Goal: Check status: Check status

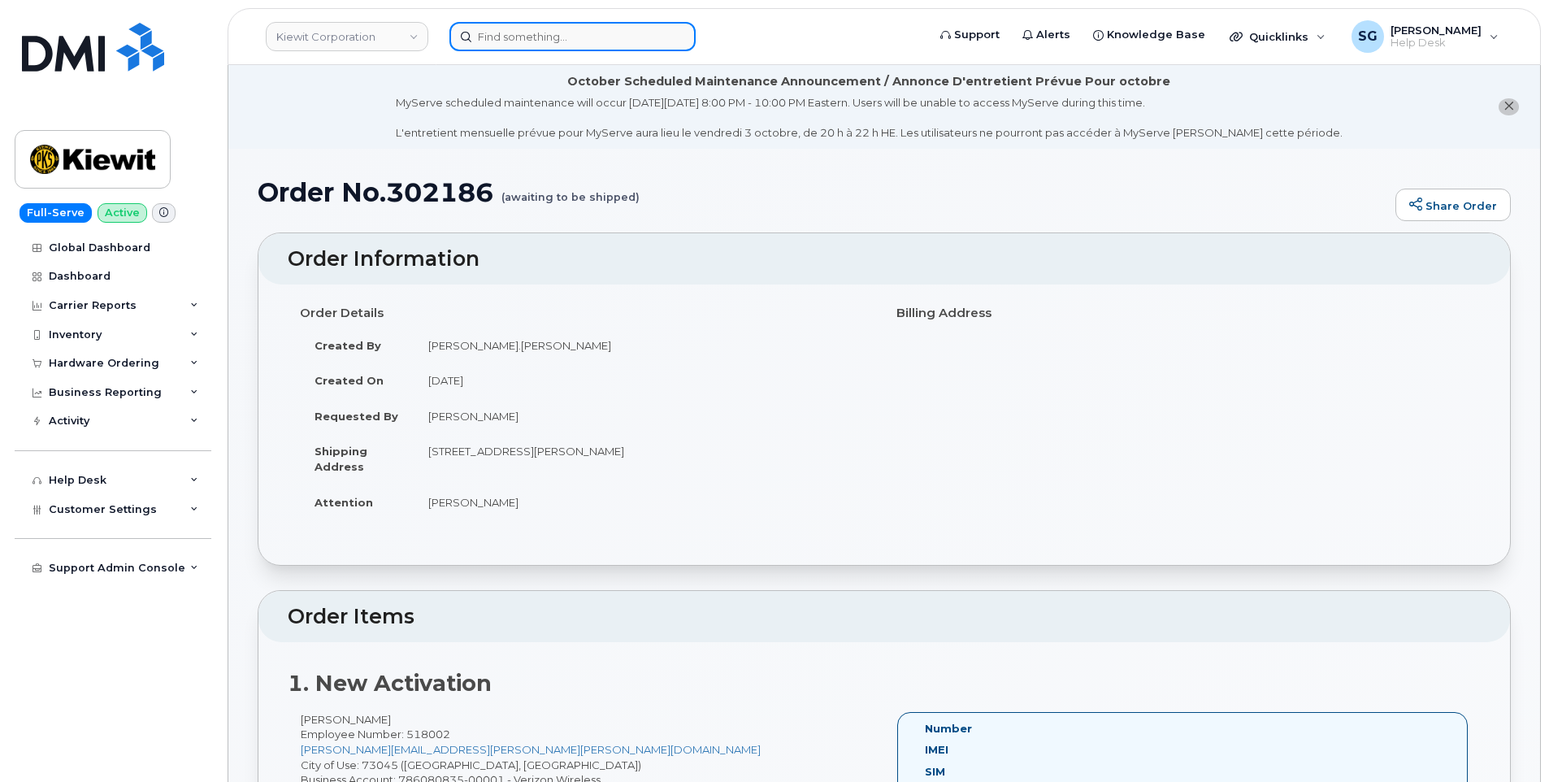
click at [634, 37] on input at bounding box center [572, 36] width 246 height 29
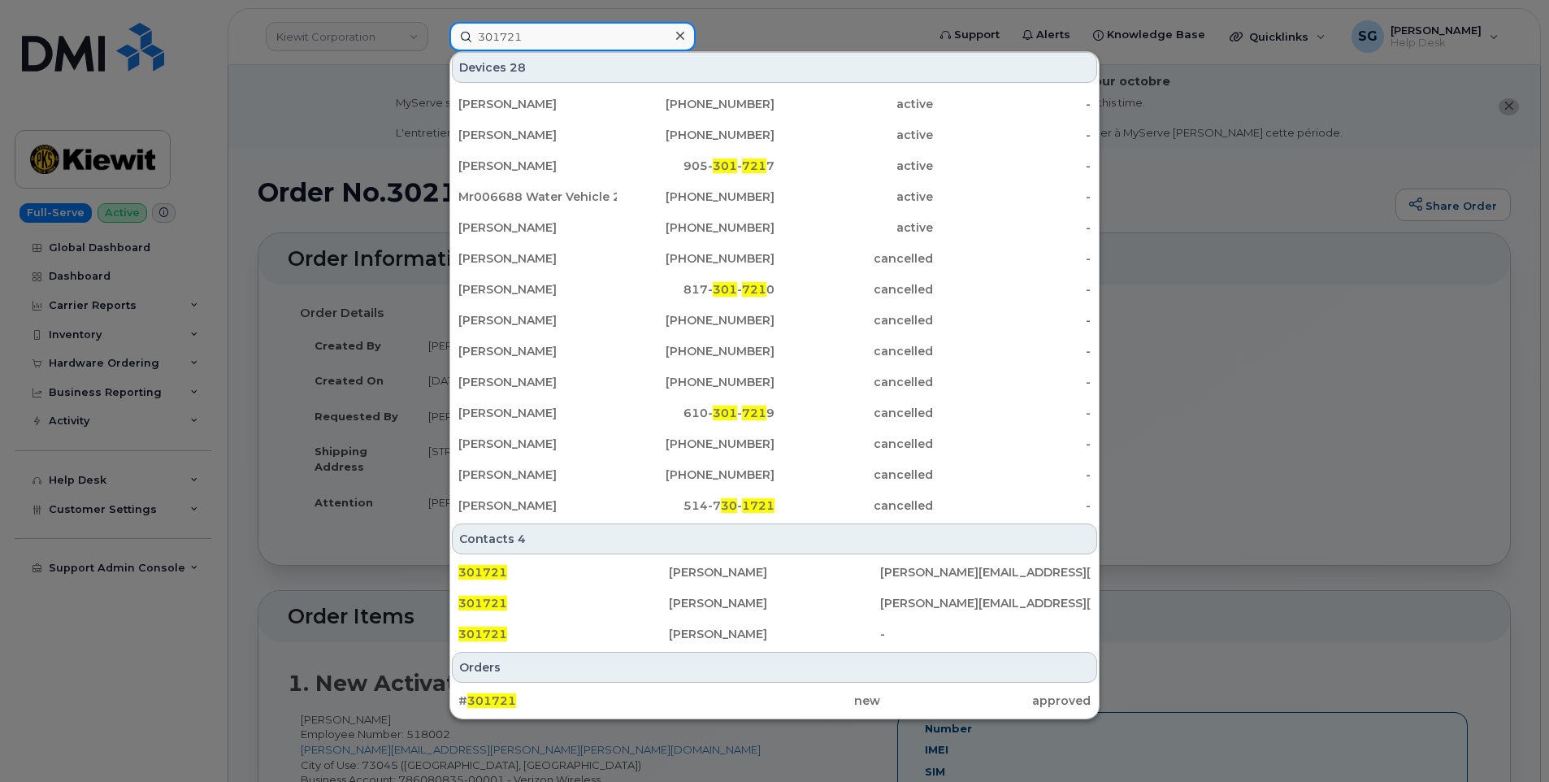
scroll to position [377, 0]
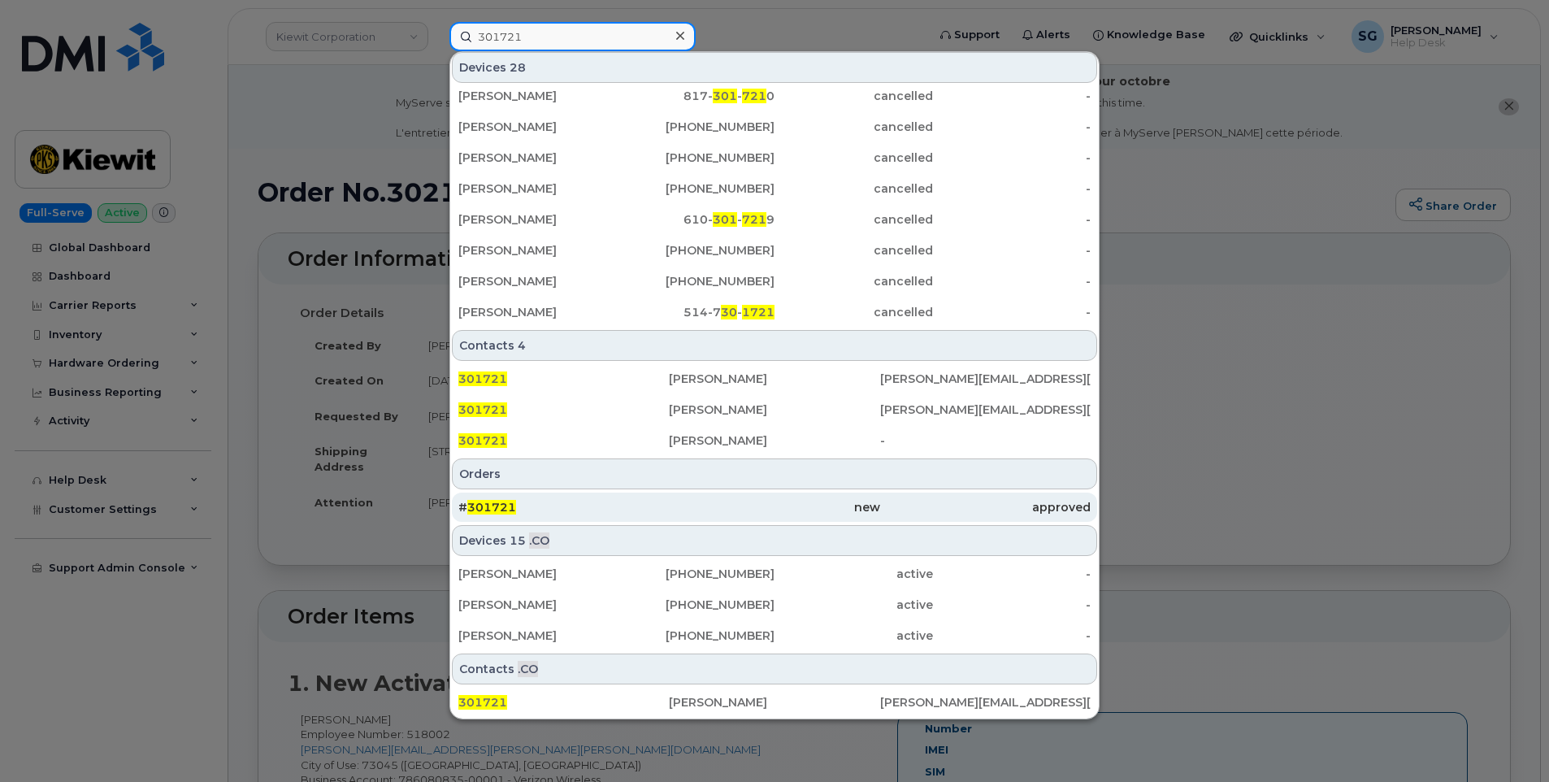
type input "301721"
click at [582, 503] on div "# 301721" at bounding box center [563, 507] width 211 height 16
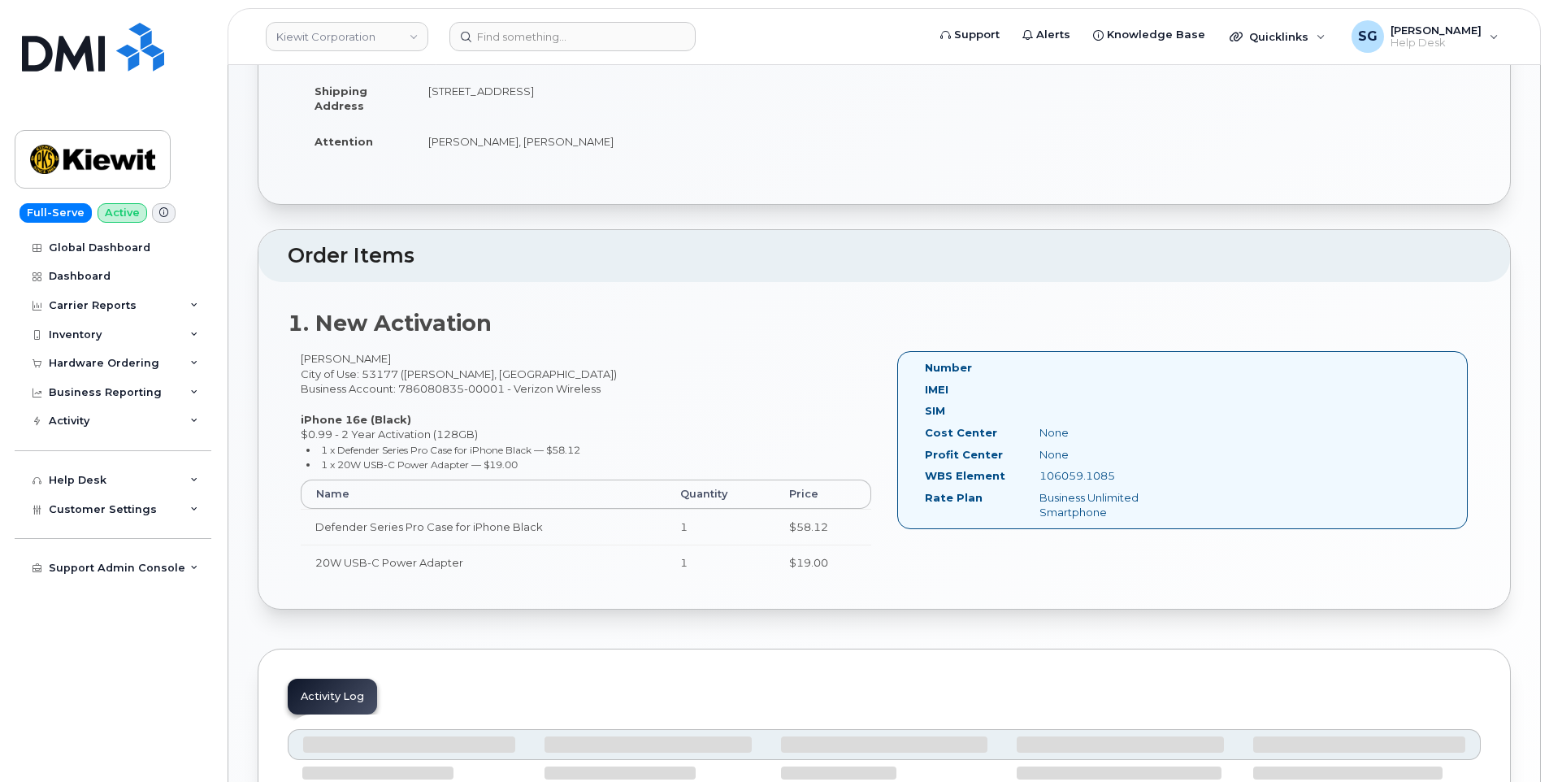
scroll to position [409, 0]
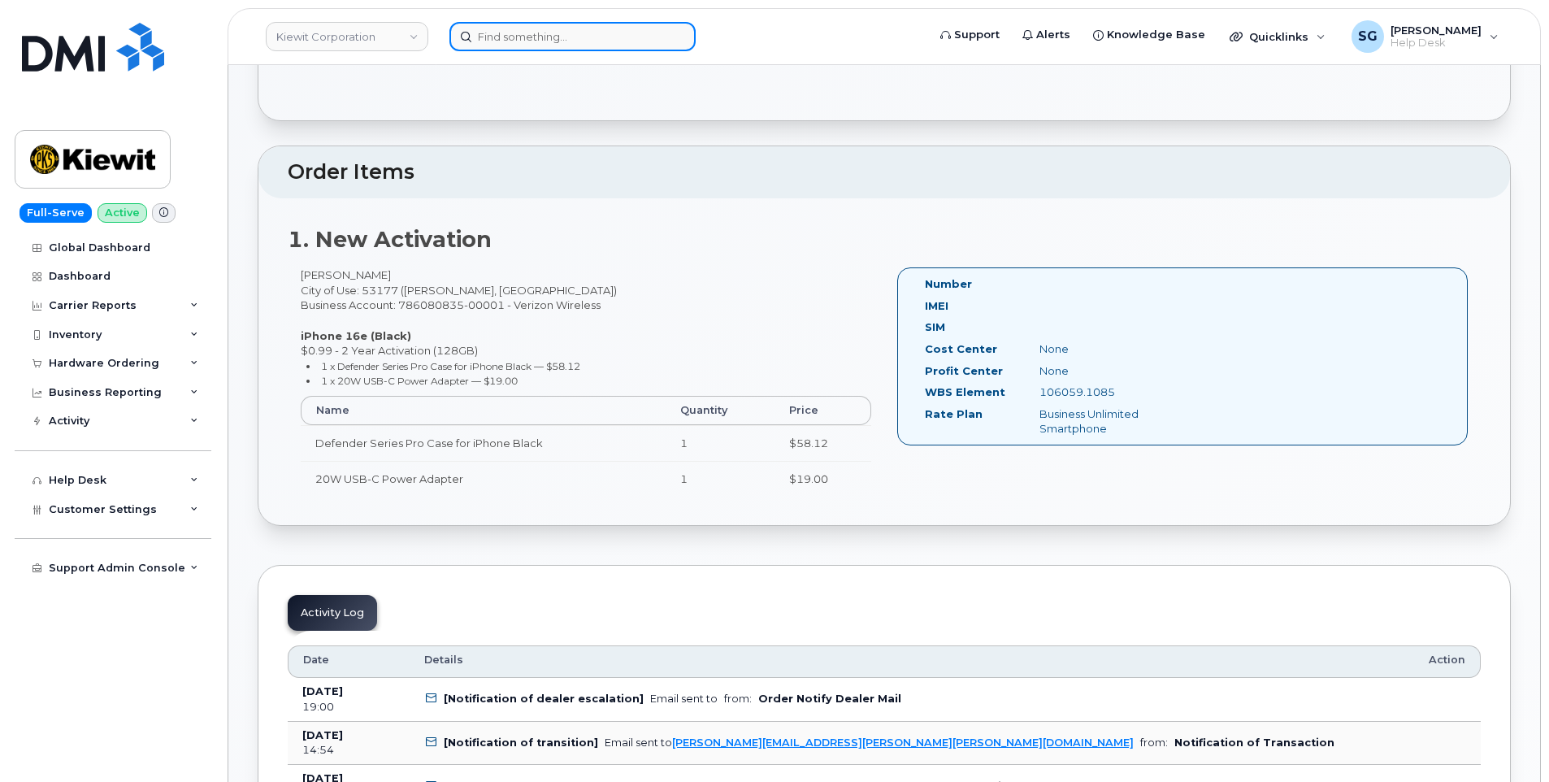
click at [600, 30] on input at bounding box center [572, 36] width 246 height 29
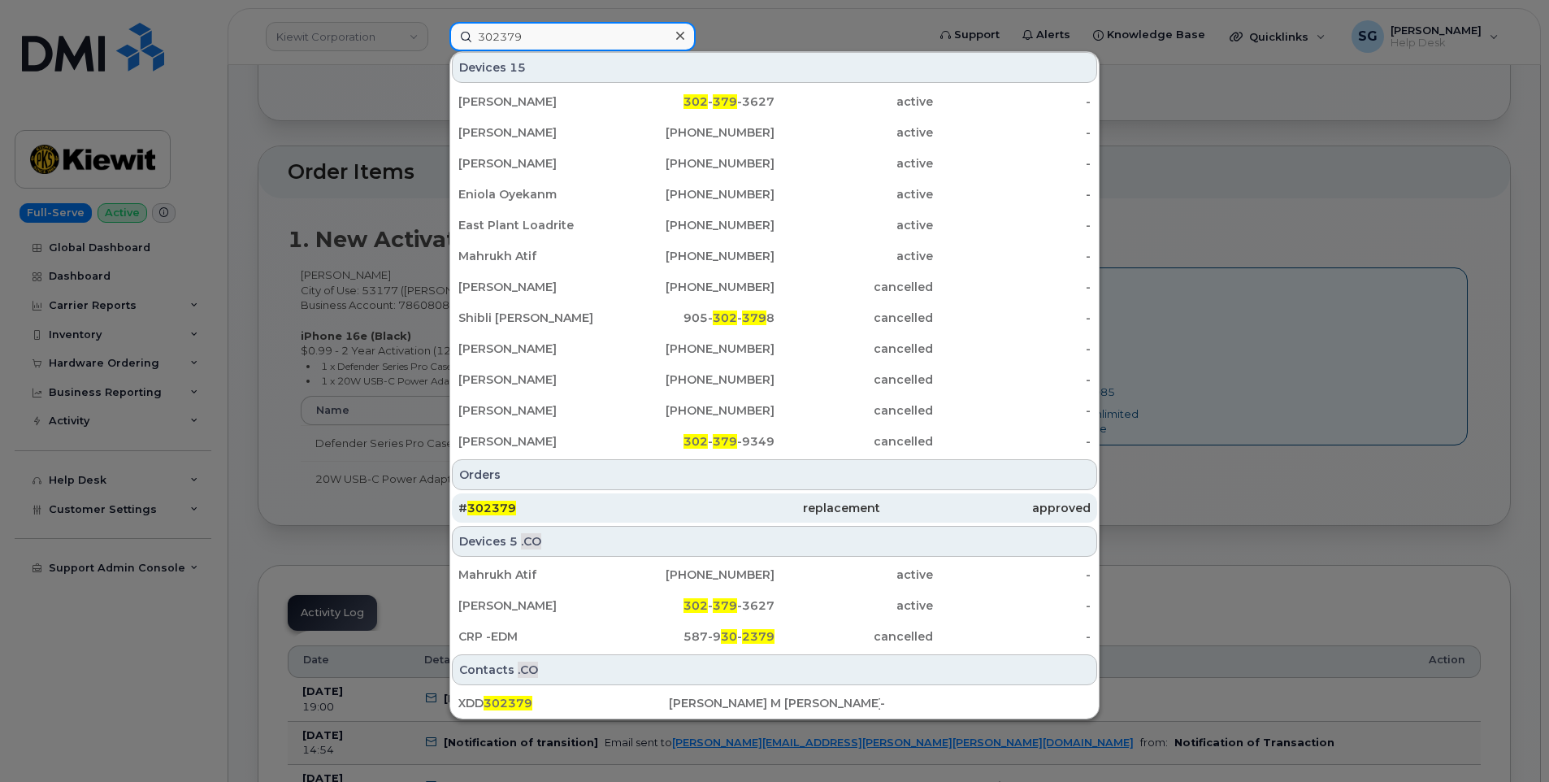
scroll to position [94, 0]
type input "302379"
click at [575, 493] on div "# 302379" at bounding box center [563, 507] width 211 height 29
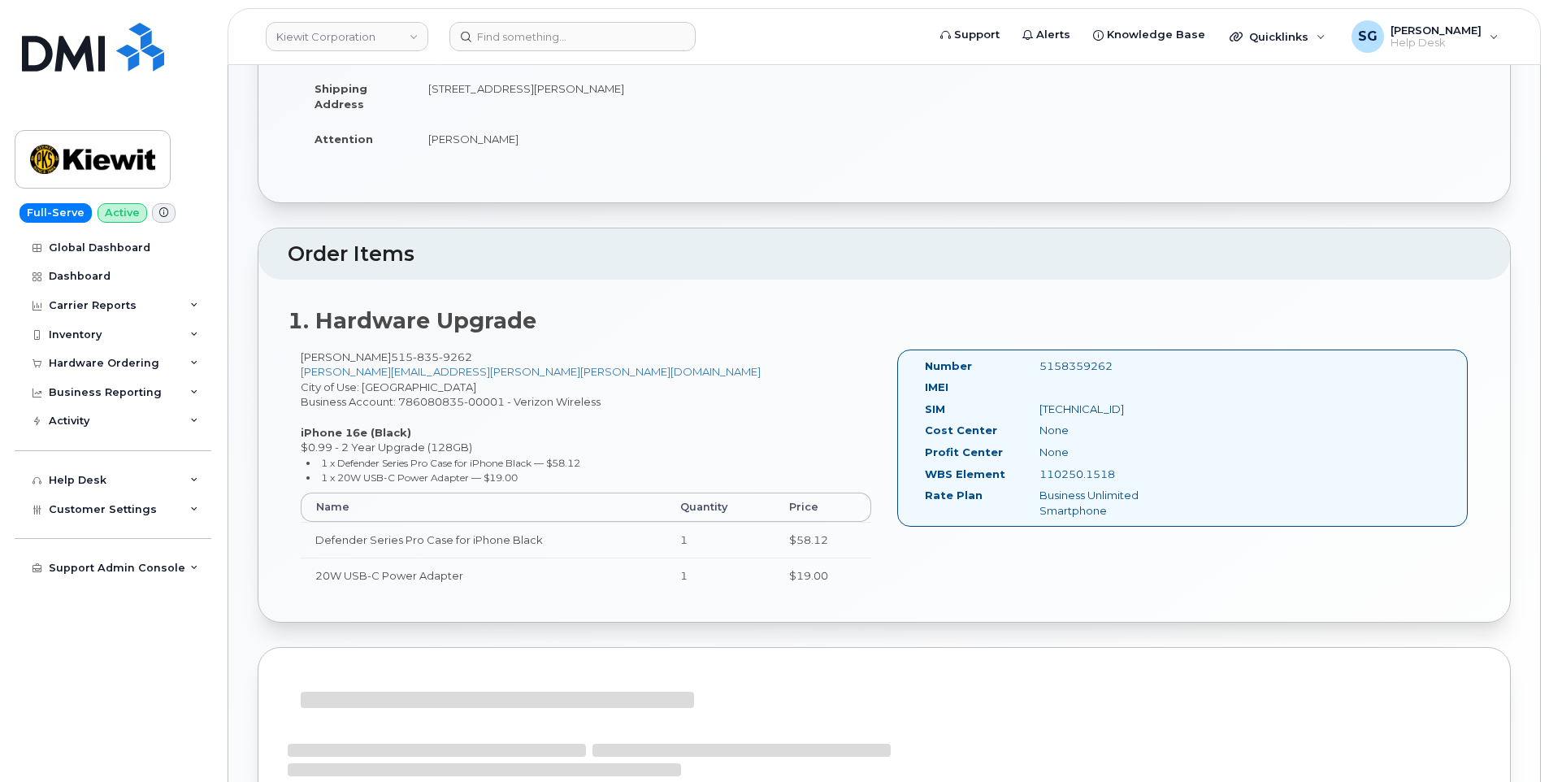
scroll to position [328, 0]
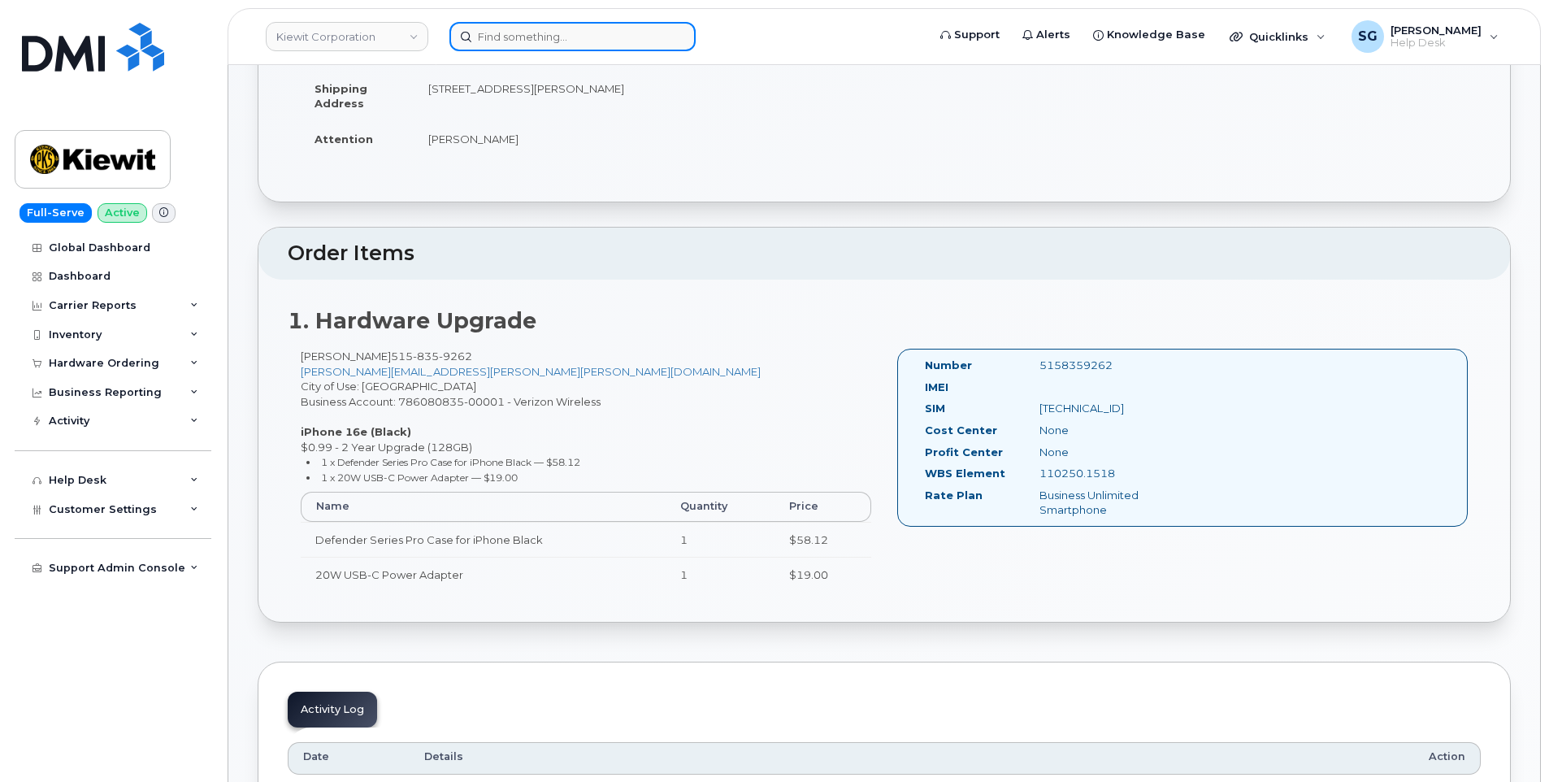
click at [502, 31] on input at bounding box center [572, 36] width 246 height 29
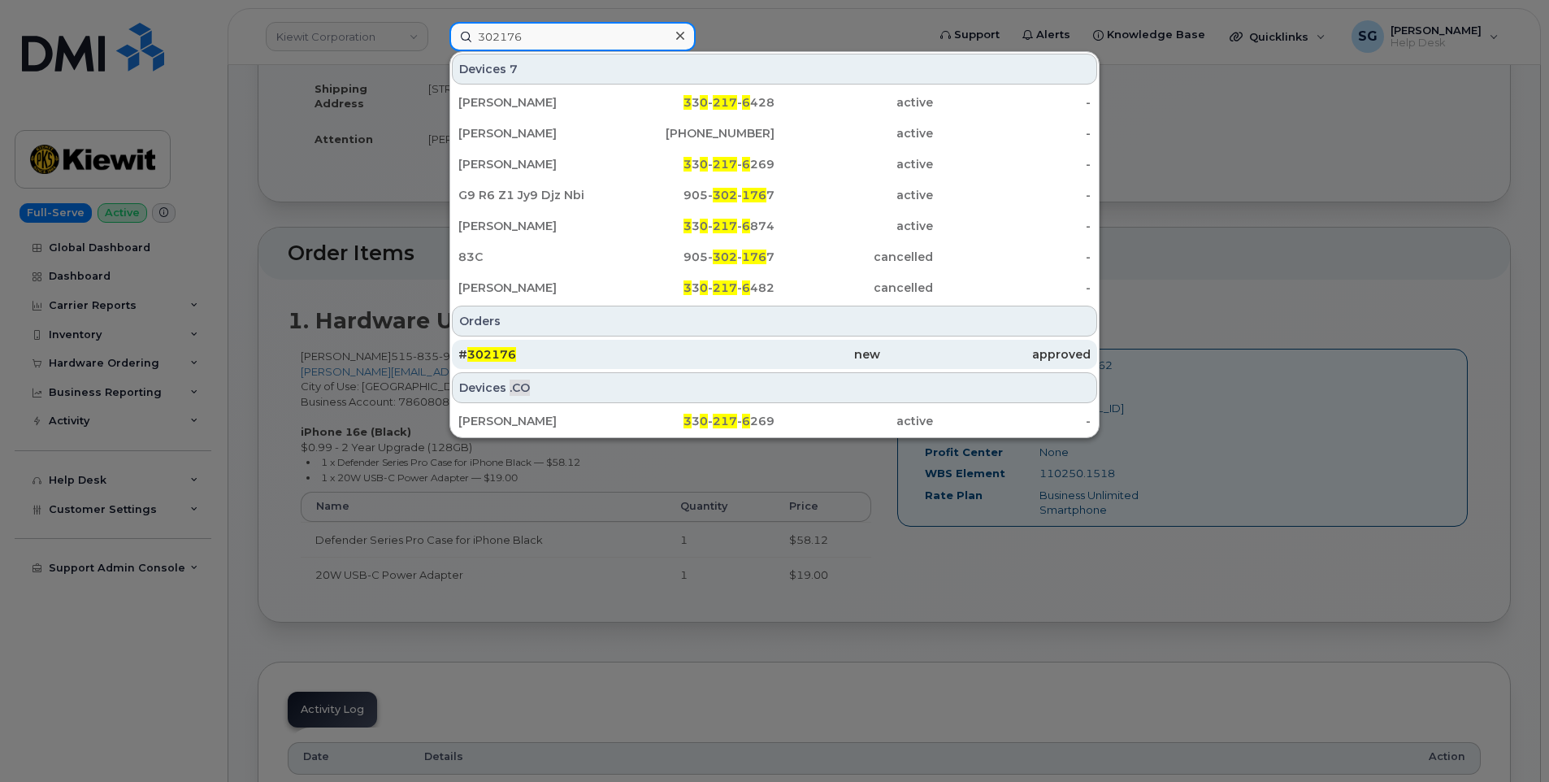
type input "302176"
click at [623, 367] on div "# 302176" at bounding box center [563, 354] width 211 height 29
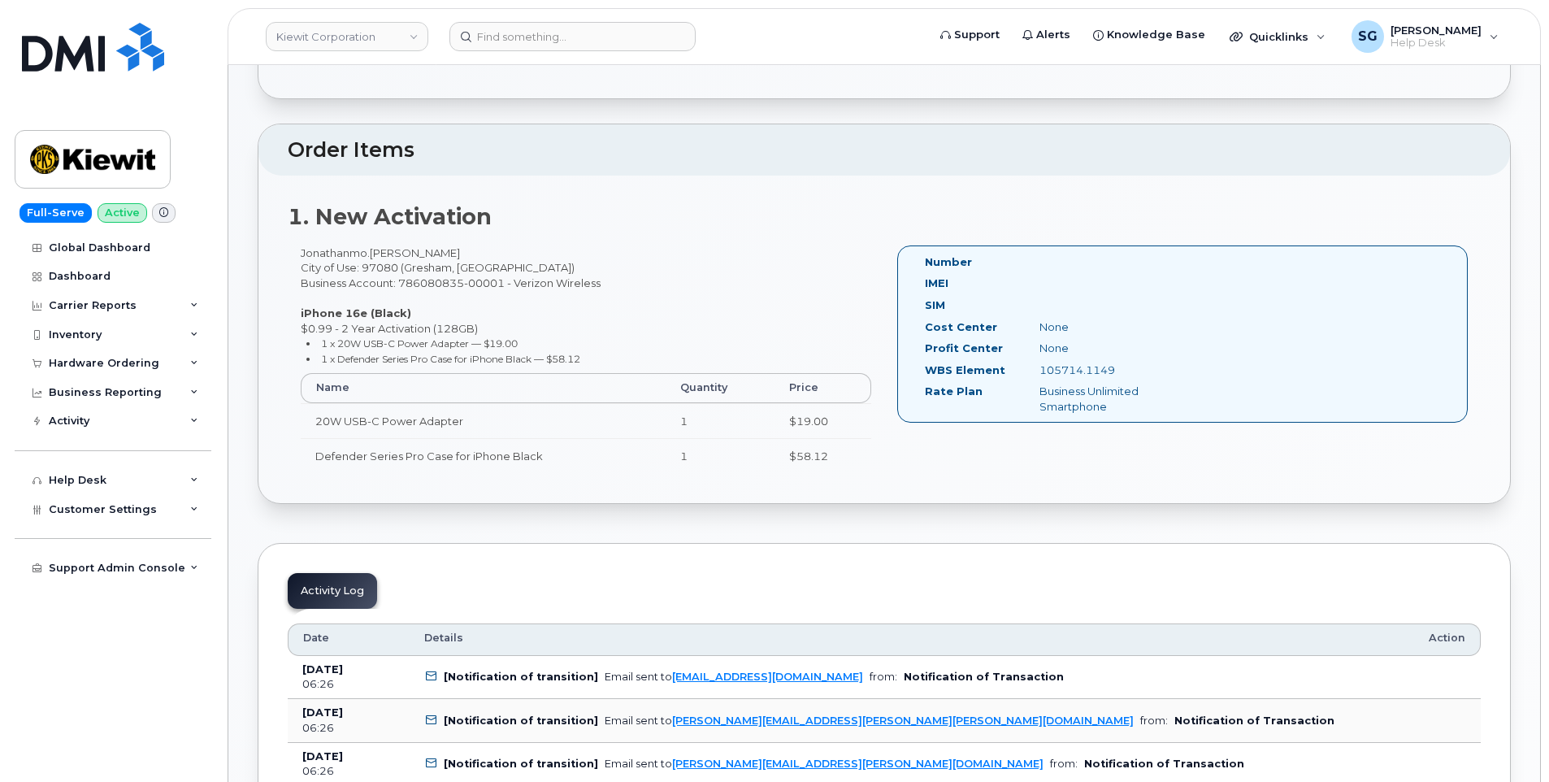
scroll to position [490, 0]
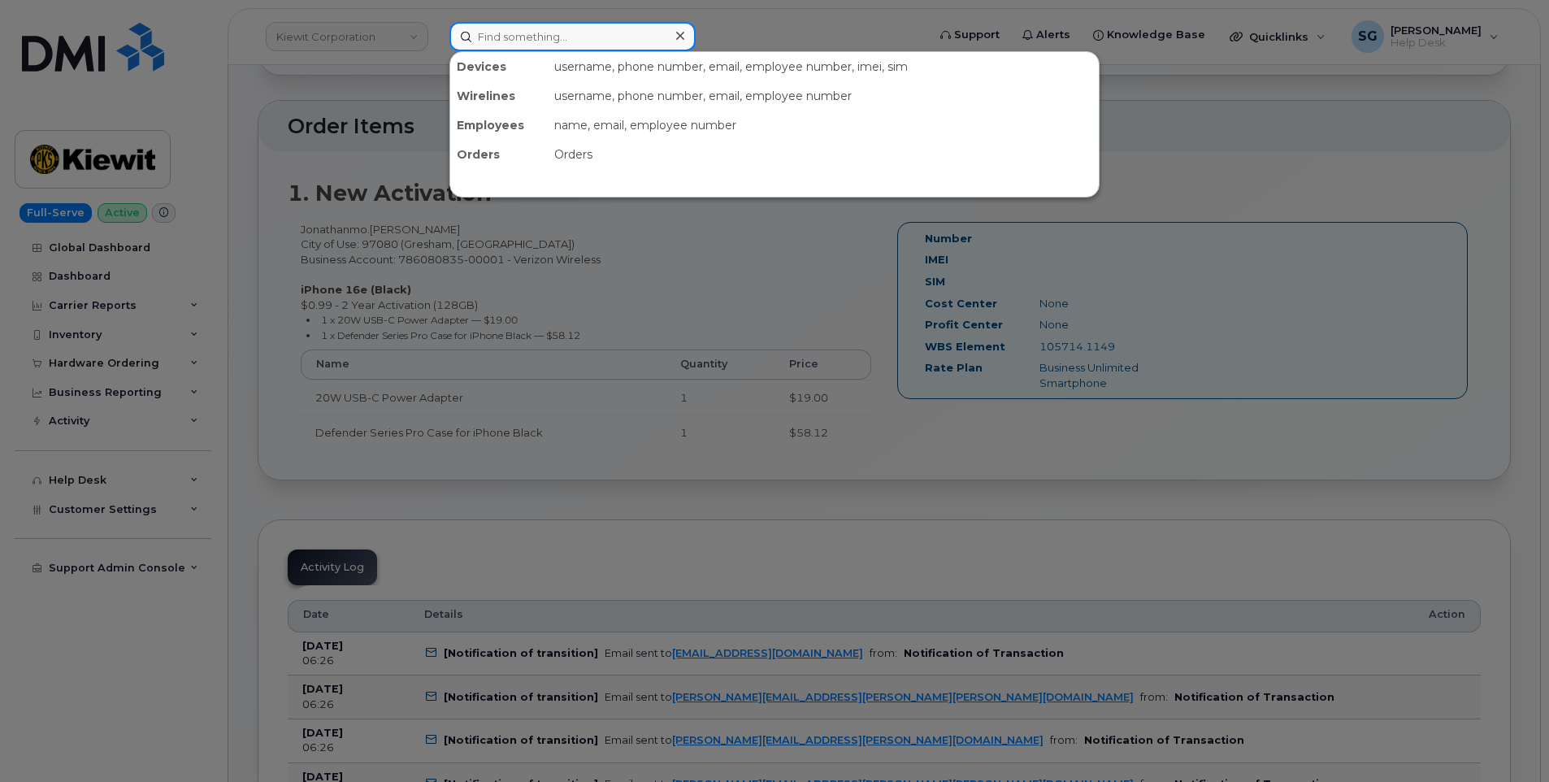
click at [547, 31] on input at bounding box center [572, 36] width 246 height 29
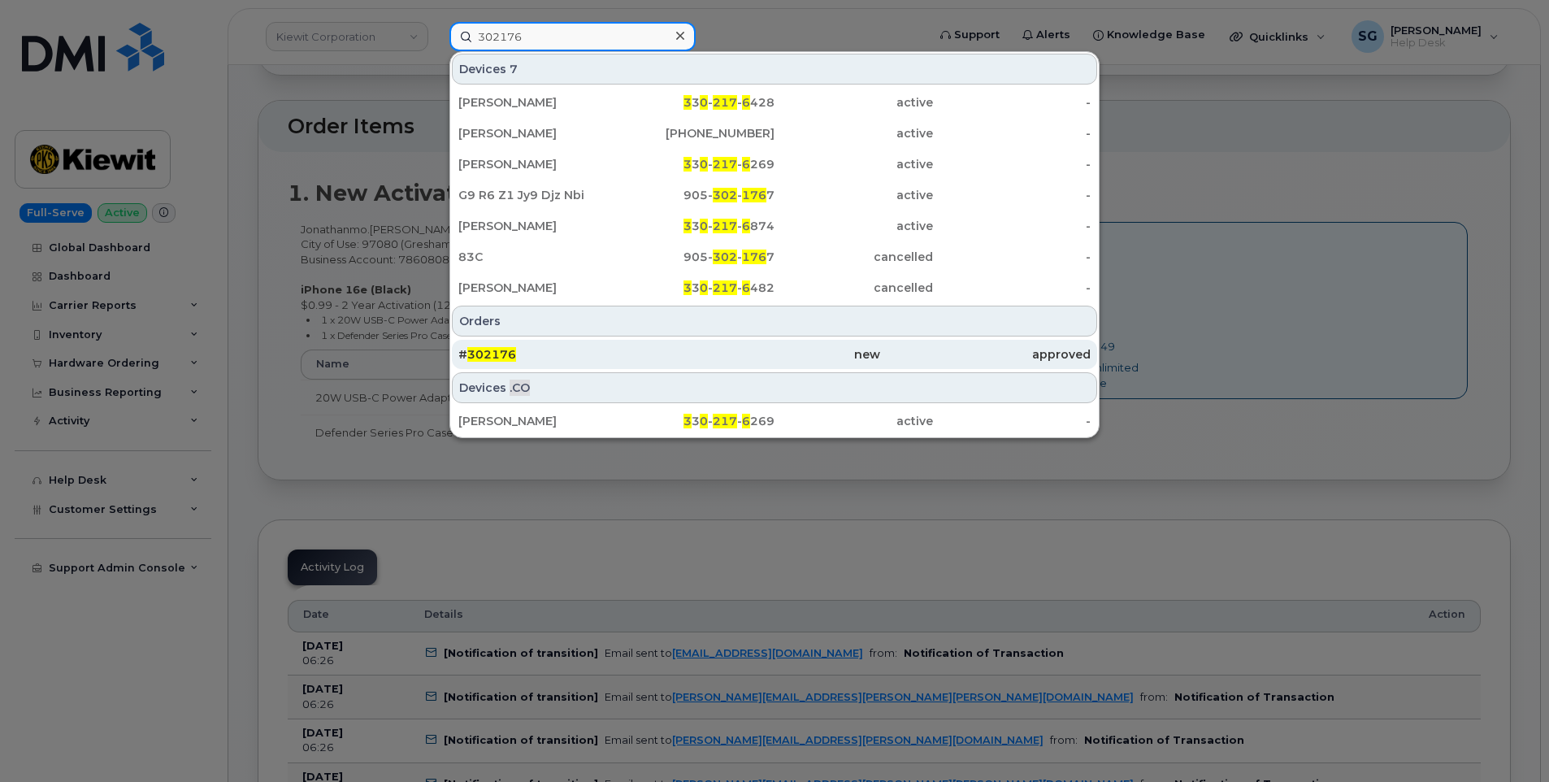
type input "302176"
drag, startPoint x: 561, startPoint y: 354, endPoint x: 621, endPoint y: 364, distance: 61.1
click at [561, 354] on div "# 302176" at bounding box center [563, 354] width 211 height 16
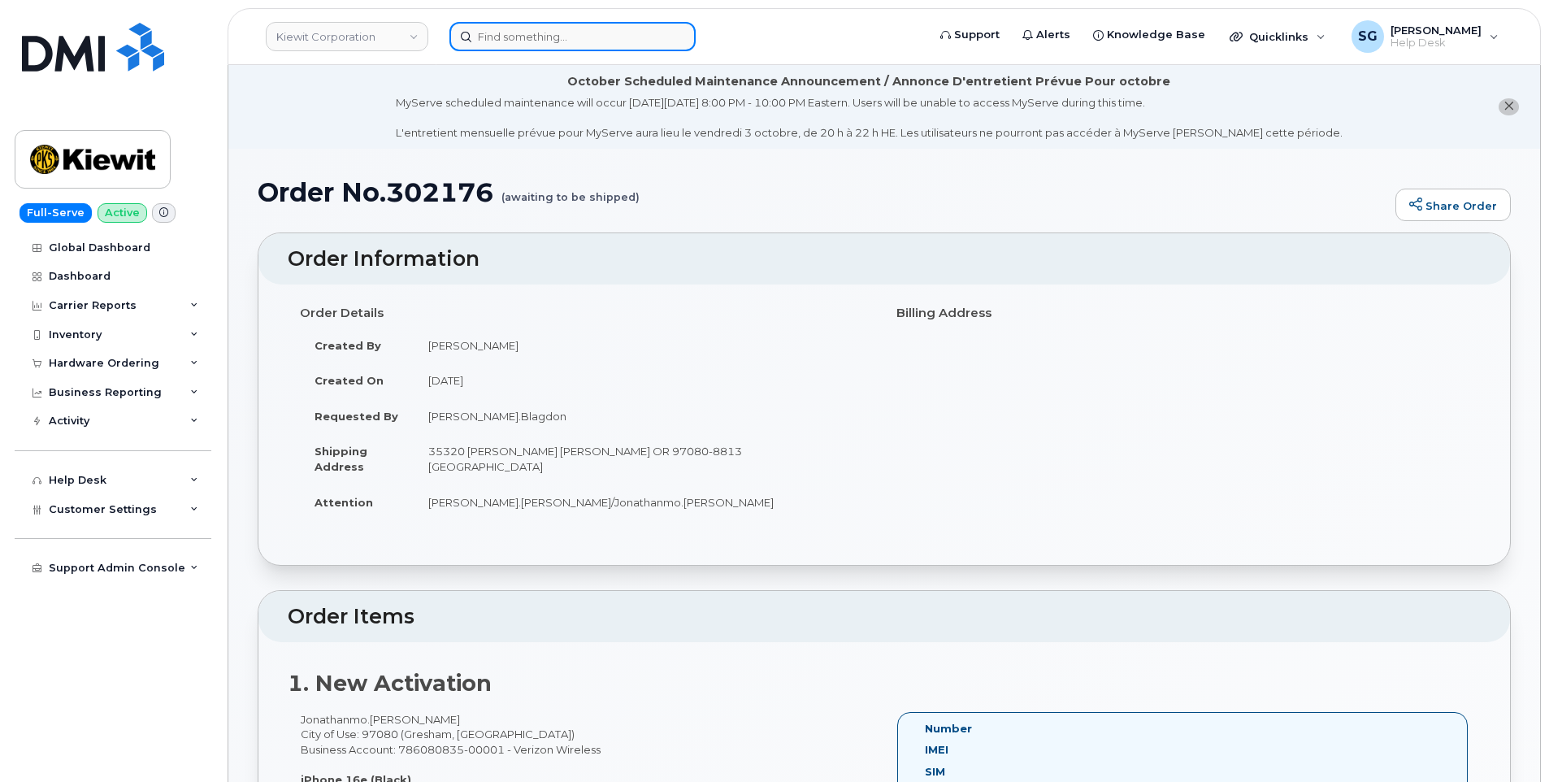
click at [506, 42] on input at bounding box center [572, 36] width 246 height 29
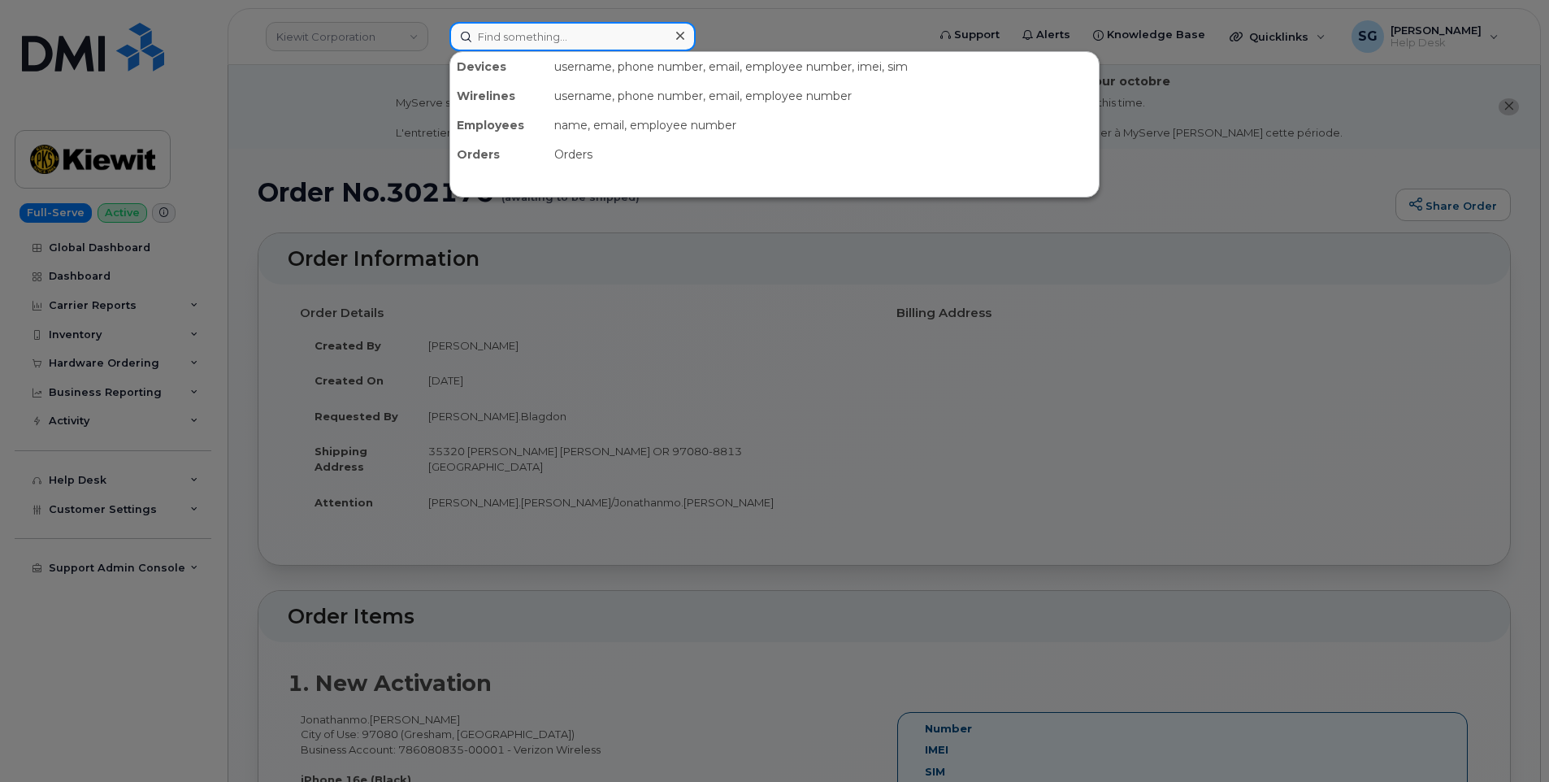
click at [616, 41] on input at bounding box center [572, 36] width 246 height 29
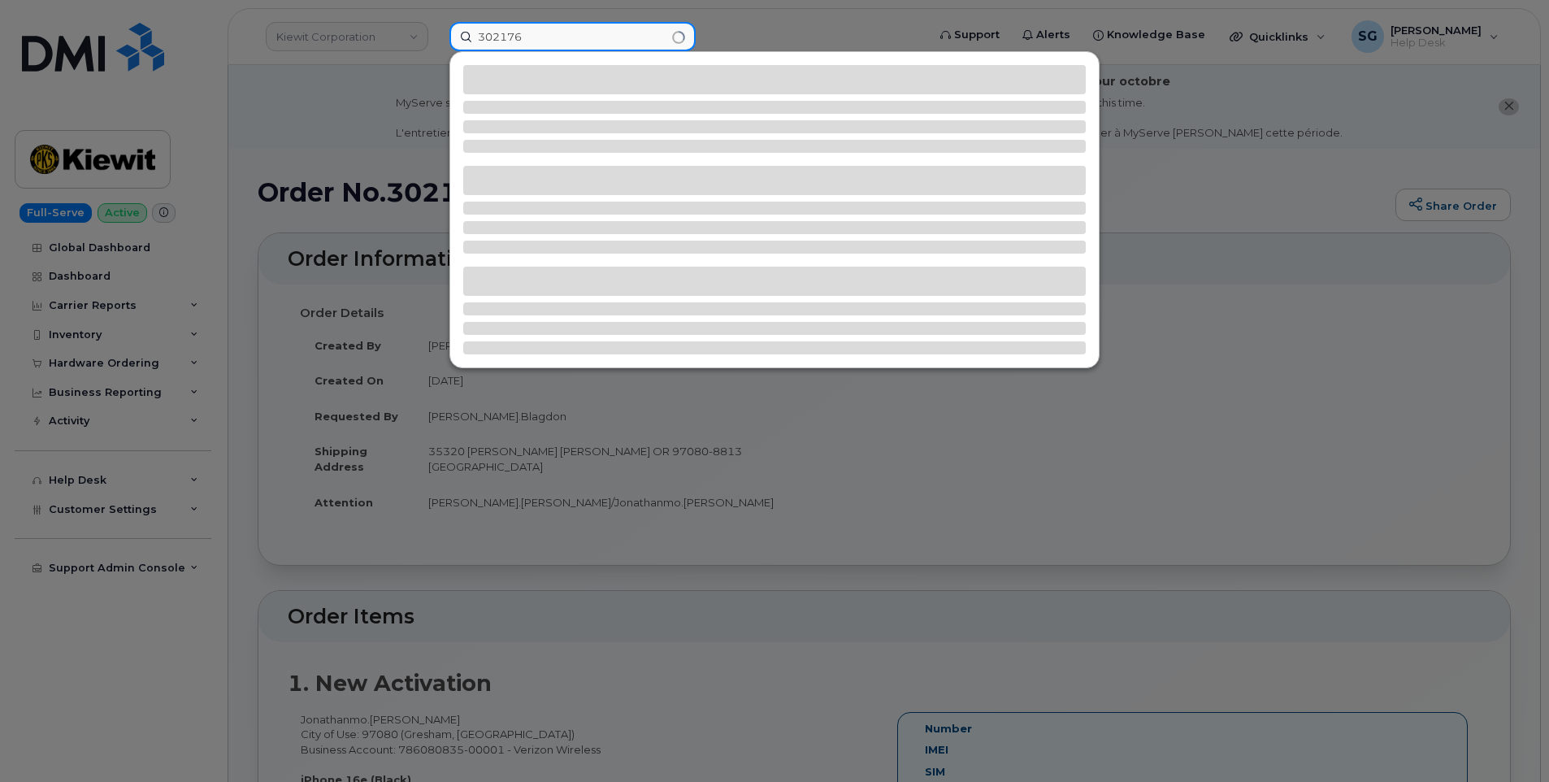
type input "302176"
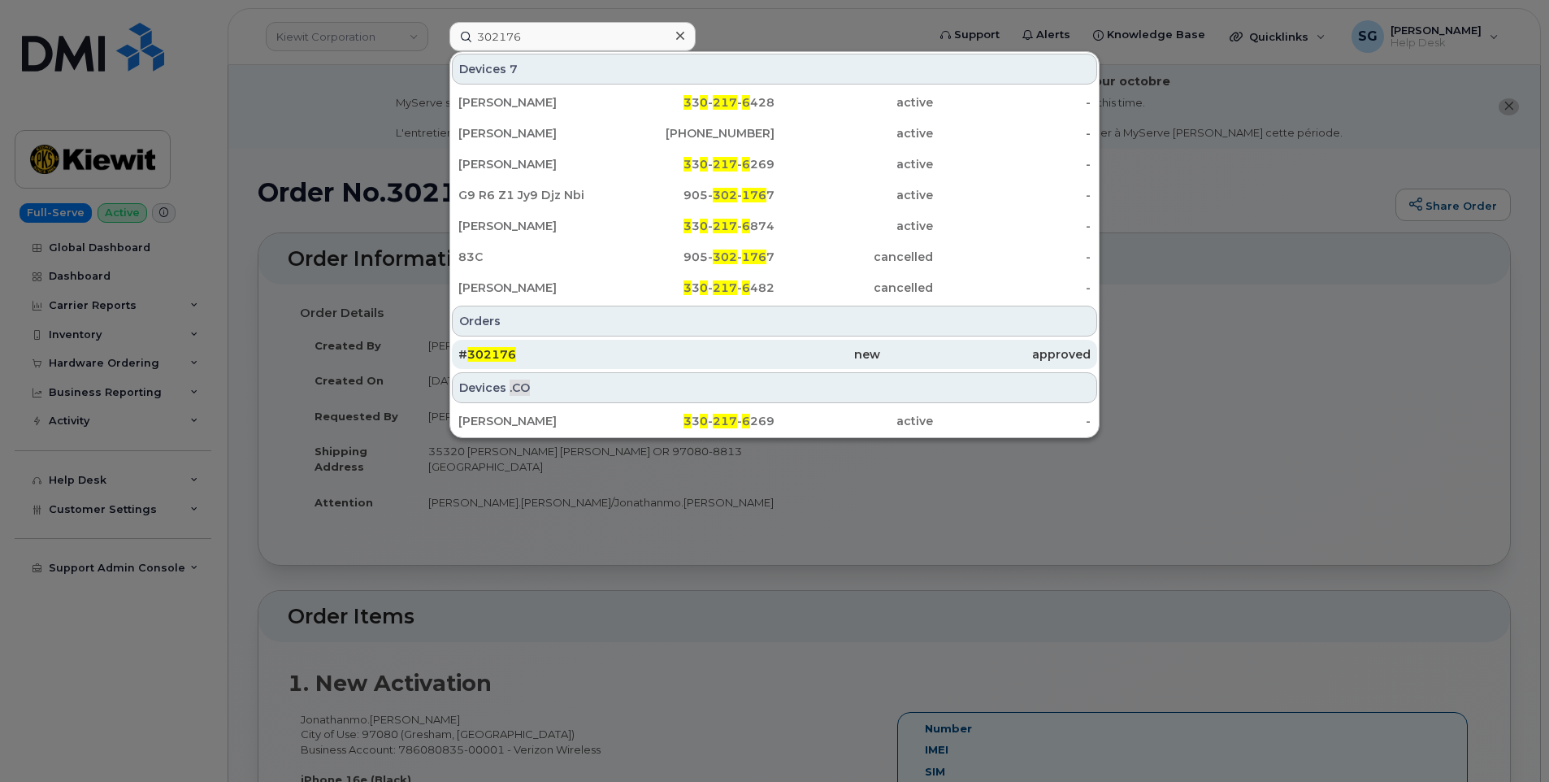
click at [580, 358] on div "# 302176" at bounding box center [563, 354] width 211 height 16
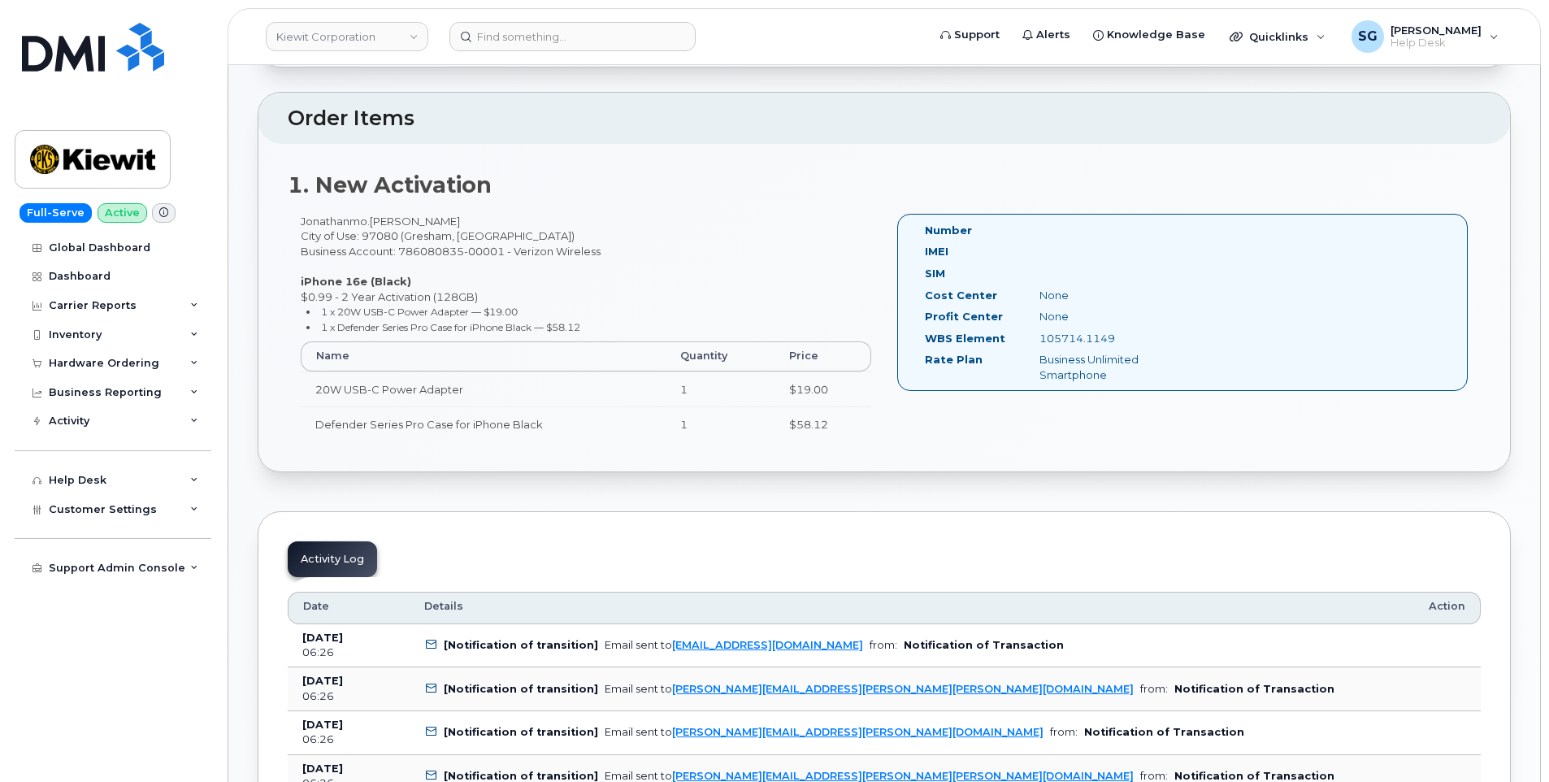
scroll to position [406, 0]
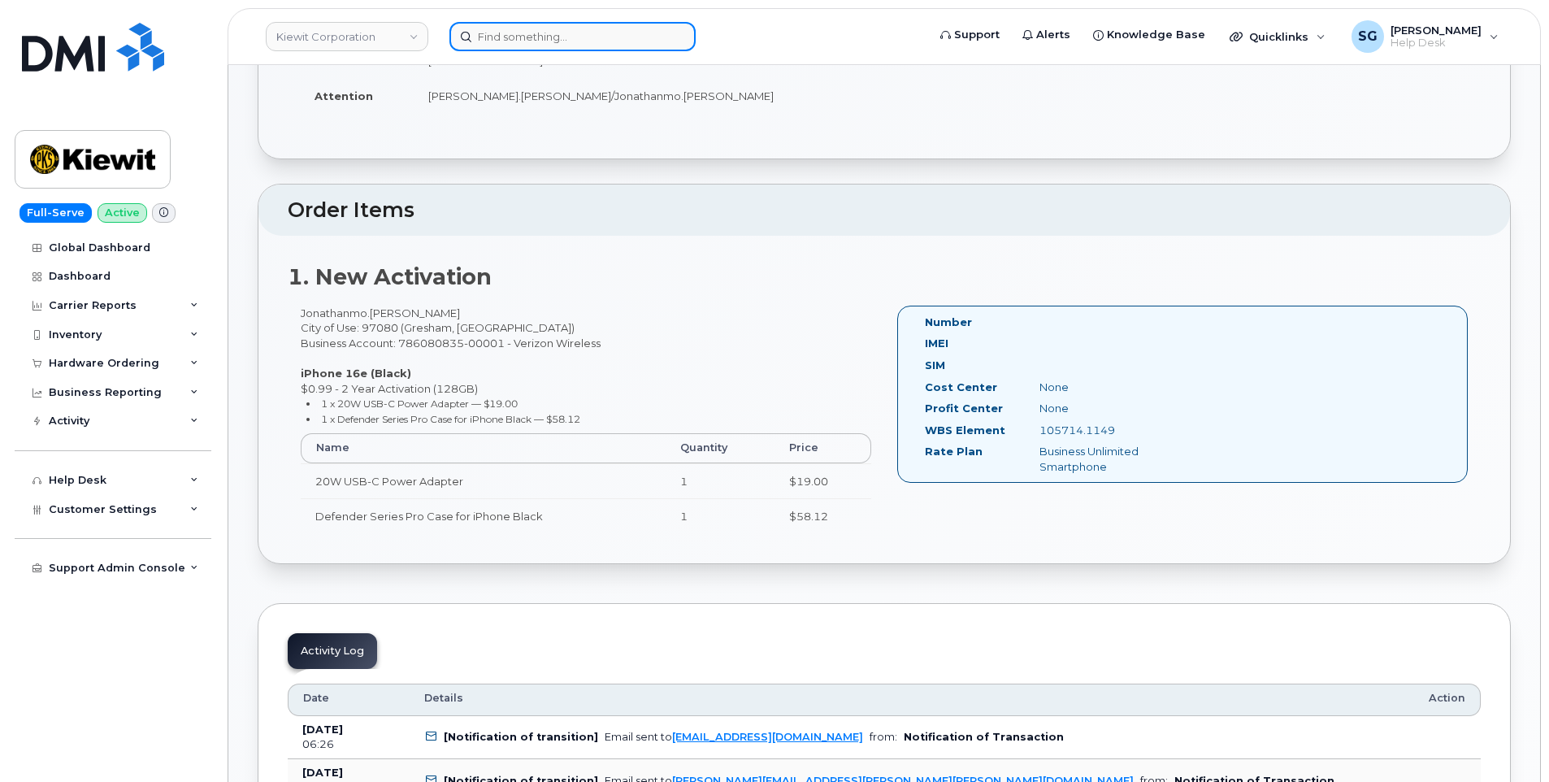
click at [606, 30] on input at bounding box center [572, 36] width 246 height 29
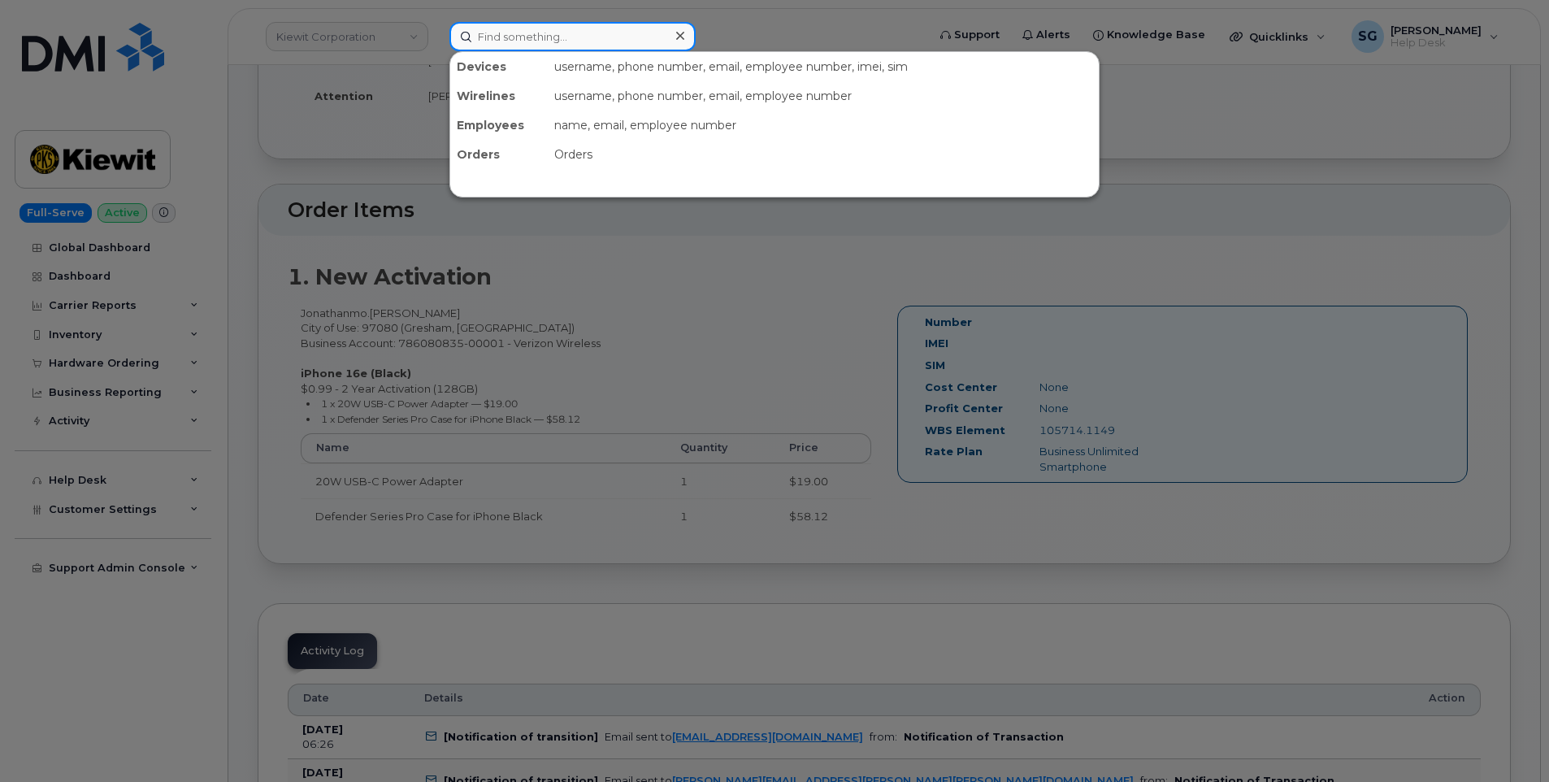
click at [535, 38] on input at bounding box center [572, 36] width 246 height 29
type input "302199"
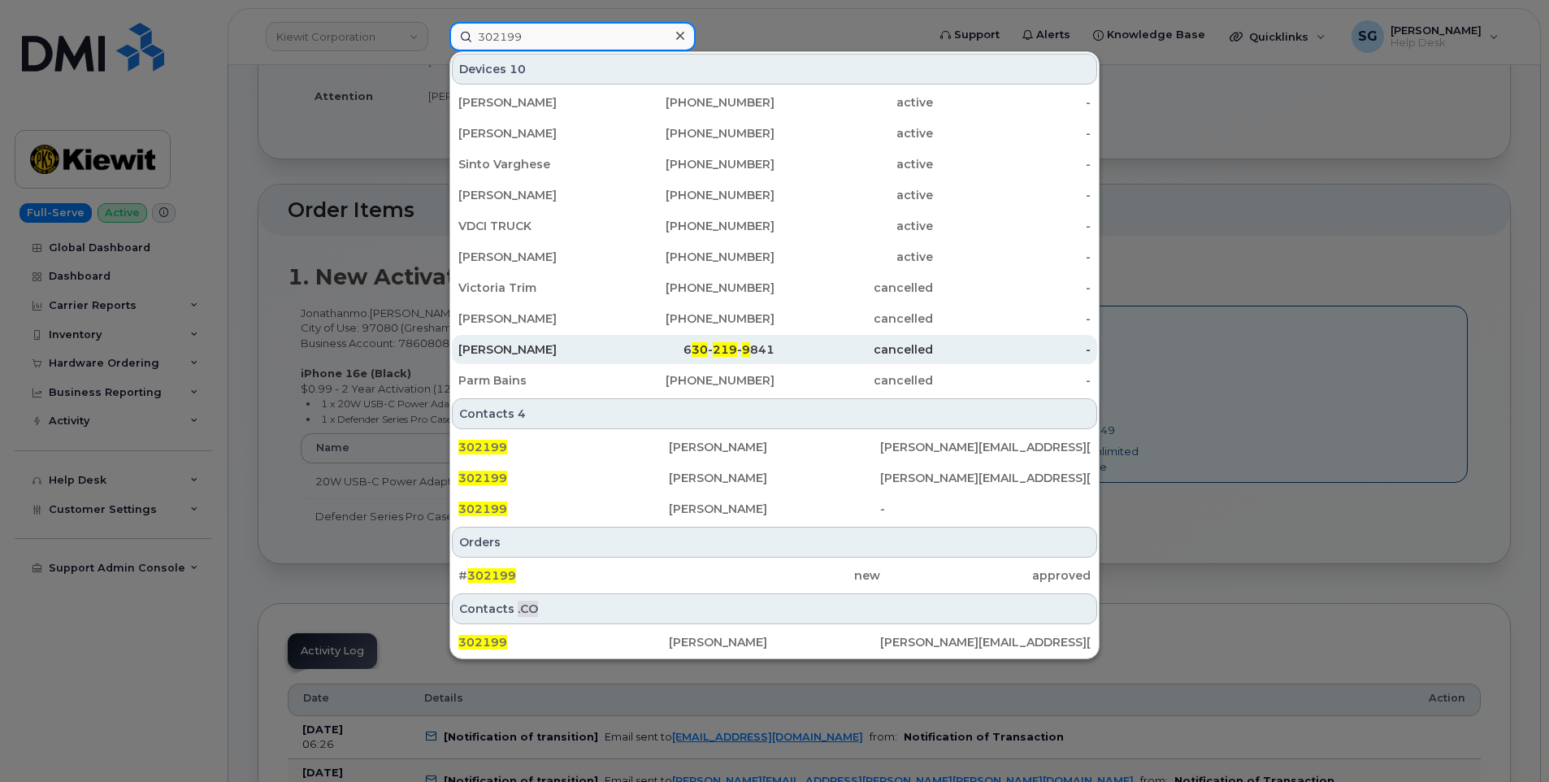
scroll to position [732, 0]
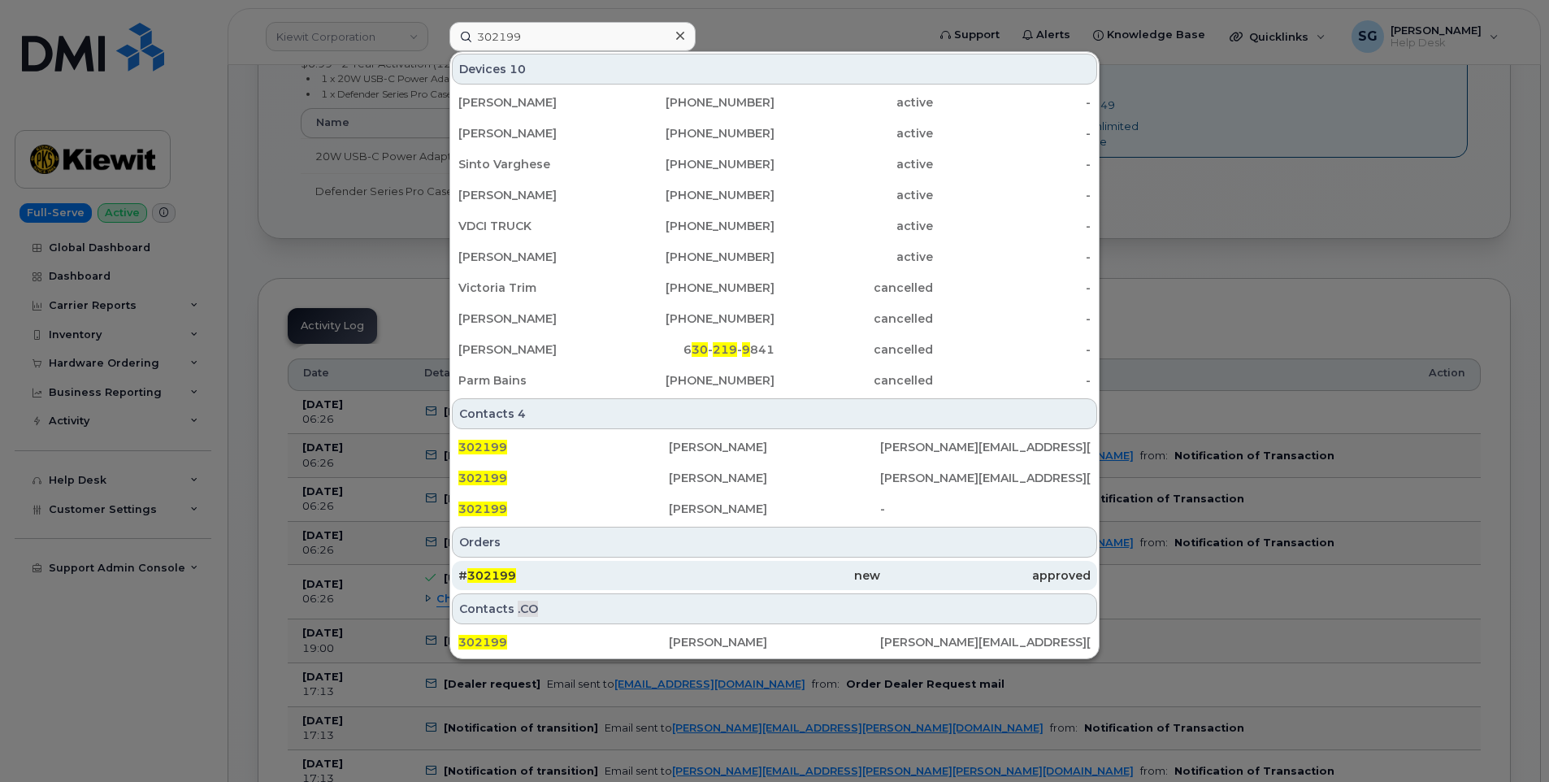
click at [613, 568] on div "# 302199" at bounding box center [563, 575] width 211 height 16
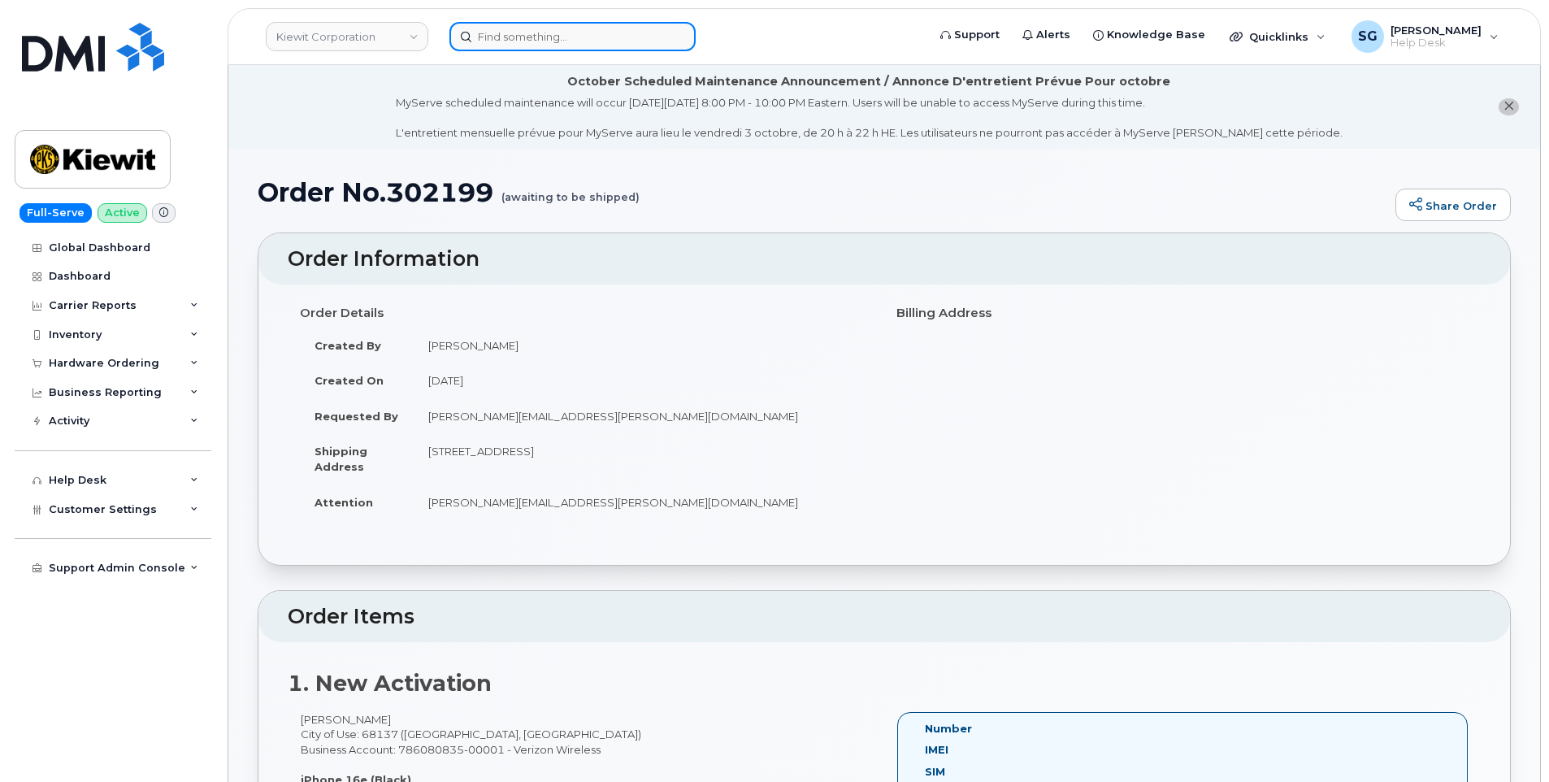
click at [514, 36] on input at bounding box center [572, 36] width 246 height 29
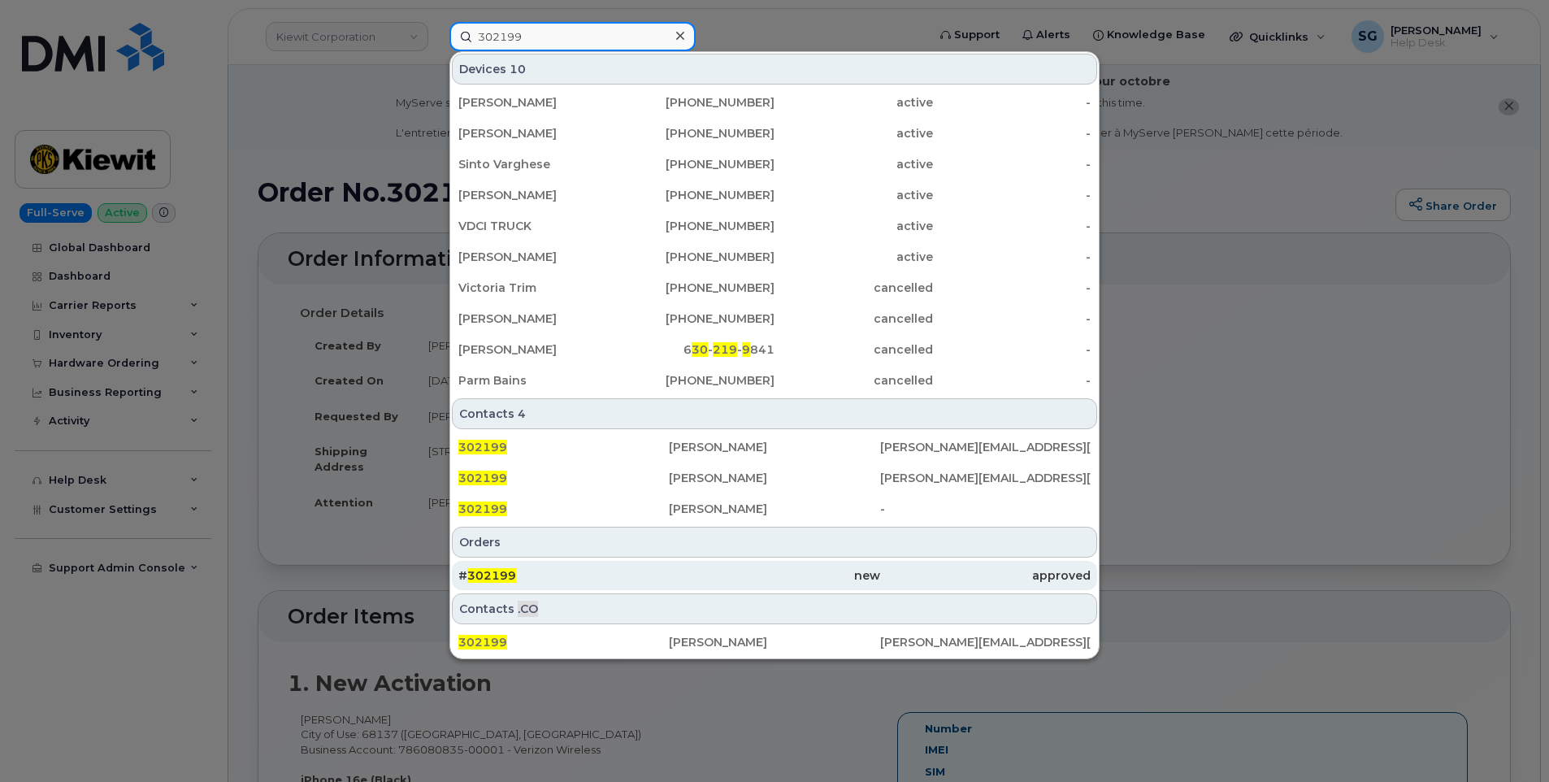
type input "302199"
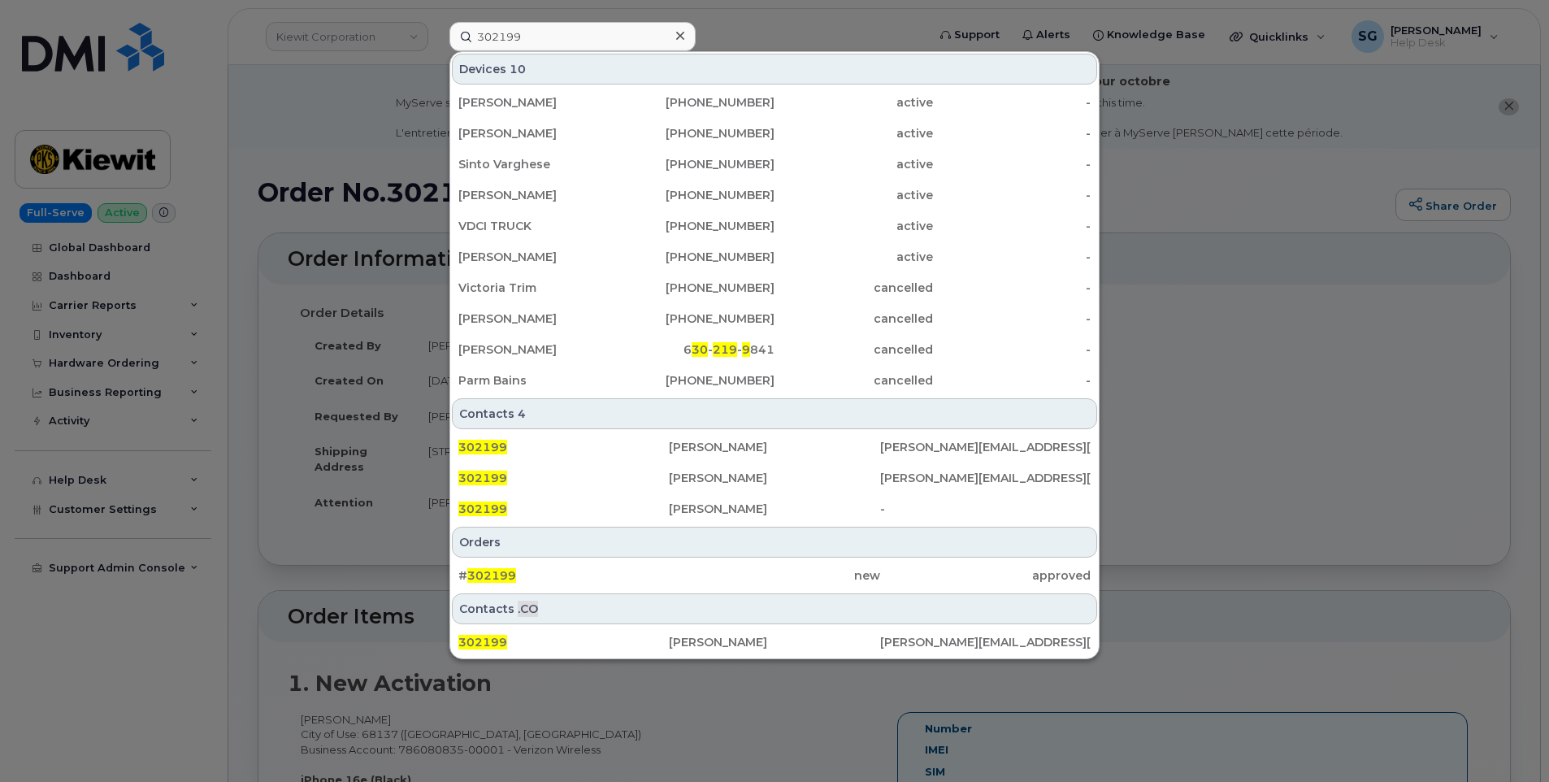
drag, startPoint x: 692, startPoint y: 584, endPoint x: 1005, endPoint y: 680, distance: 327.3
click at [692, 583] on div "new" at bounding box center [774, 575] width 211 height 29
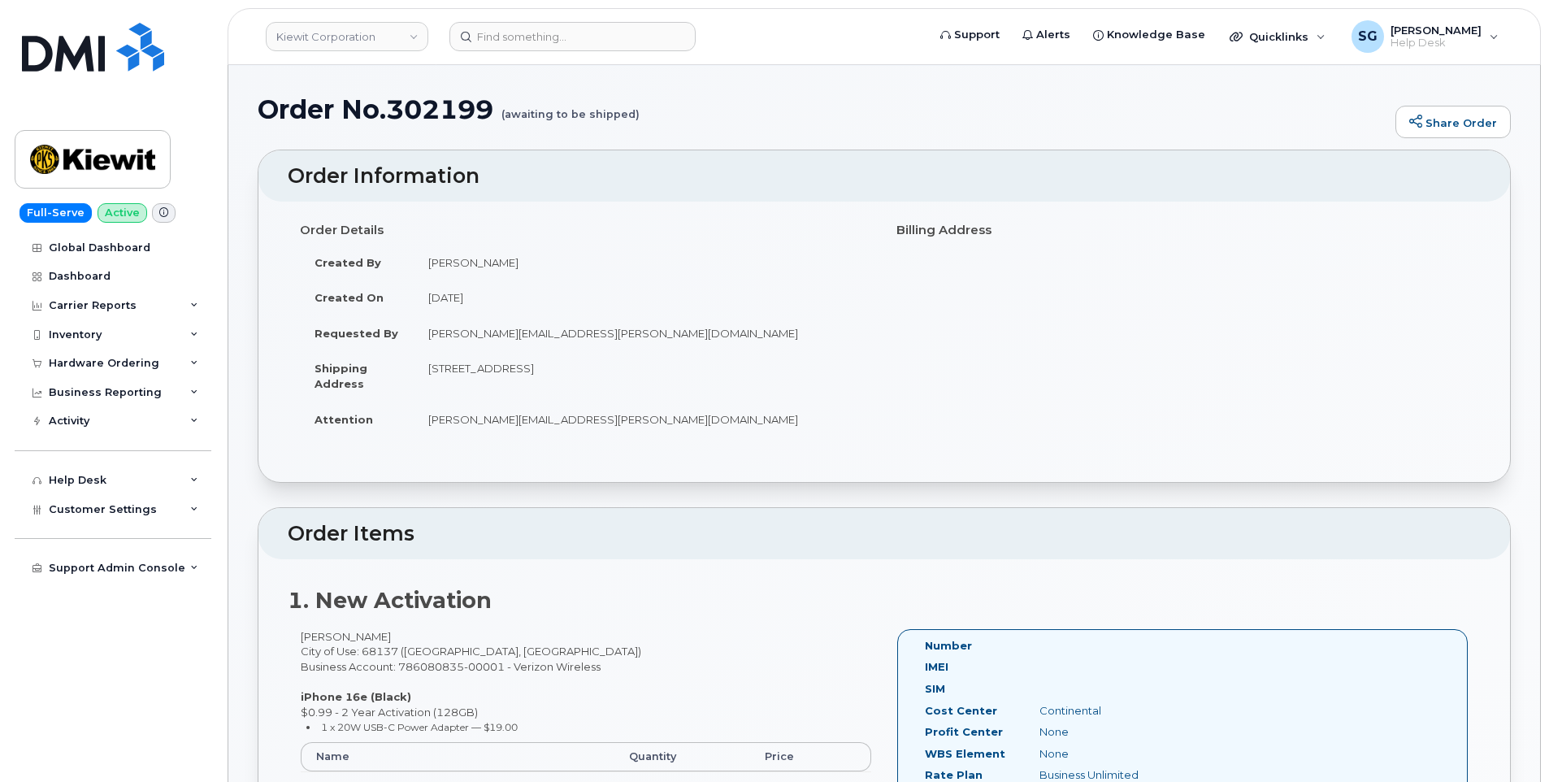
scroll to position [163, 0]
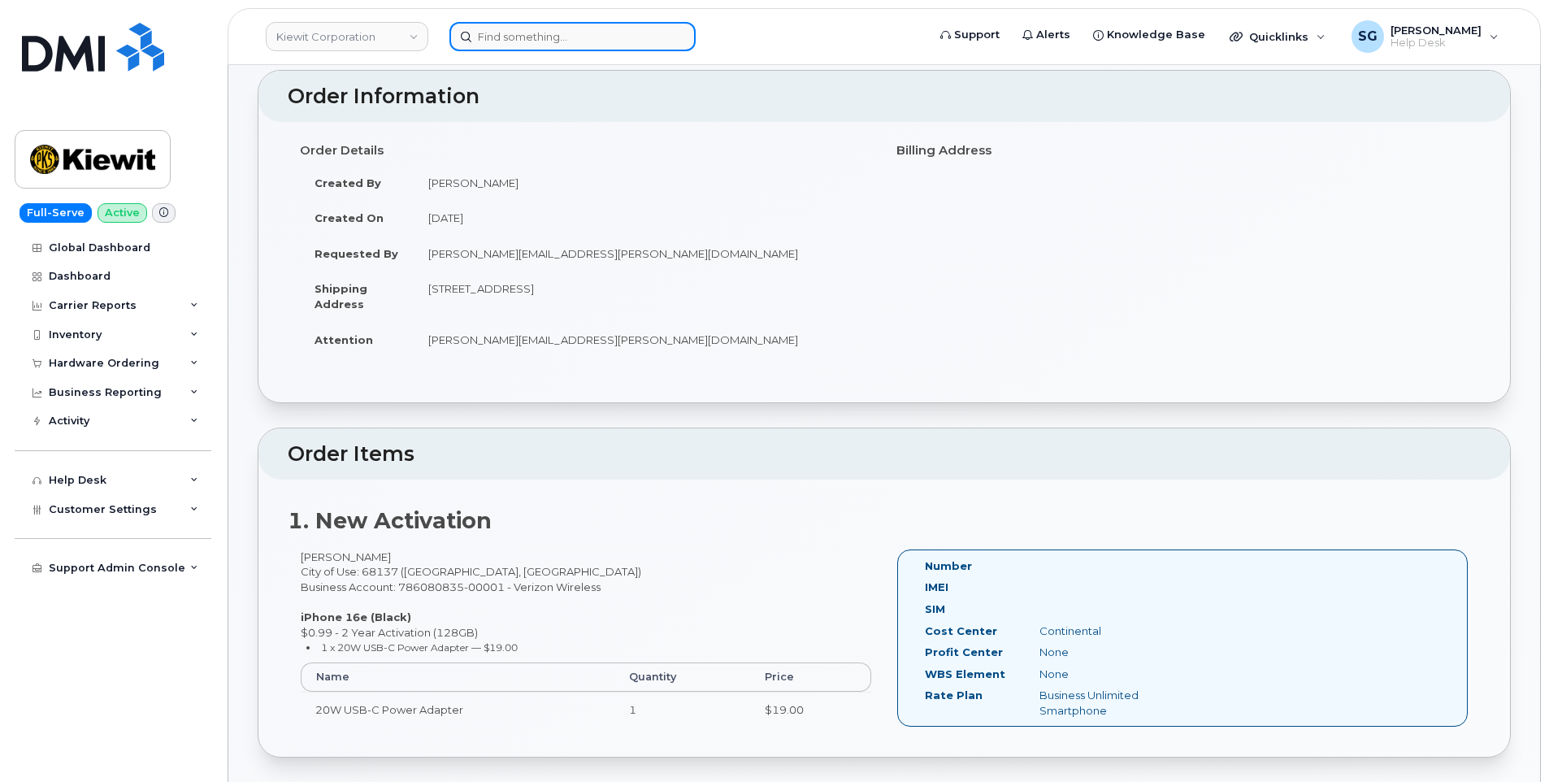
click at [659, 37] on input at bounding box center [572, 36] width 246 height 29
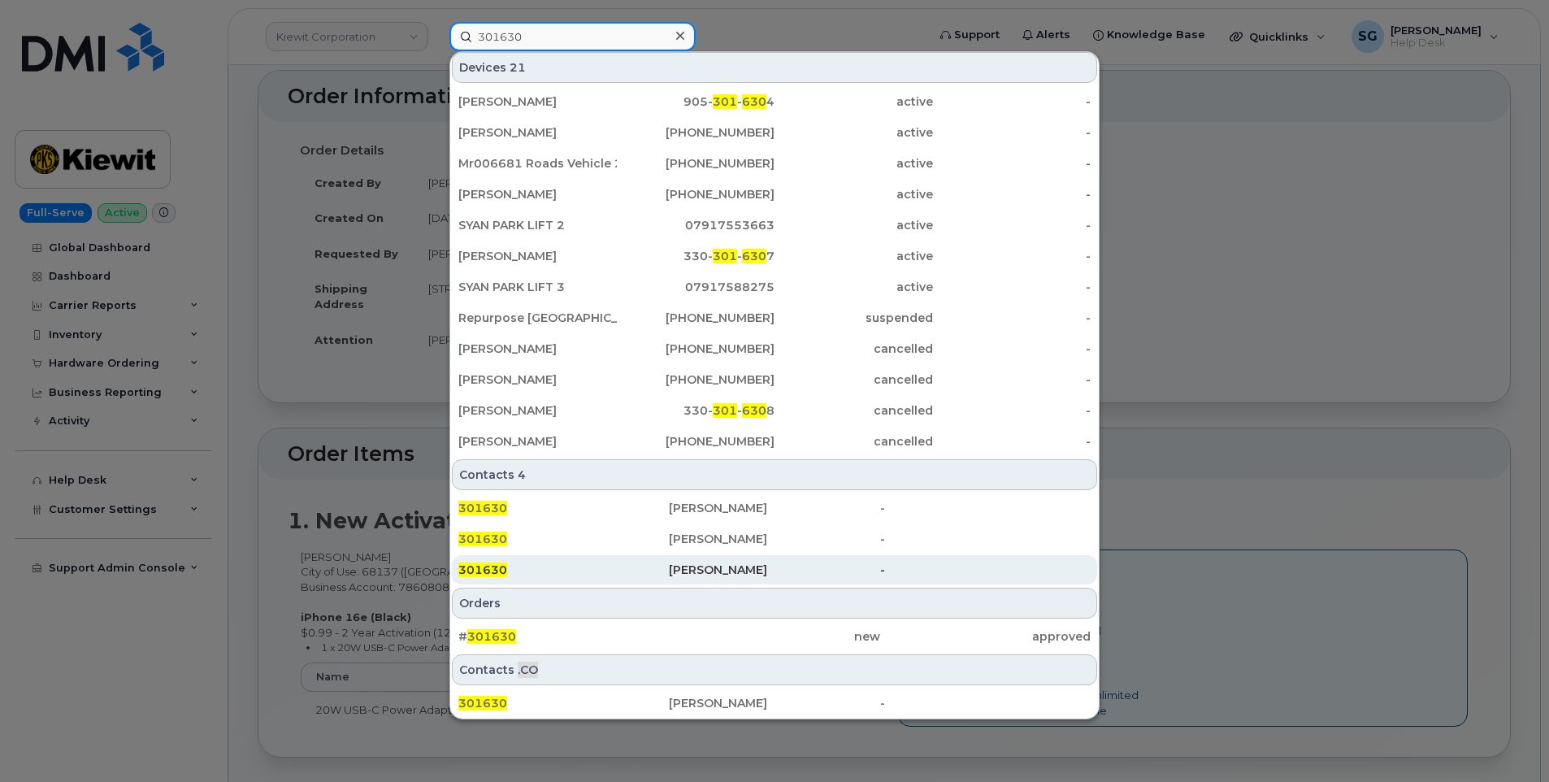
scroll to position [249, 0]
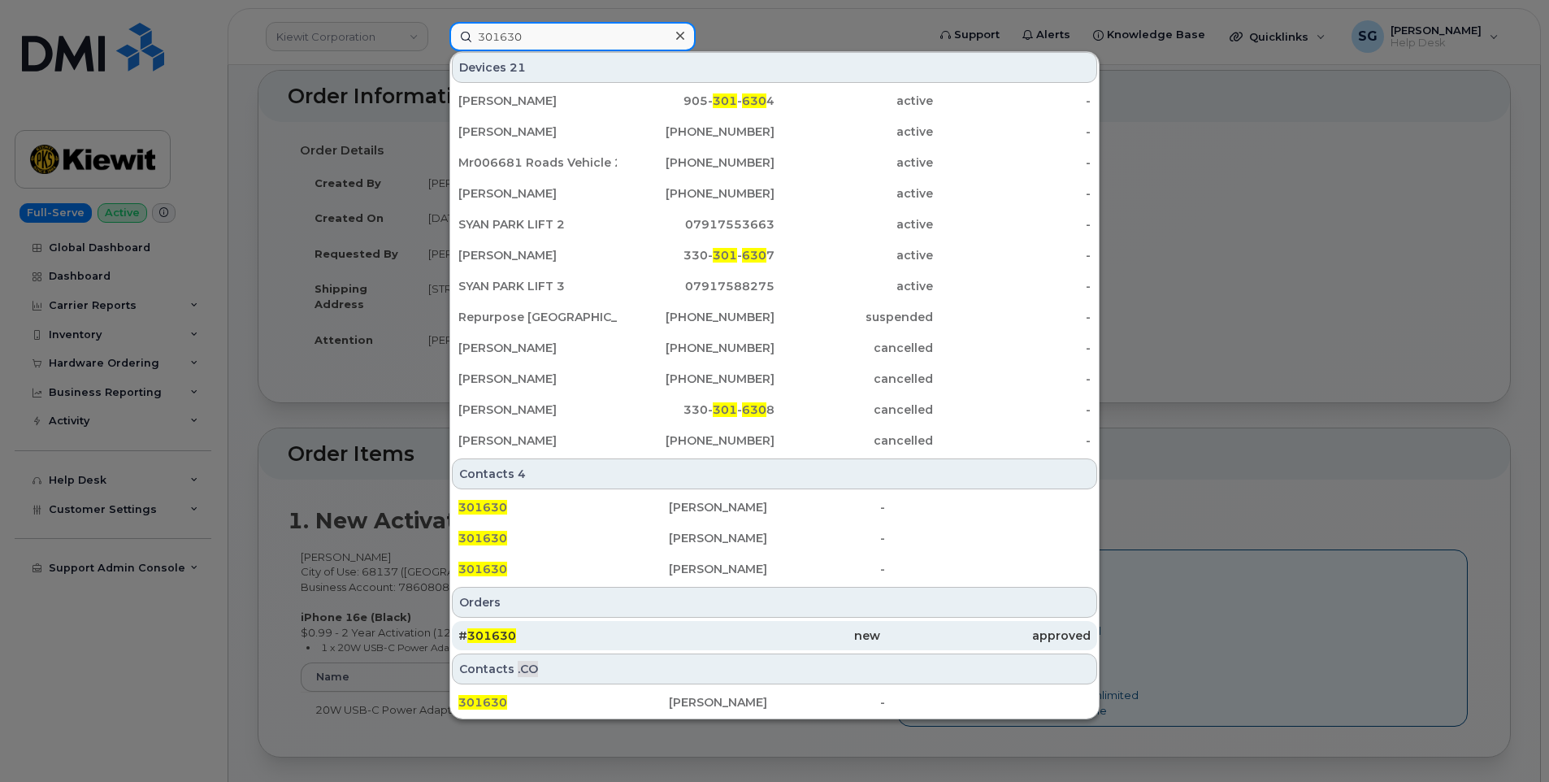
type input "301630"
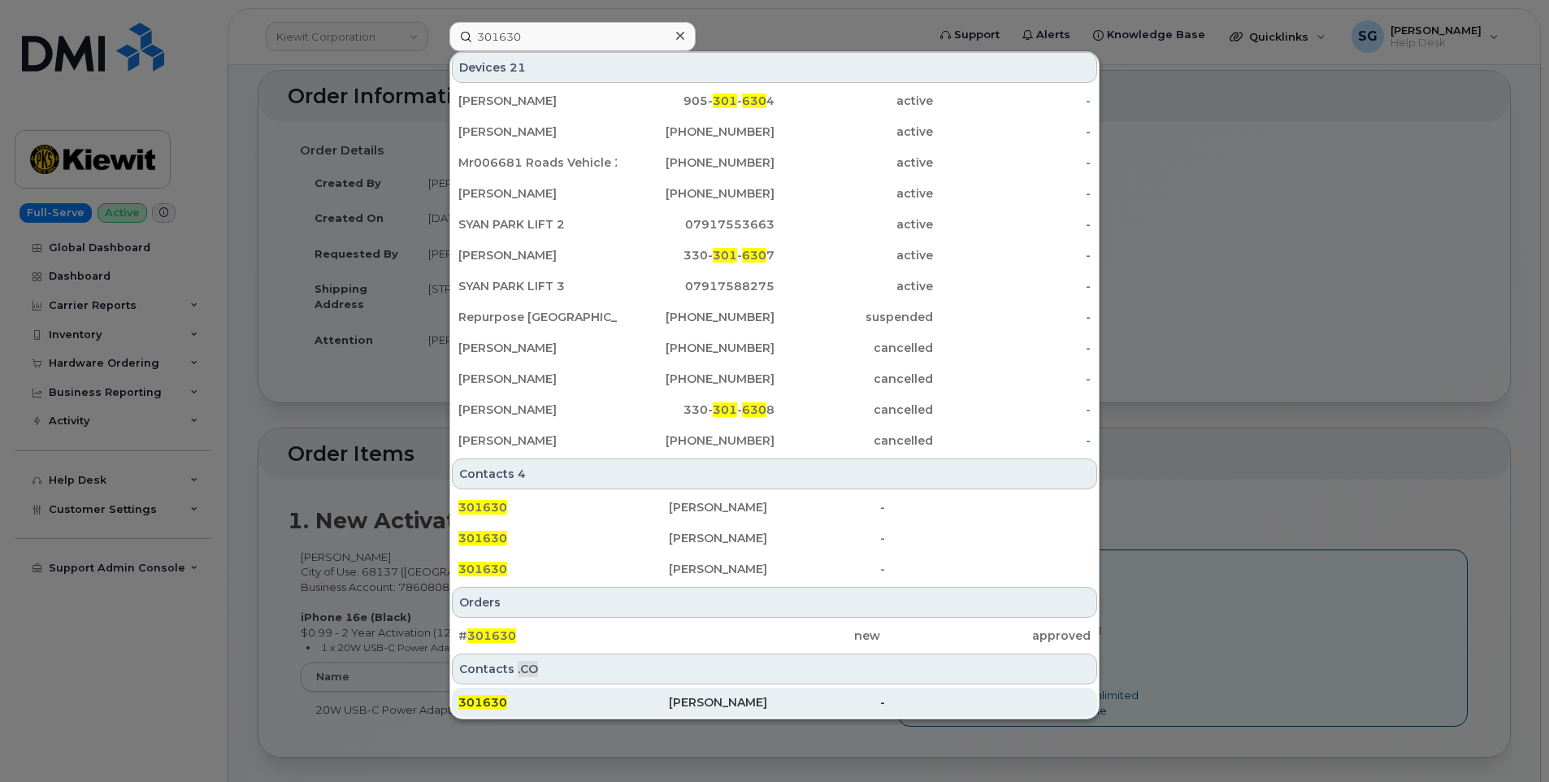
drag, startPoint x: 618, startPoint y: 645, endPoint x: 1062, endPoint y: 698, distance: 447.0
click at [618, 645] on div "# 301630" at bounding box center [563, 635] width 211 height 29
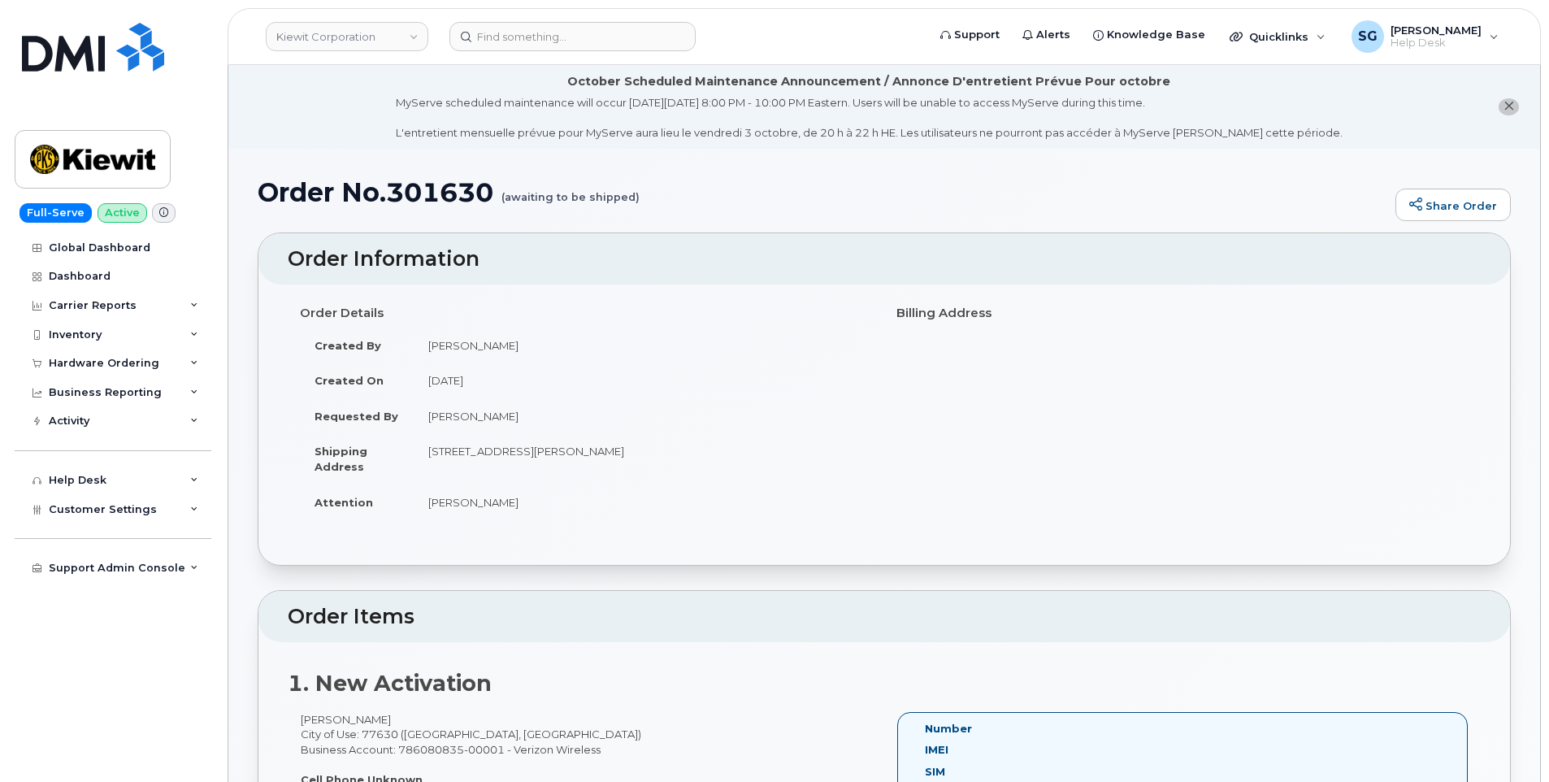
click at [489, 58] on header "[PERSON_NAME] Corporation Support Alerts Knowledge Base Quicklinks Suspend / Ca…" at bounding box center [885, 36] width 1314 height 57
click at [488, 38] on input at bounding box center [572, 36] width 246 height 29
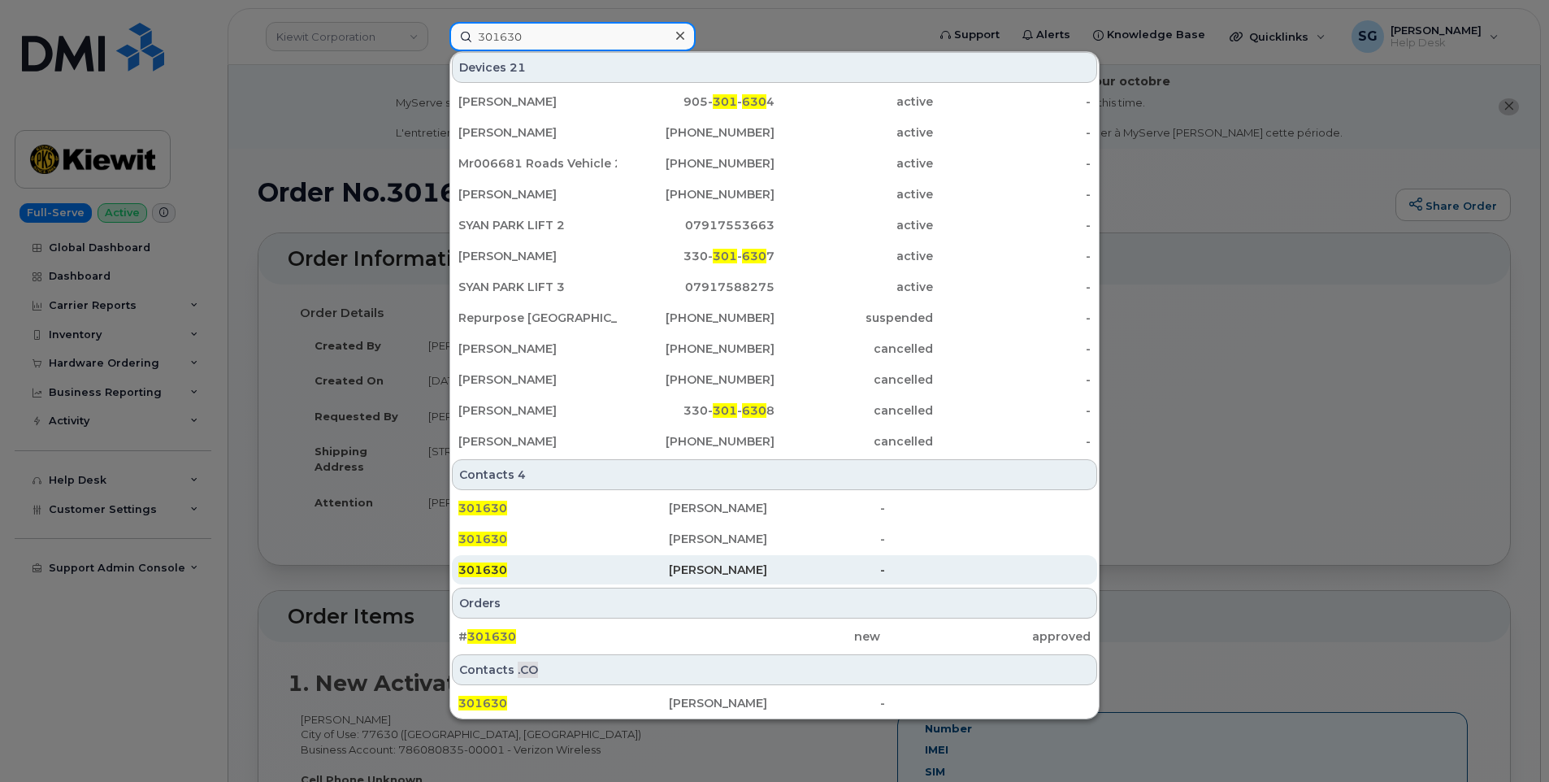
scroll to position [249, 0]
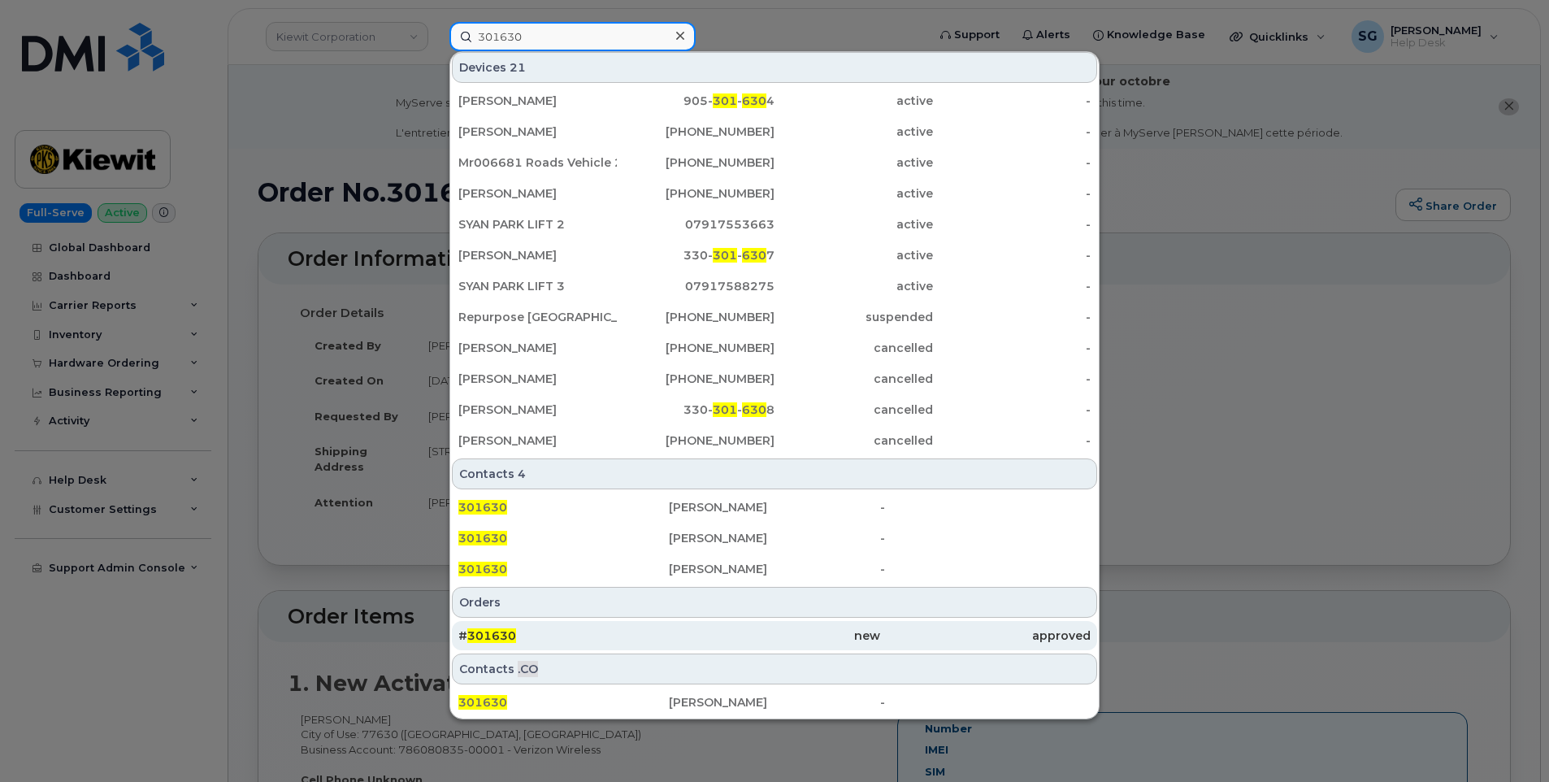
type input "301630"
click at [619, 634] on div "# 301630" at bounding box center [563, 635] width 211 height 16
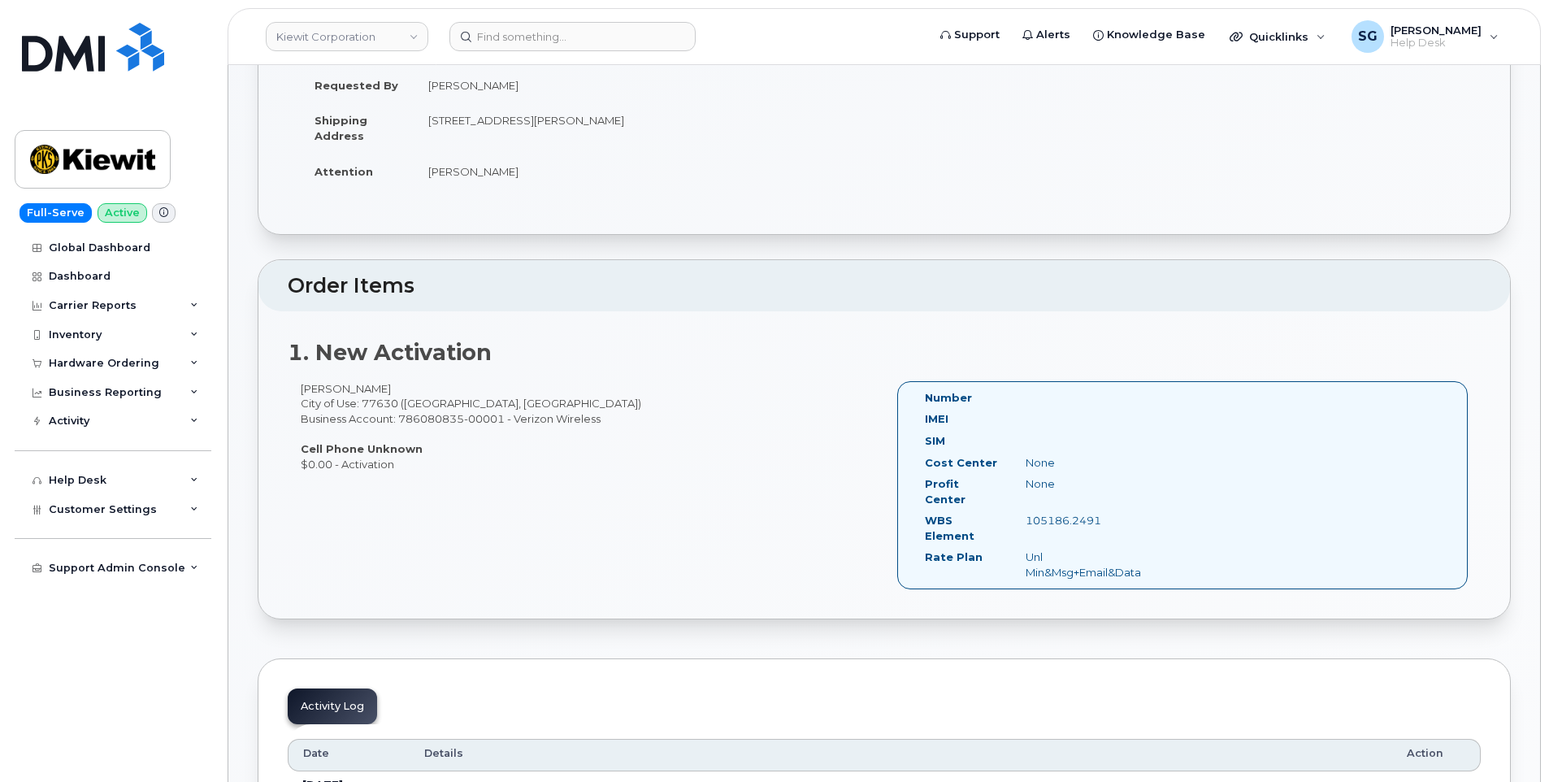
scroll to position [244, 0]
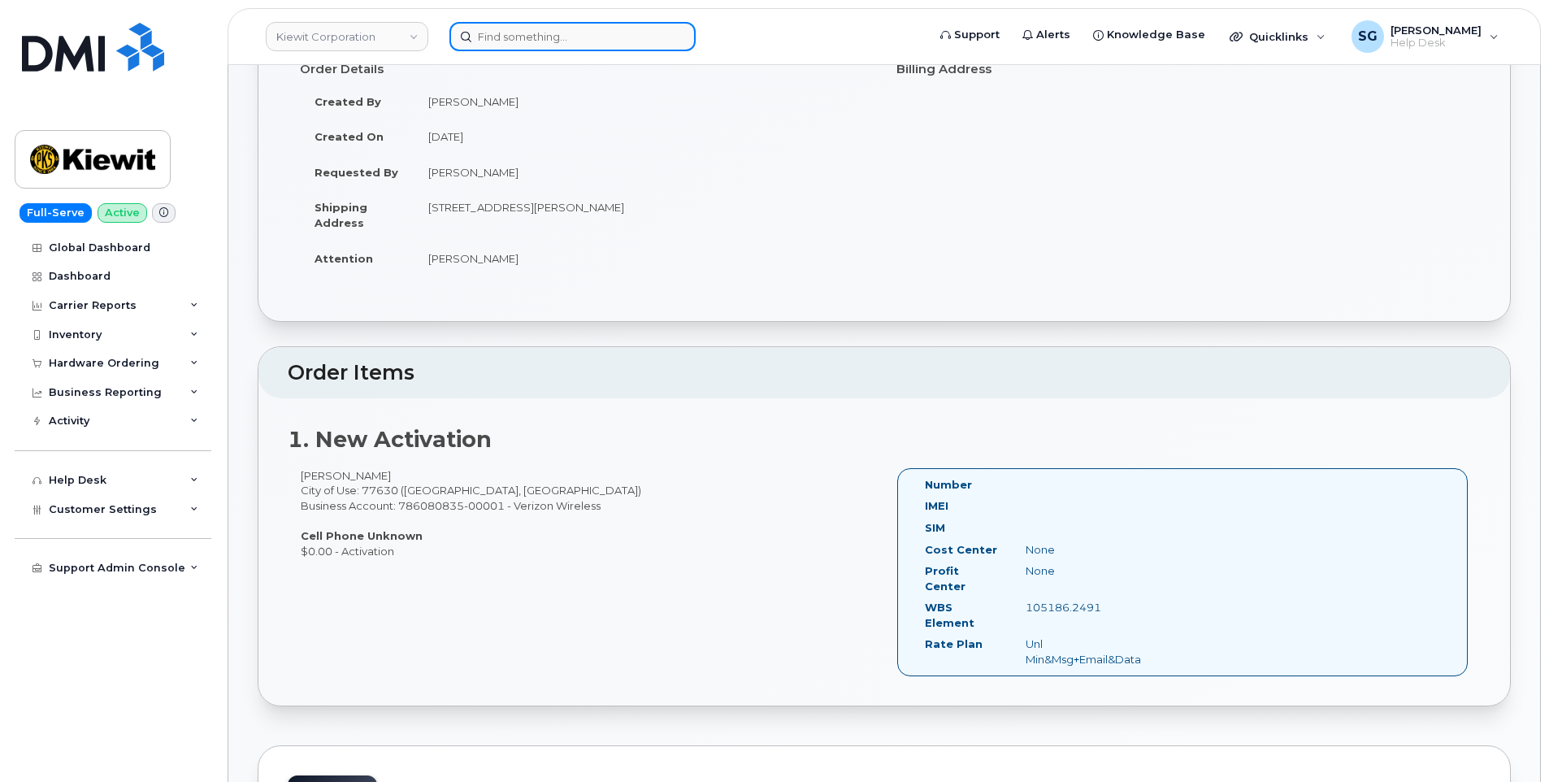
click at [553, 37] on input at bounding box center [572, 36] width 246 height 29
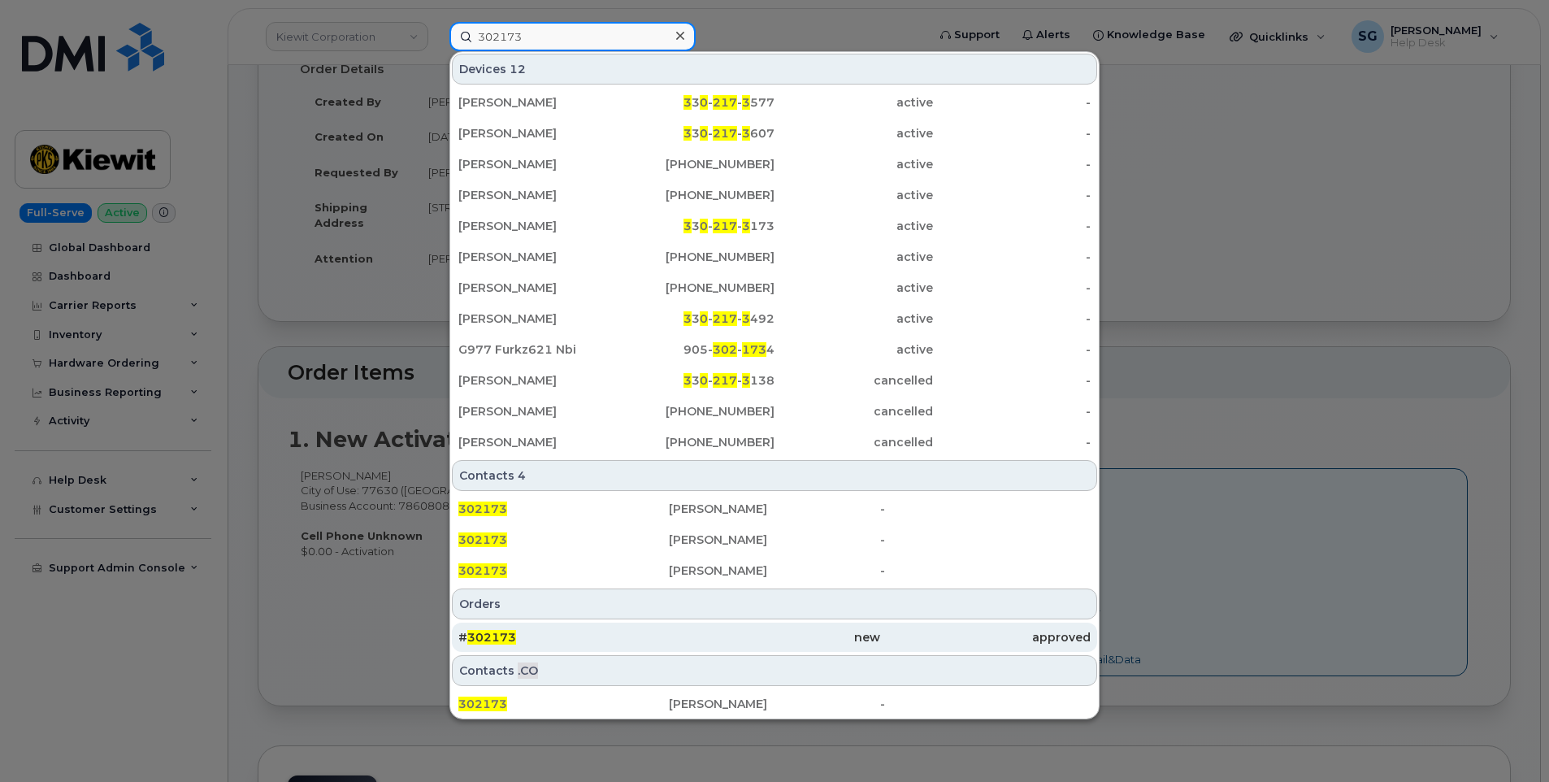
type input "302173"
drag, startPoint x: 514, startPoint y: 637, endPoint x: 526, endPoint y: 637, distance: 12.2
click at [514, 637] on span "302173" at bounding box center [491, 637] width 49 height 15
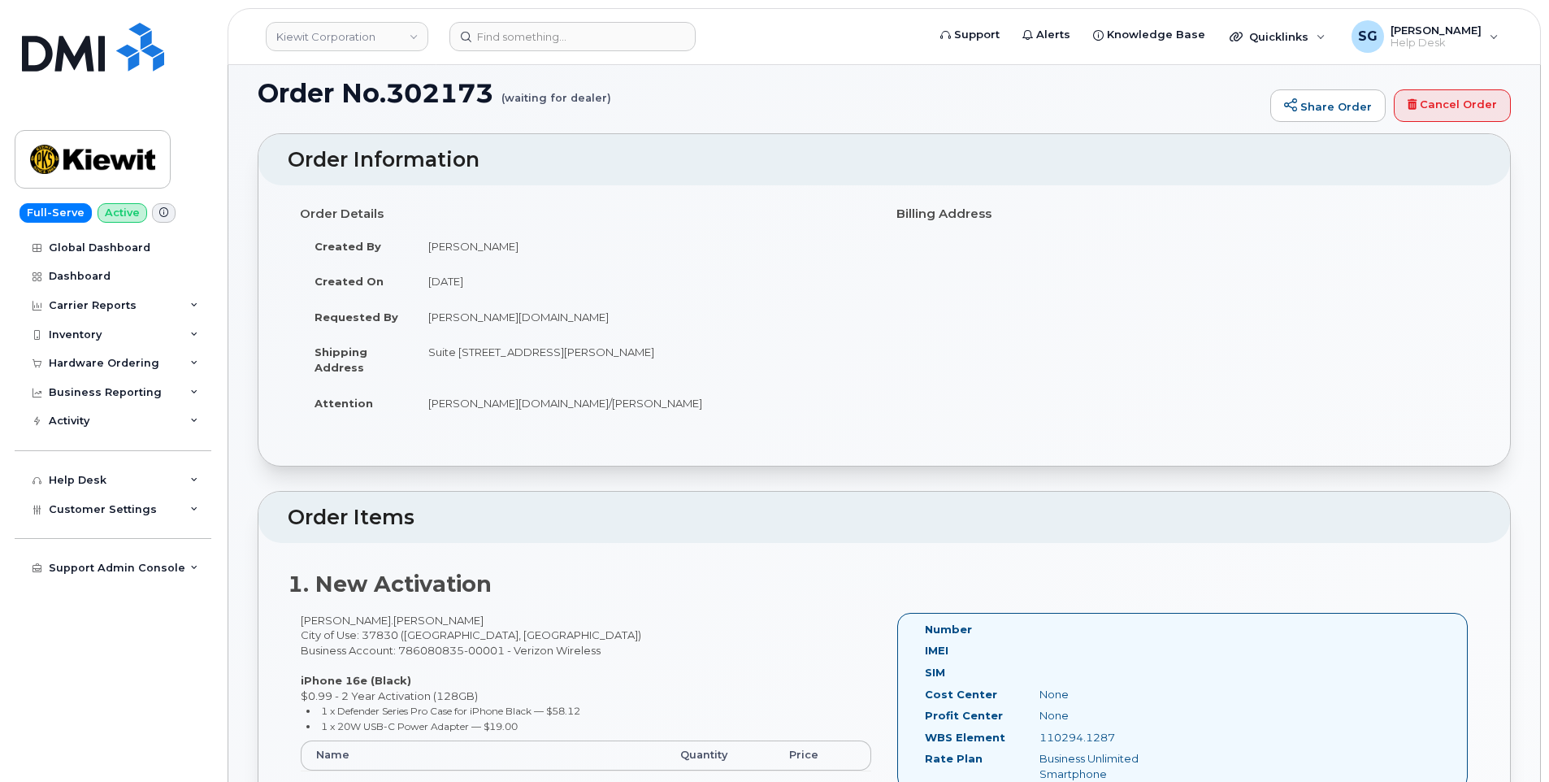
scroll to position [325, 0]
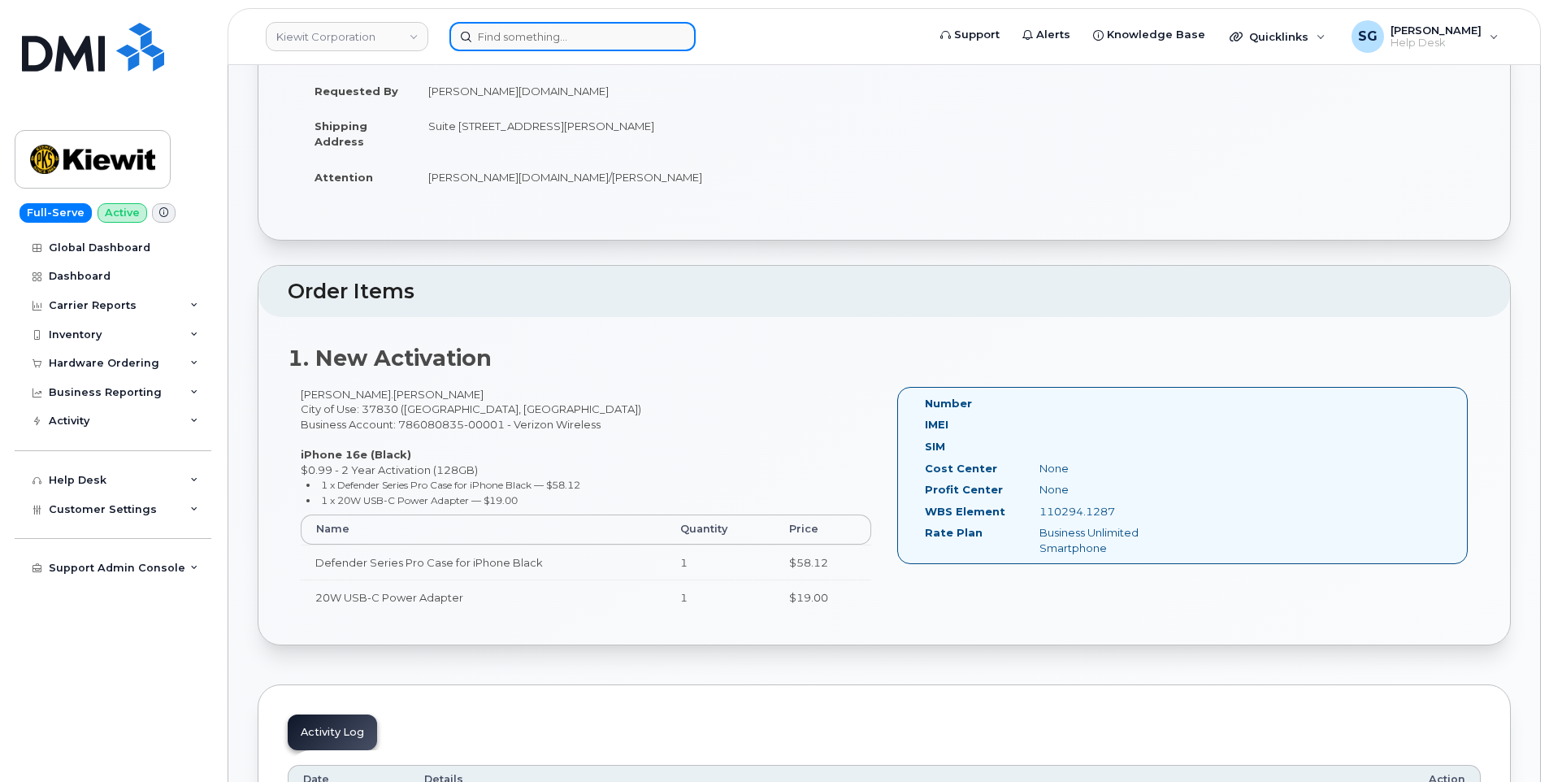
click at [642, 25] on input at bounding box center [572, 36] width 246 height 29
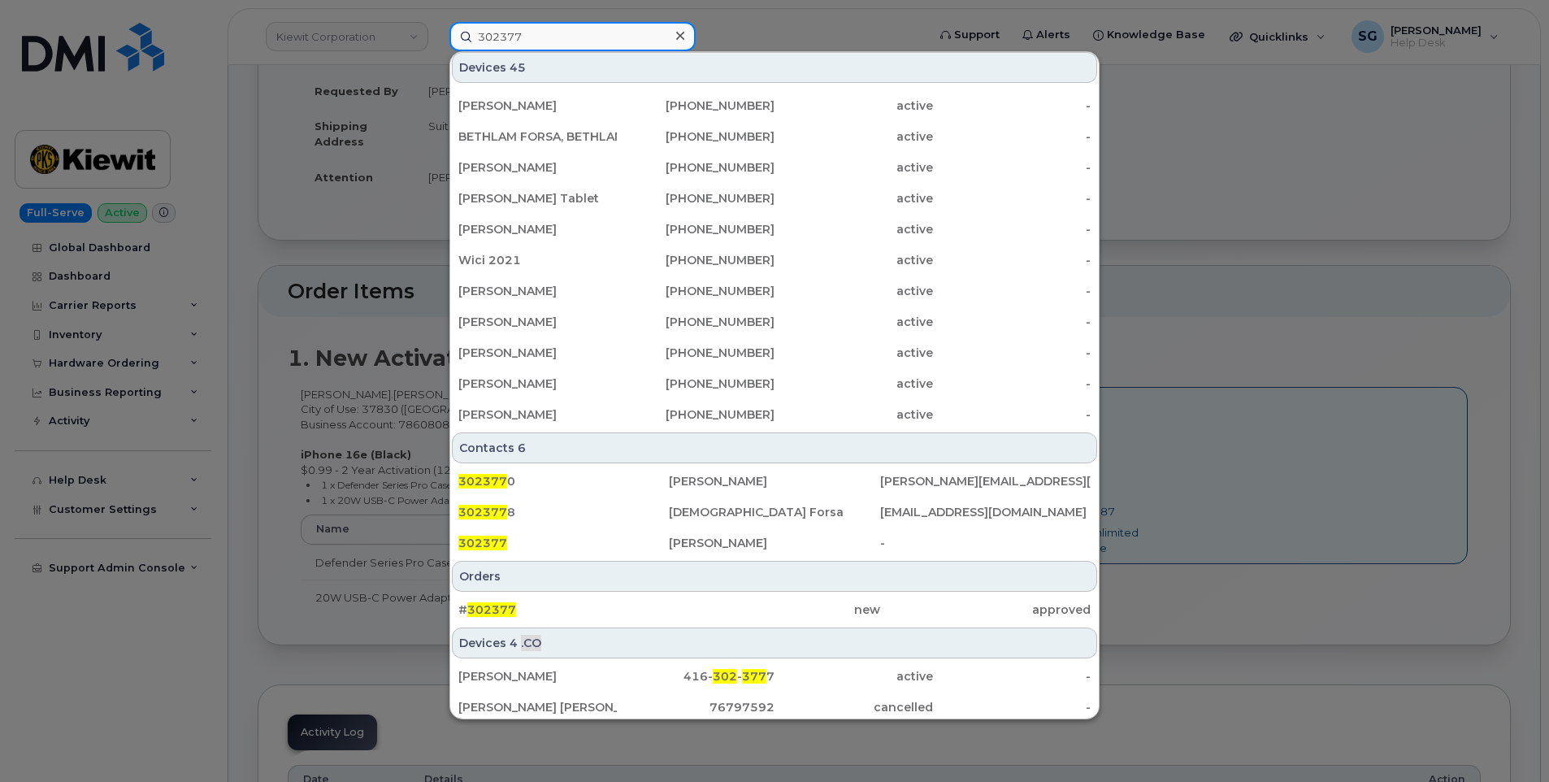
scroll to position [377, 0]
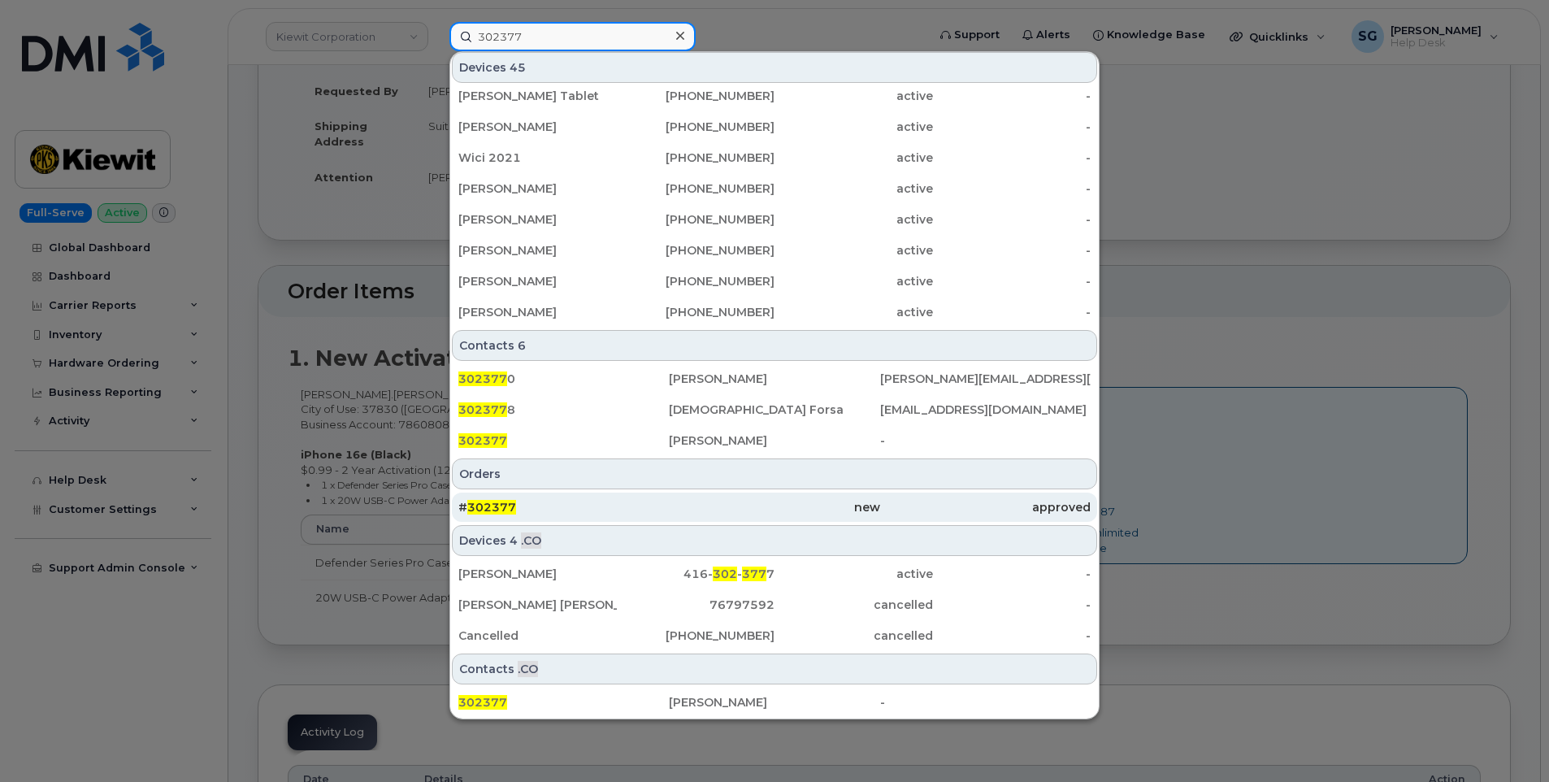
type input "302377"
click at [638, 498] on div "# 302377" at bounding box center [563, 507] width 211 height 29
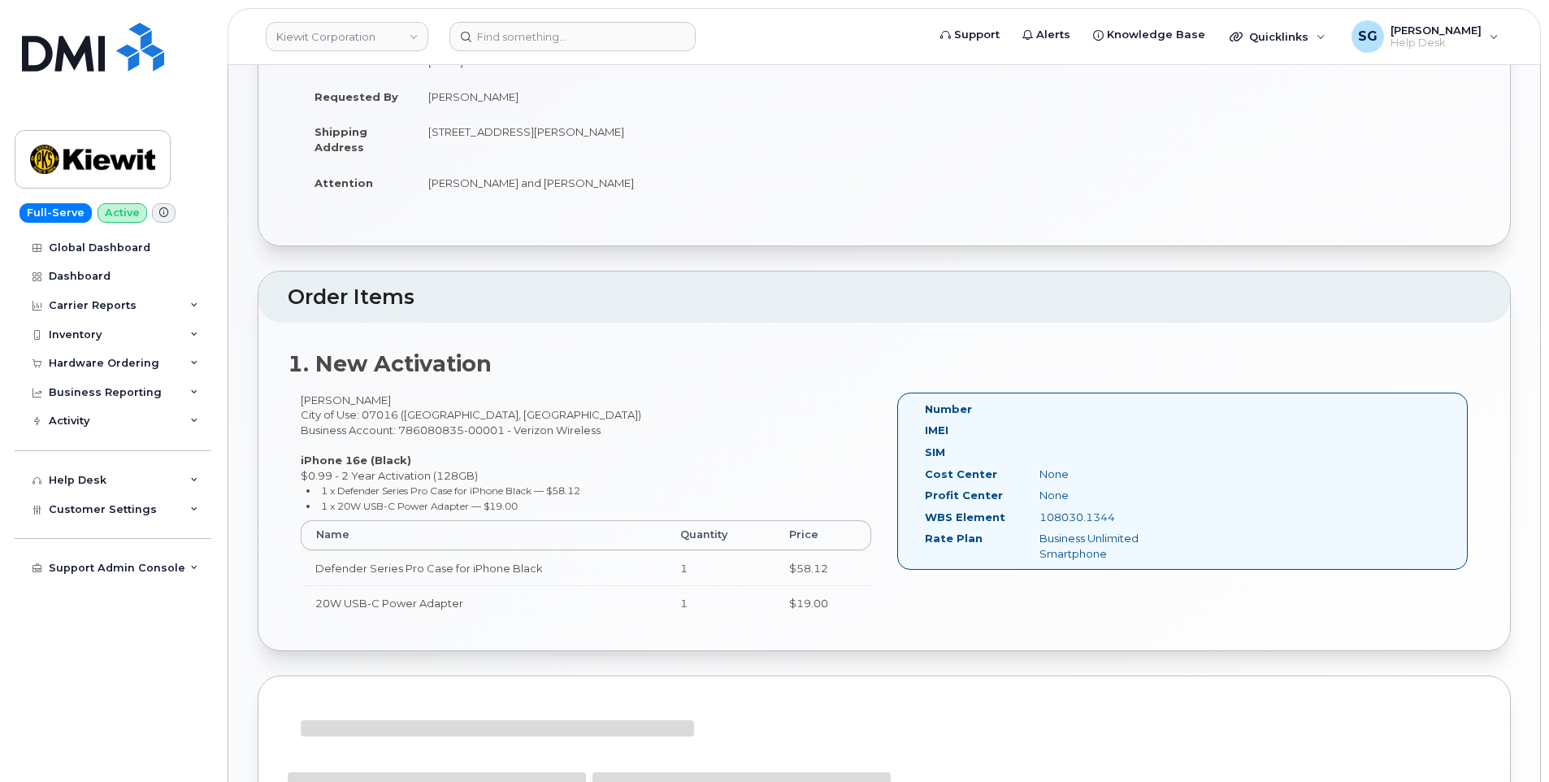
scroll to position [409, 0]
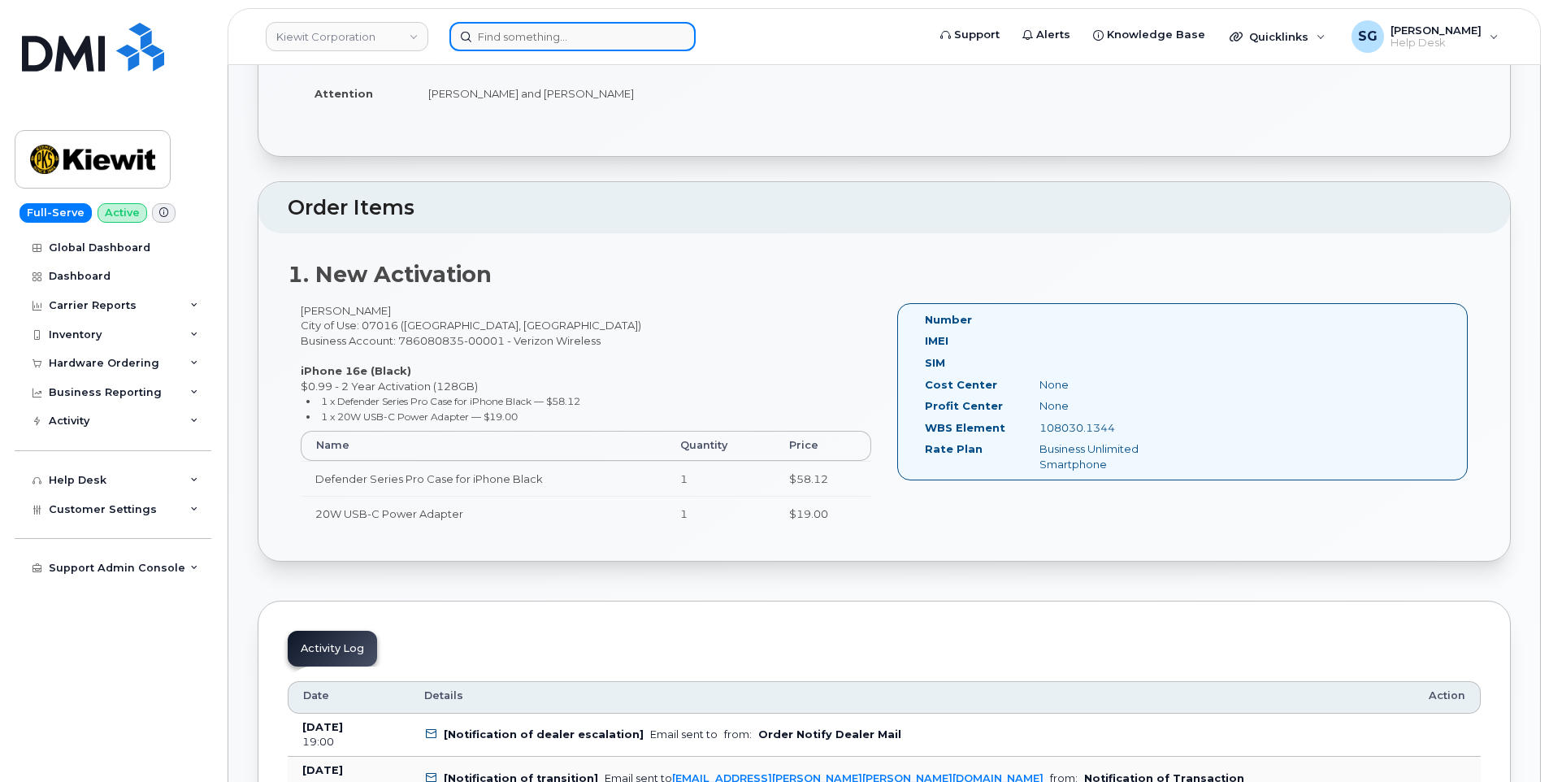
click at [622, 25] on input at bounding box center [572, 36] width 246 height 29
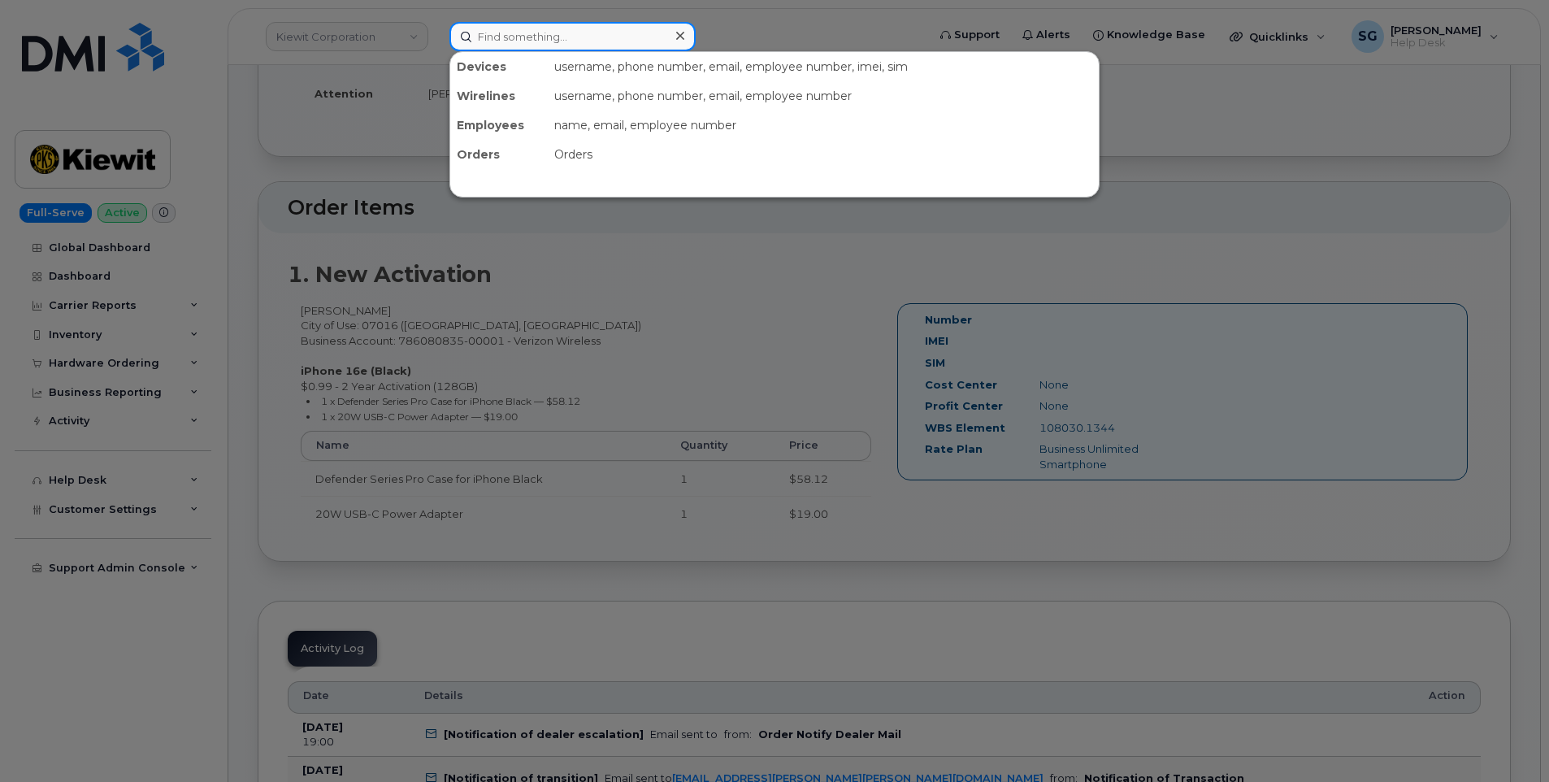
click at [567, 33] on input at bounding box center [572, 36] width 246 height 29
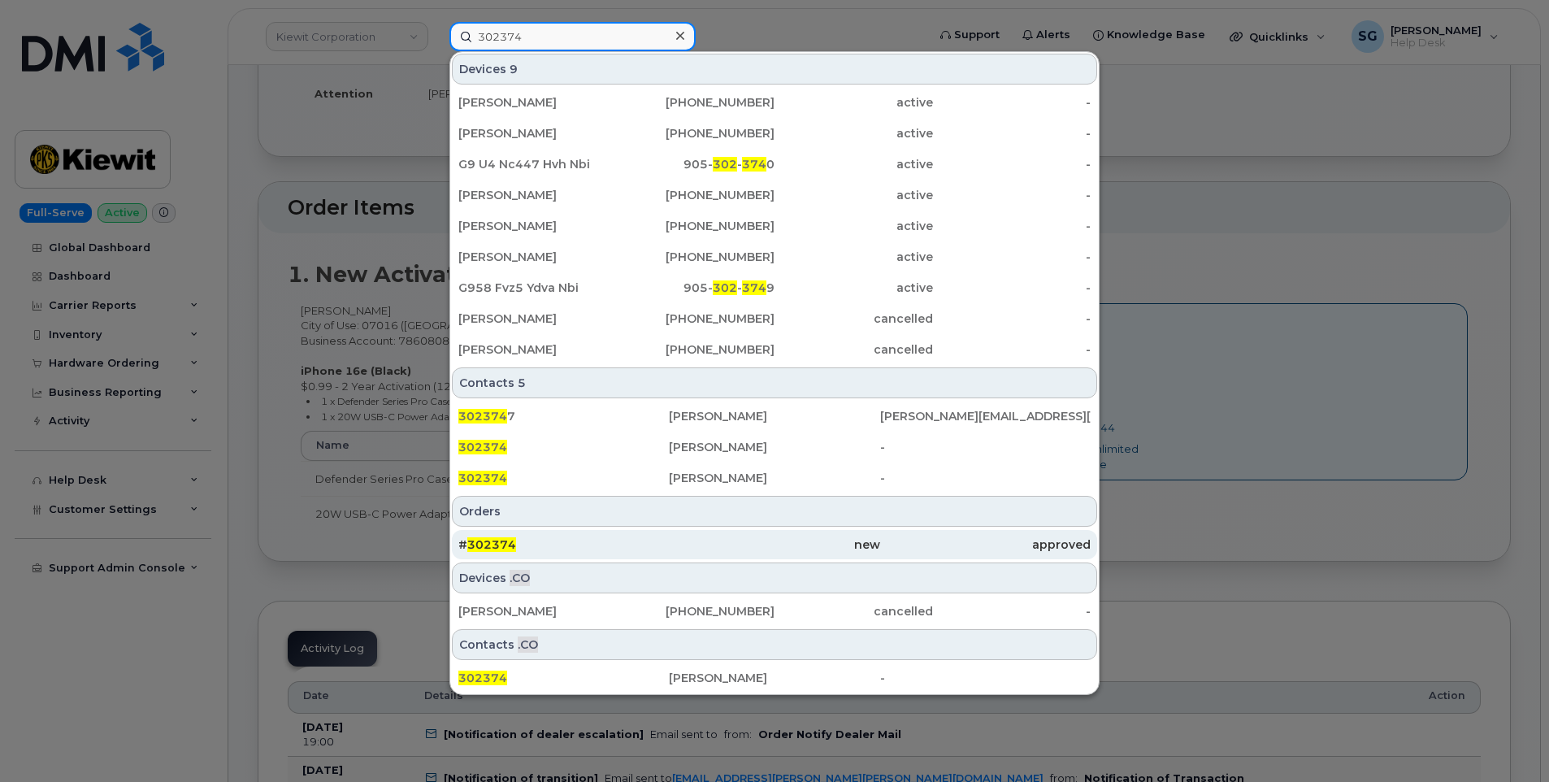
type input "302374"
click at [661, 536] on div "# 302374" at bounding box center [563, 544] width 211 height 29
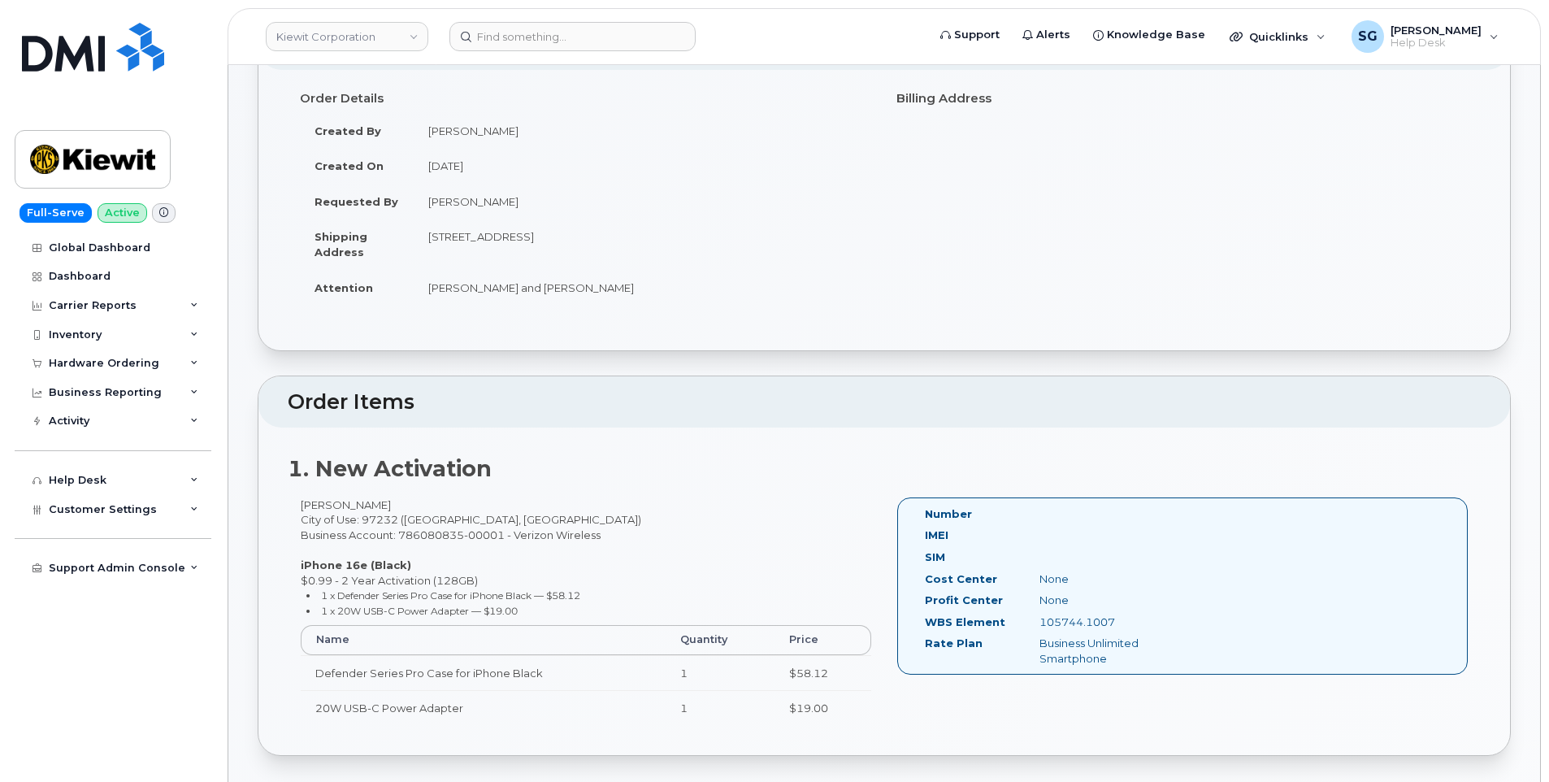
scroll to position [244, 0]
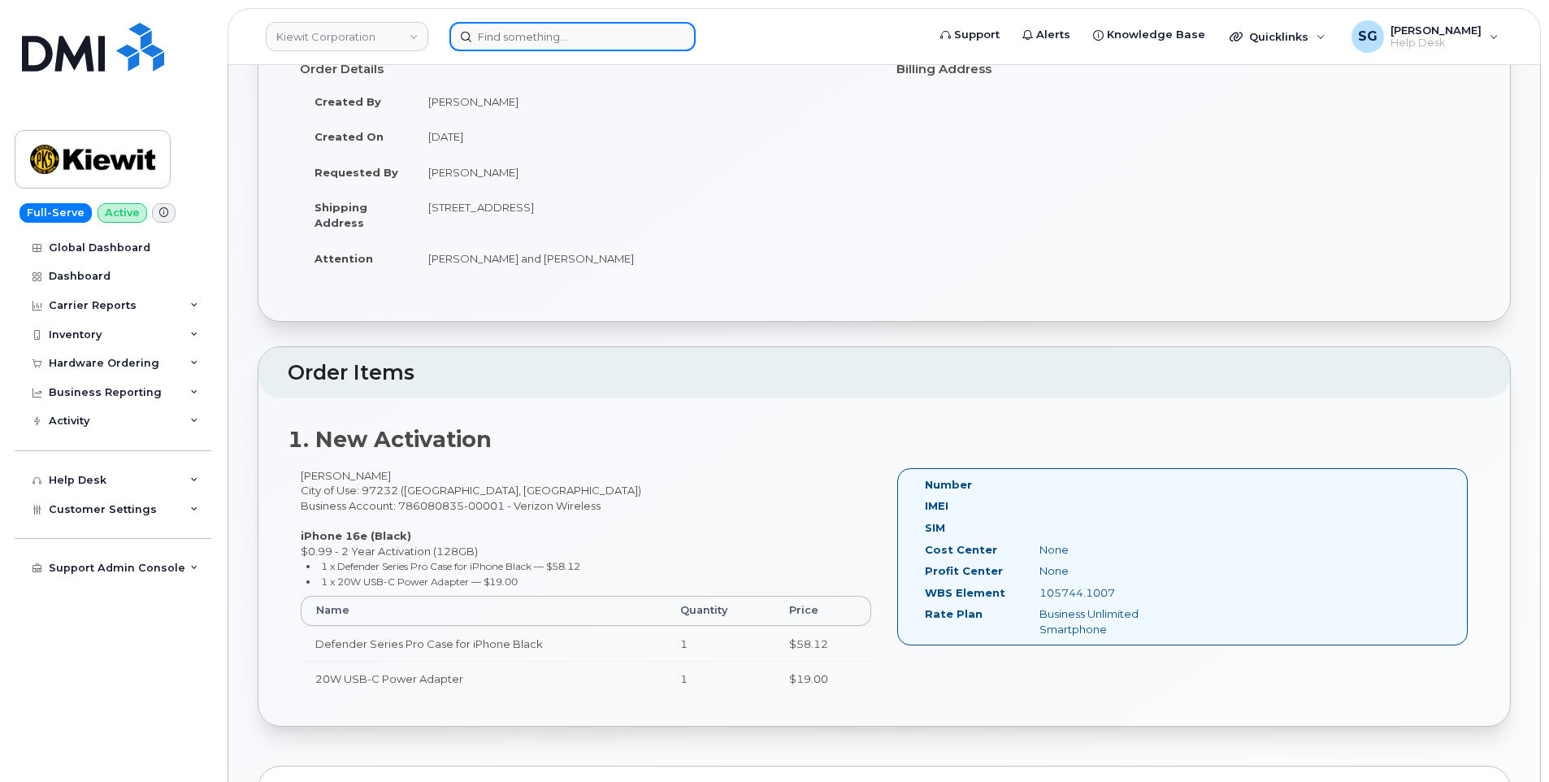
click at [590, 33] on input at bounding box center [572, 36] width 246 height 29
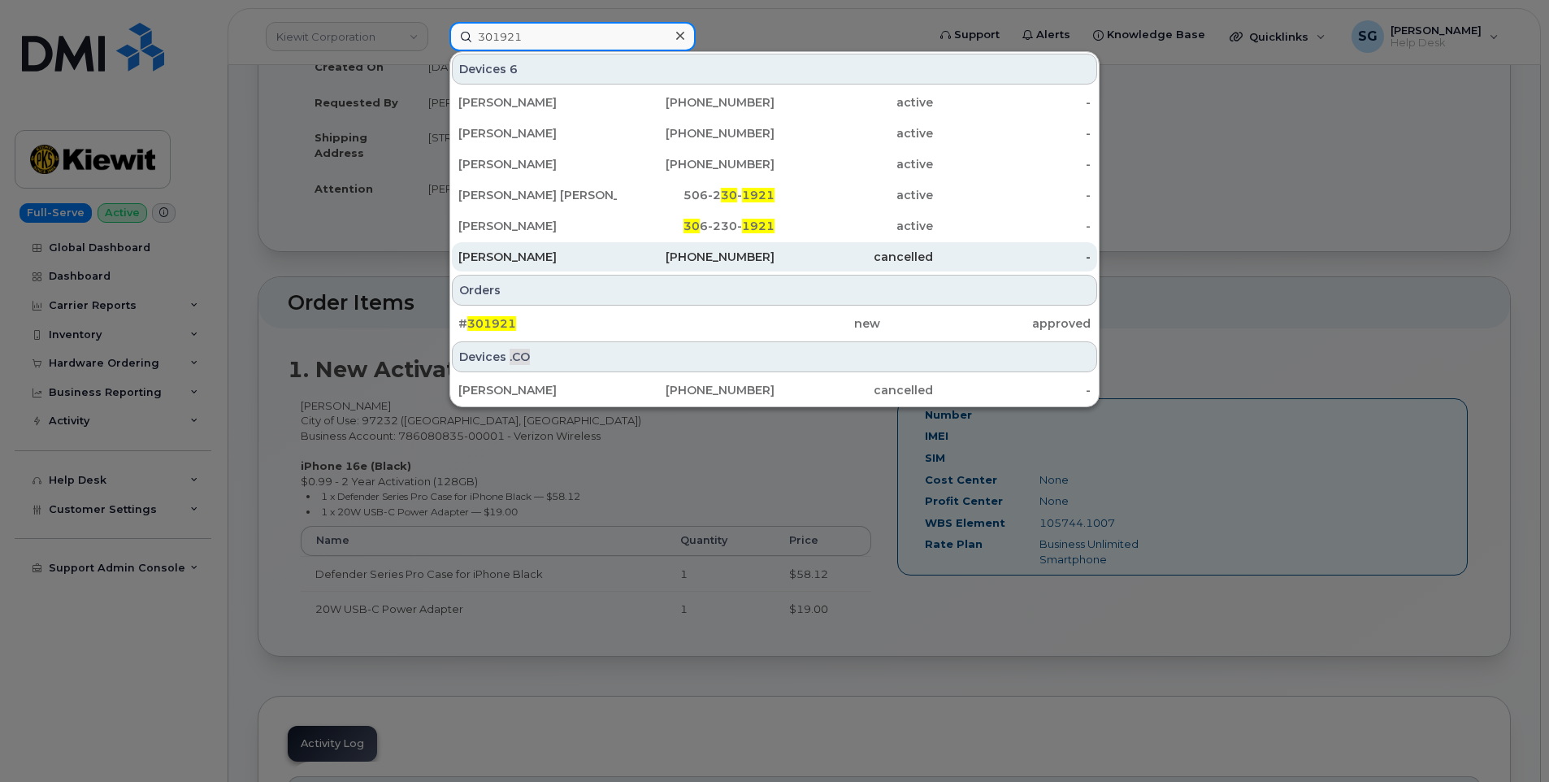
scroll to position [406, 0]
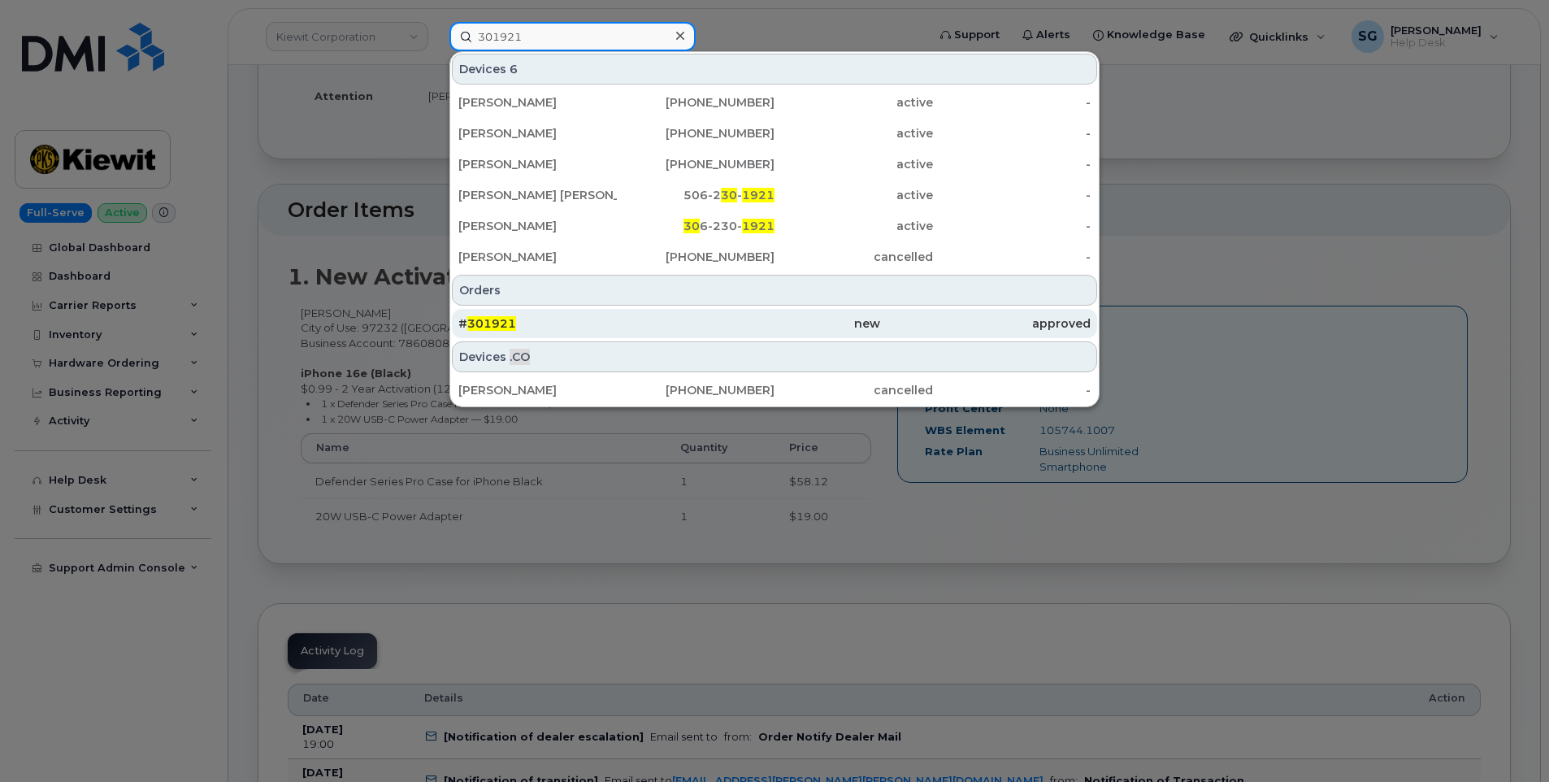
type input "301921"
drag, startPoint x: 614, startPoint y: 326, endPoint x: 635, endPoint y: 323, distance: 20.5
click at [614, 326] on div "# 301921" at bounding box center [563, 323] width 211 height 16
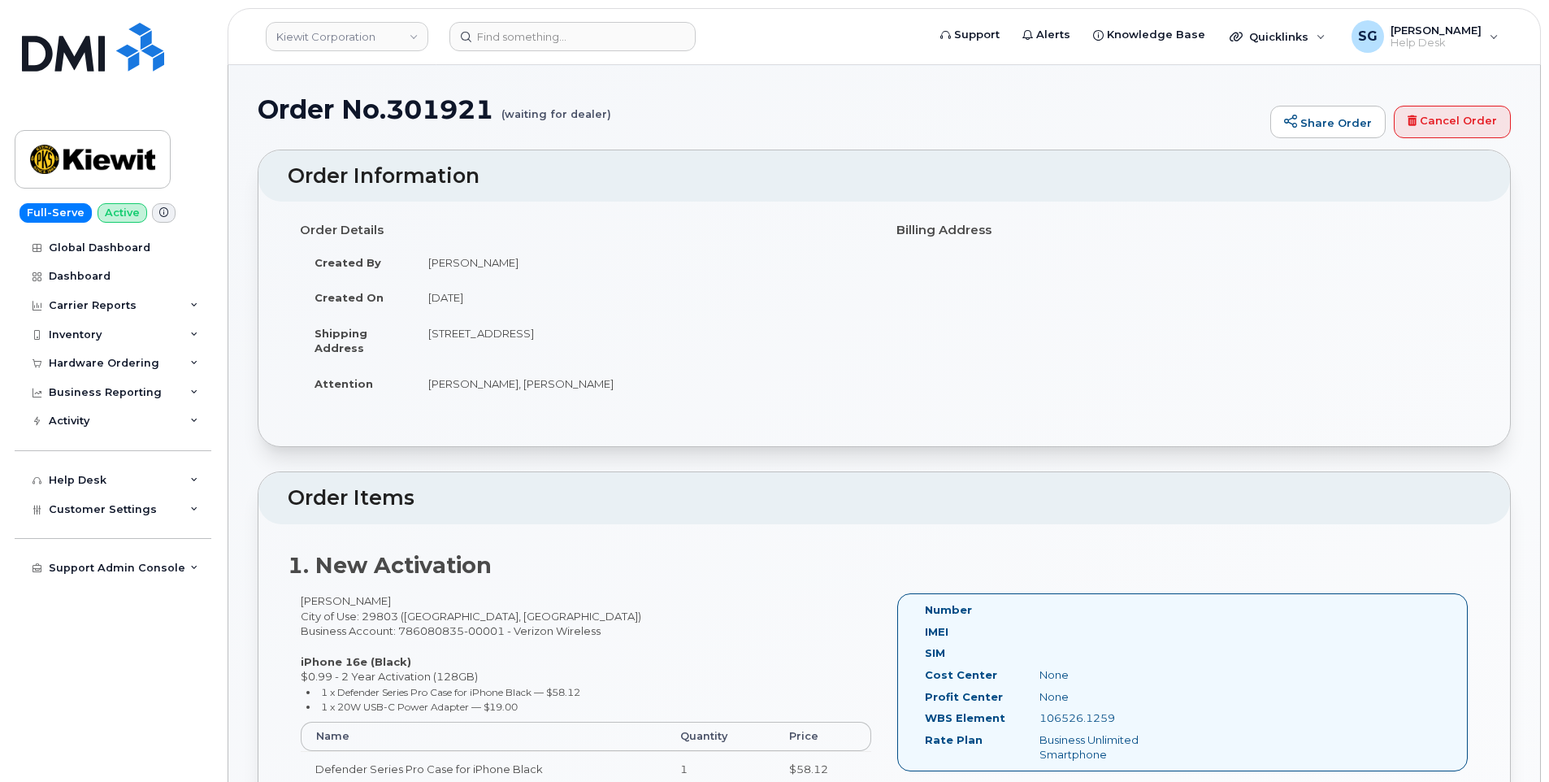
scroll to position [244, 0]
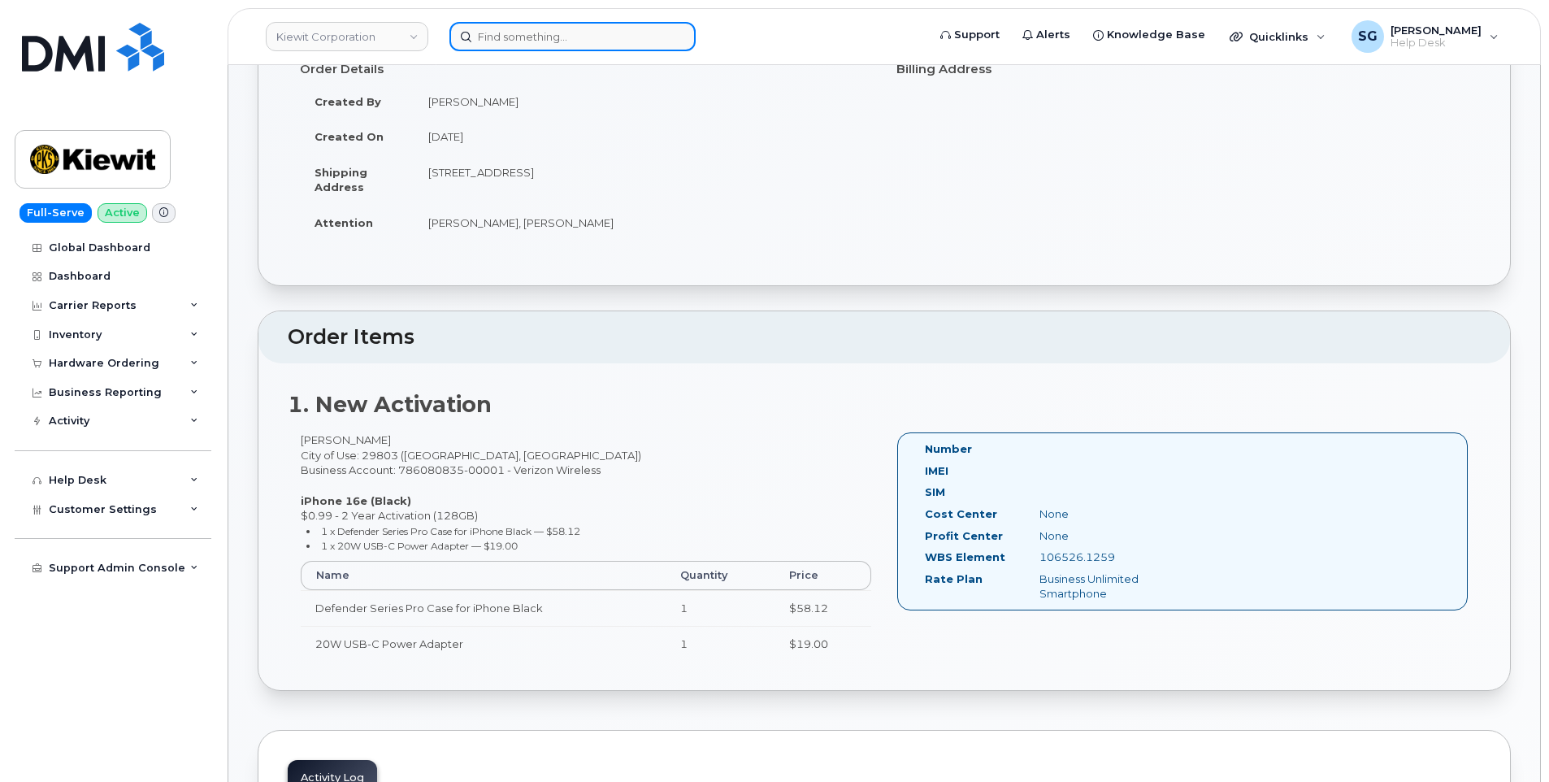
click at [517, 34] on input at bounding box center [572, 36] width 246 height 29
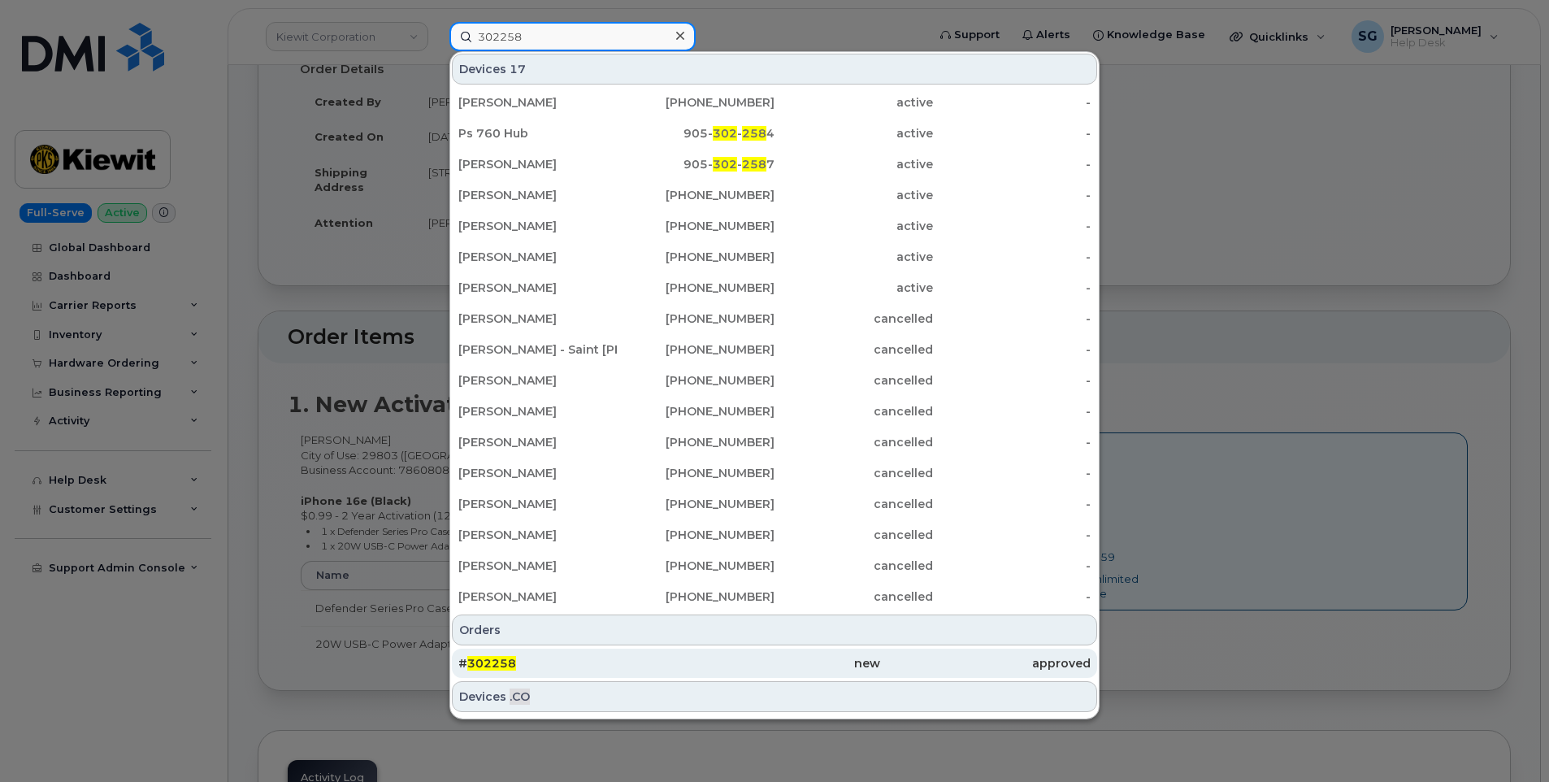
type input "302258"
drag, startPoint x: 614, startPoint y: 660, endPoint x: 700, endPoint y: 658, distance: 85.4
click at [614, 660] on div "# 302258" at bounding box center [563, 663] width 211 height 16
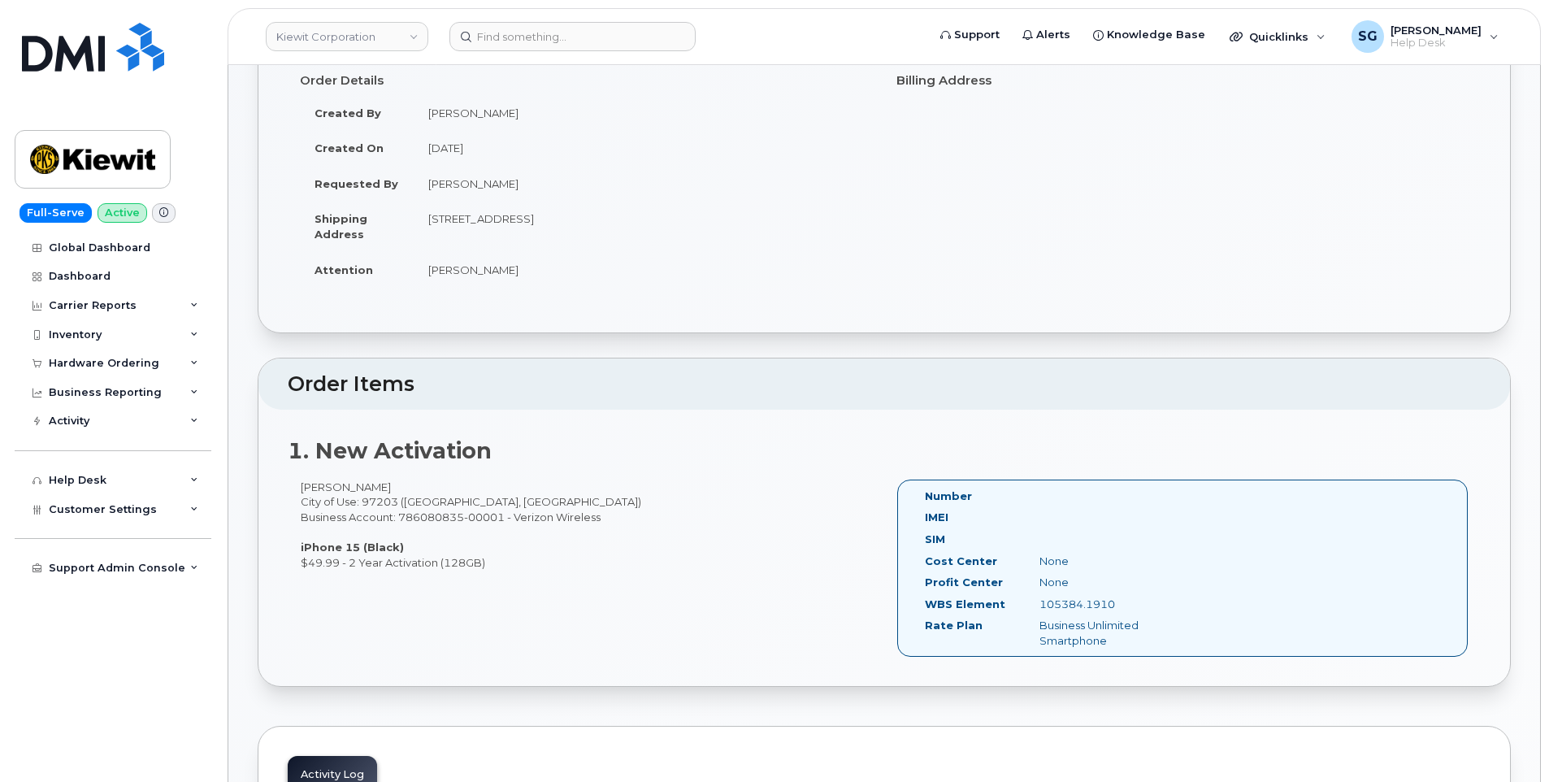
scroll to position [244, 0]
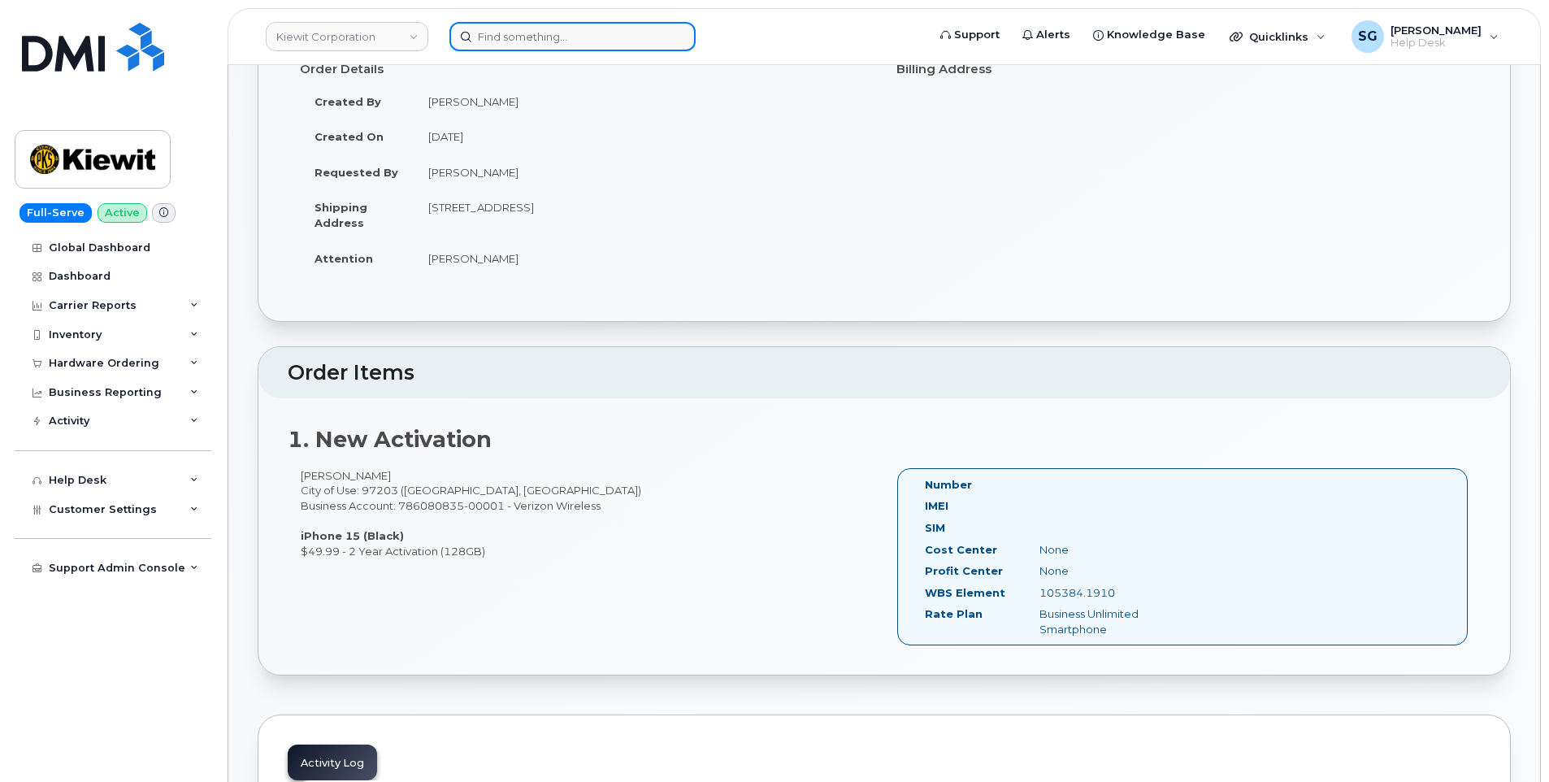
click at [569, 40] on input at bounding box center [572, 36] width 246 height 29
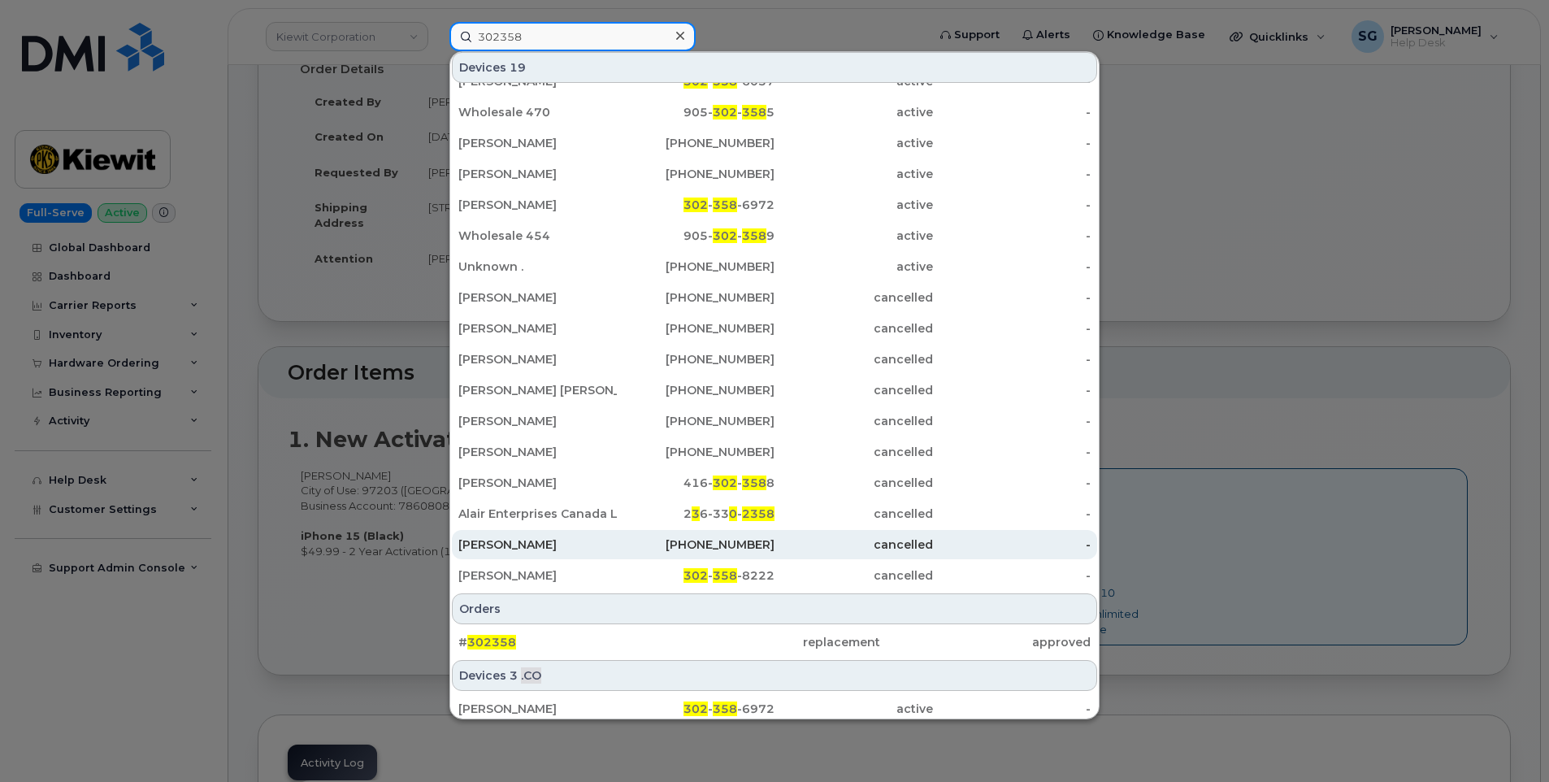
scroll to position [151, 0]
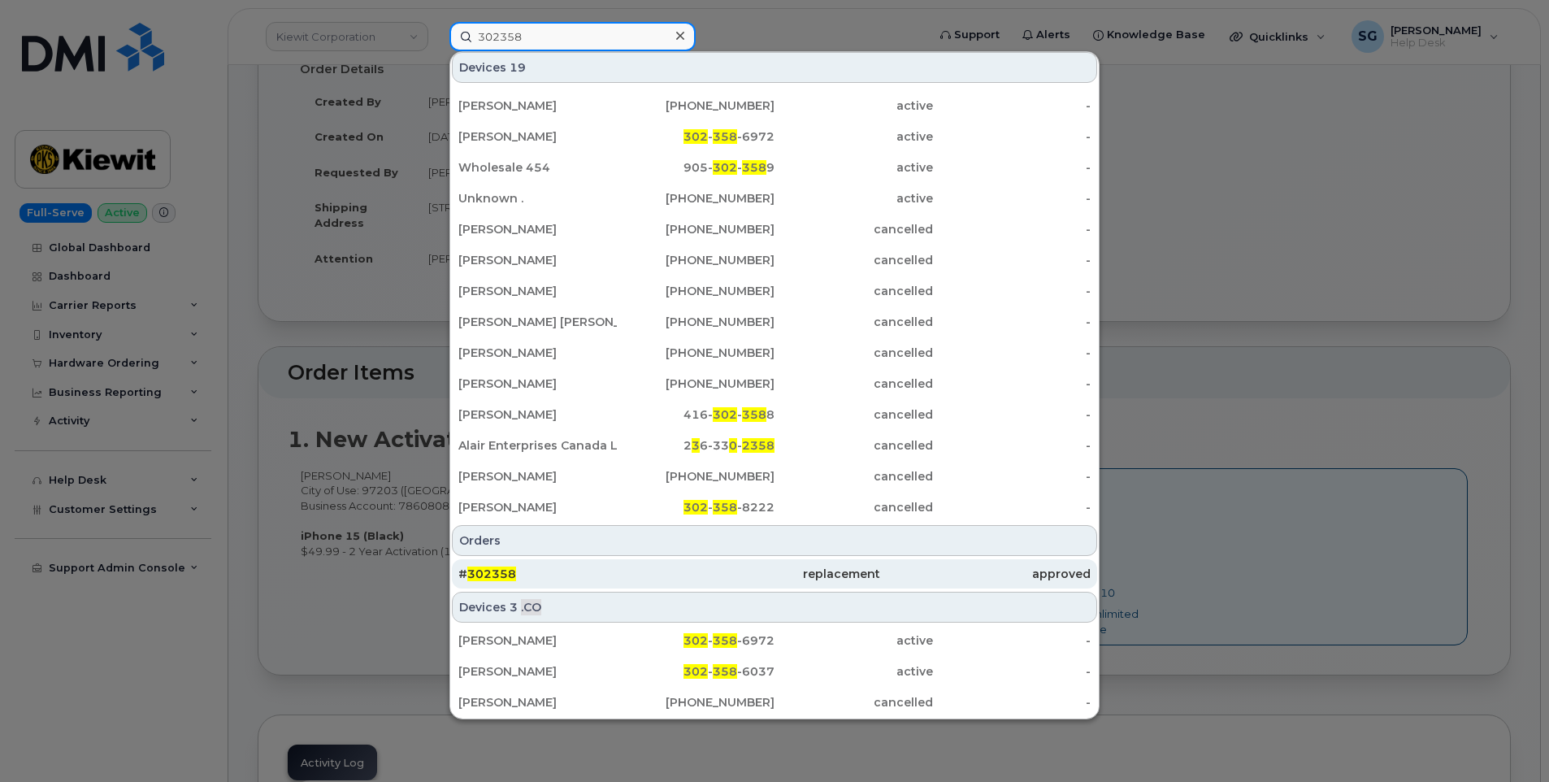
type input "302358"
click at [571, 580] on div "# 302358" at bounding box center [563, 574] width 211 height 16
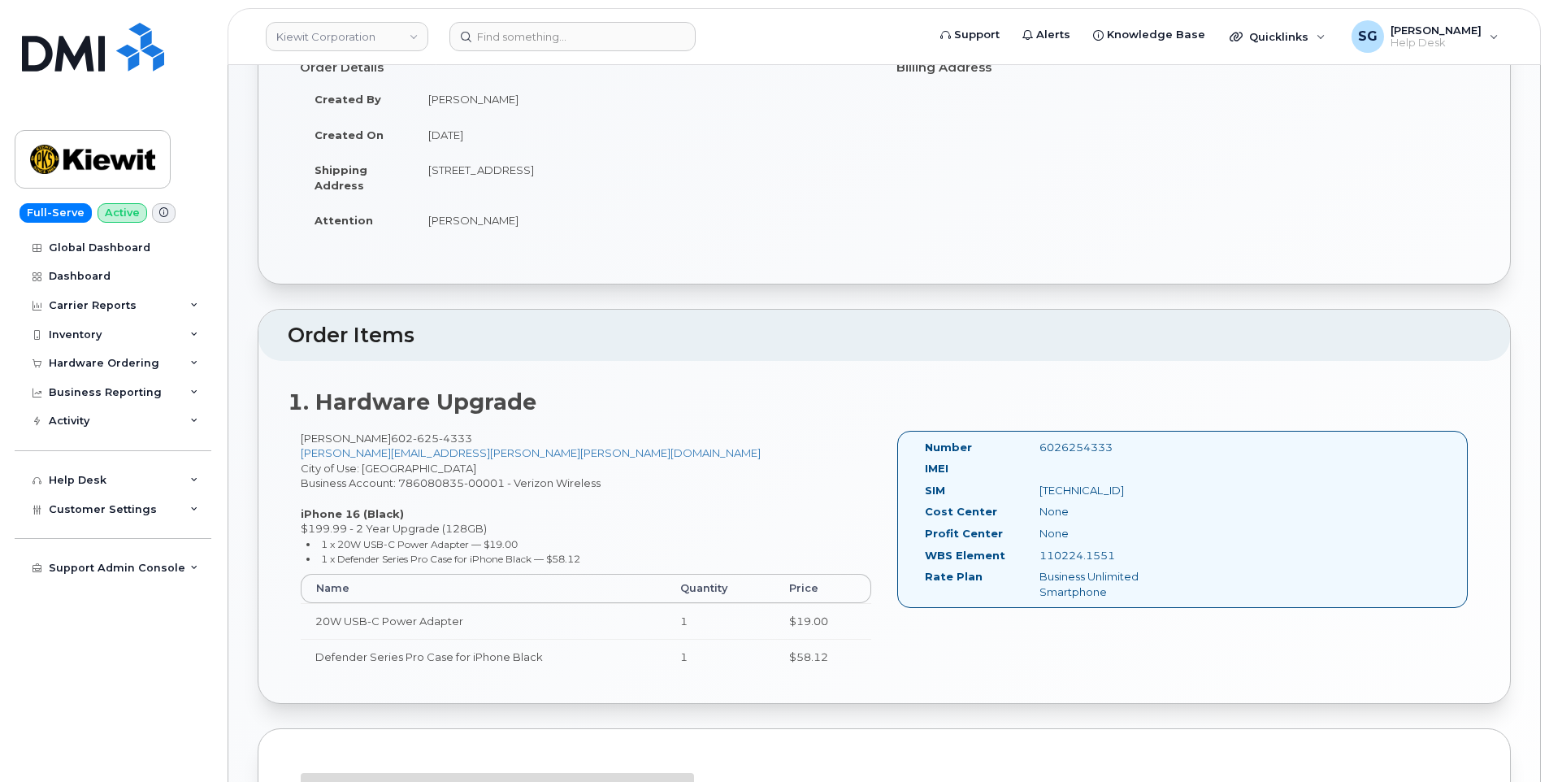
scroll to position [246, 0]
click at [559, 30] on input at bounding box center [572, 36] width 246 height 29
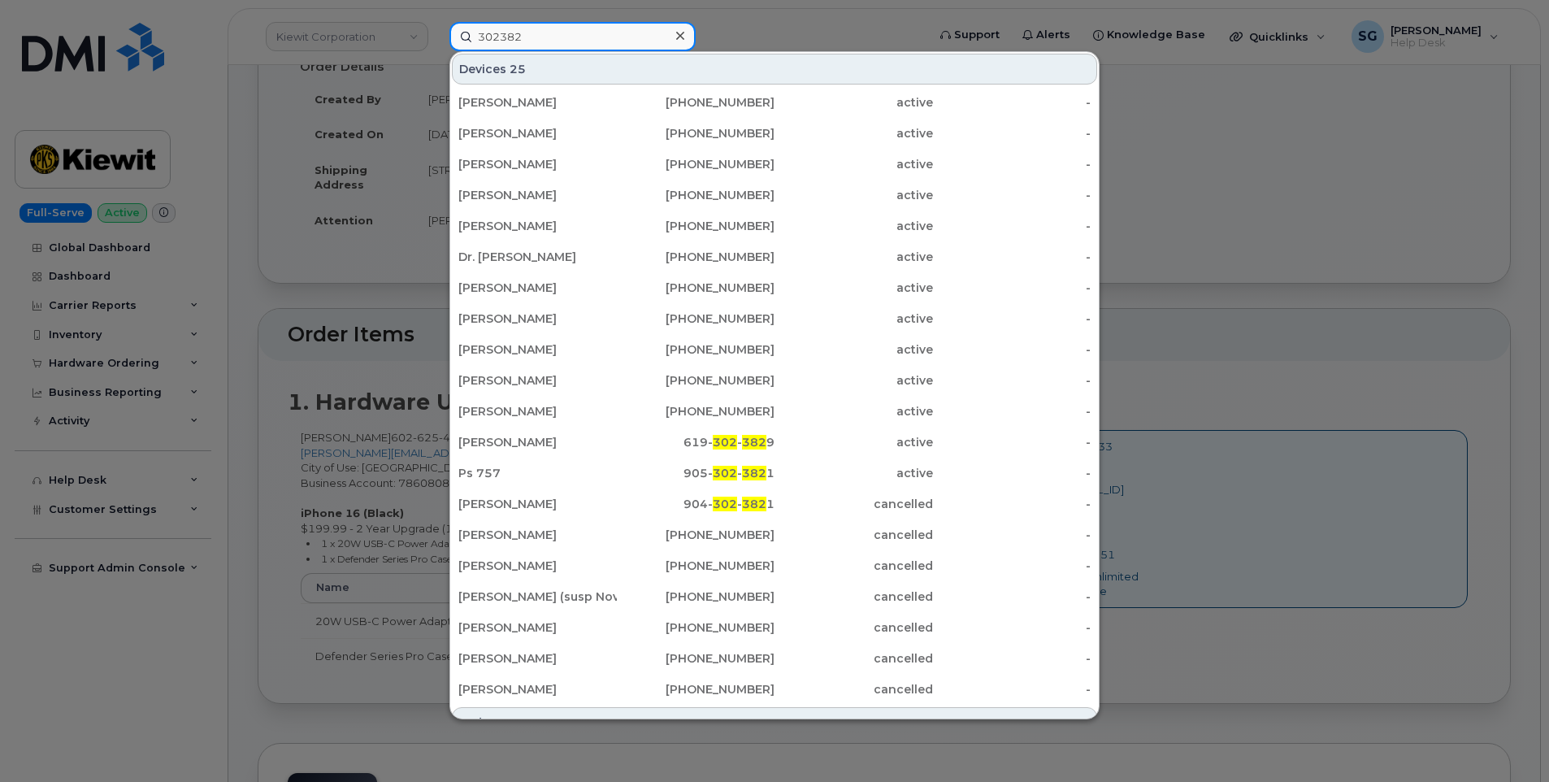
scroll to position [182, 0]
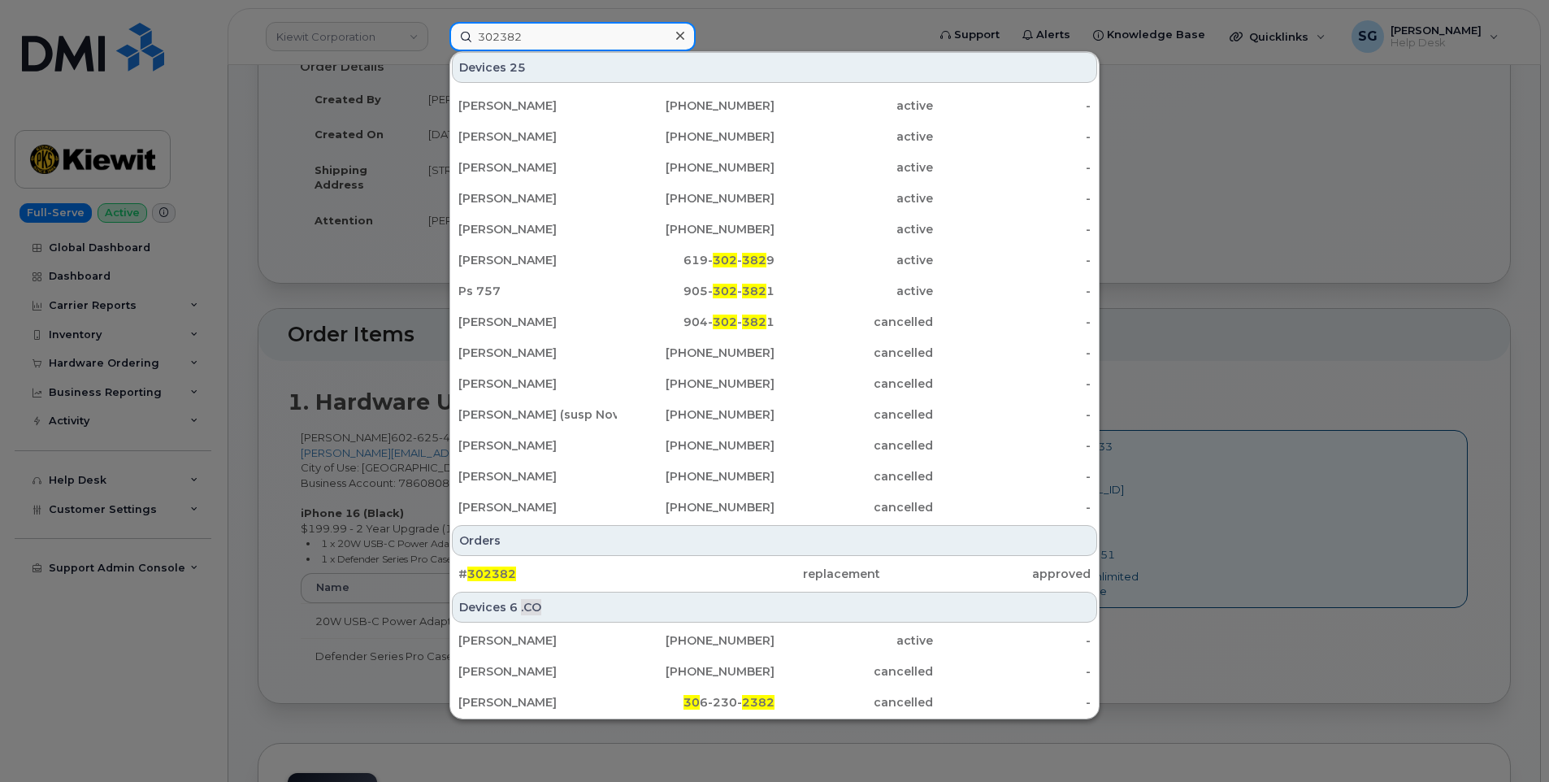
type input "302382"
click at [564, 557] on div "Orders # 302382 replacement approved" at bounding box center [774, 556] width 649 height 67
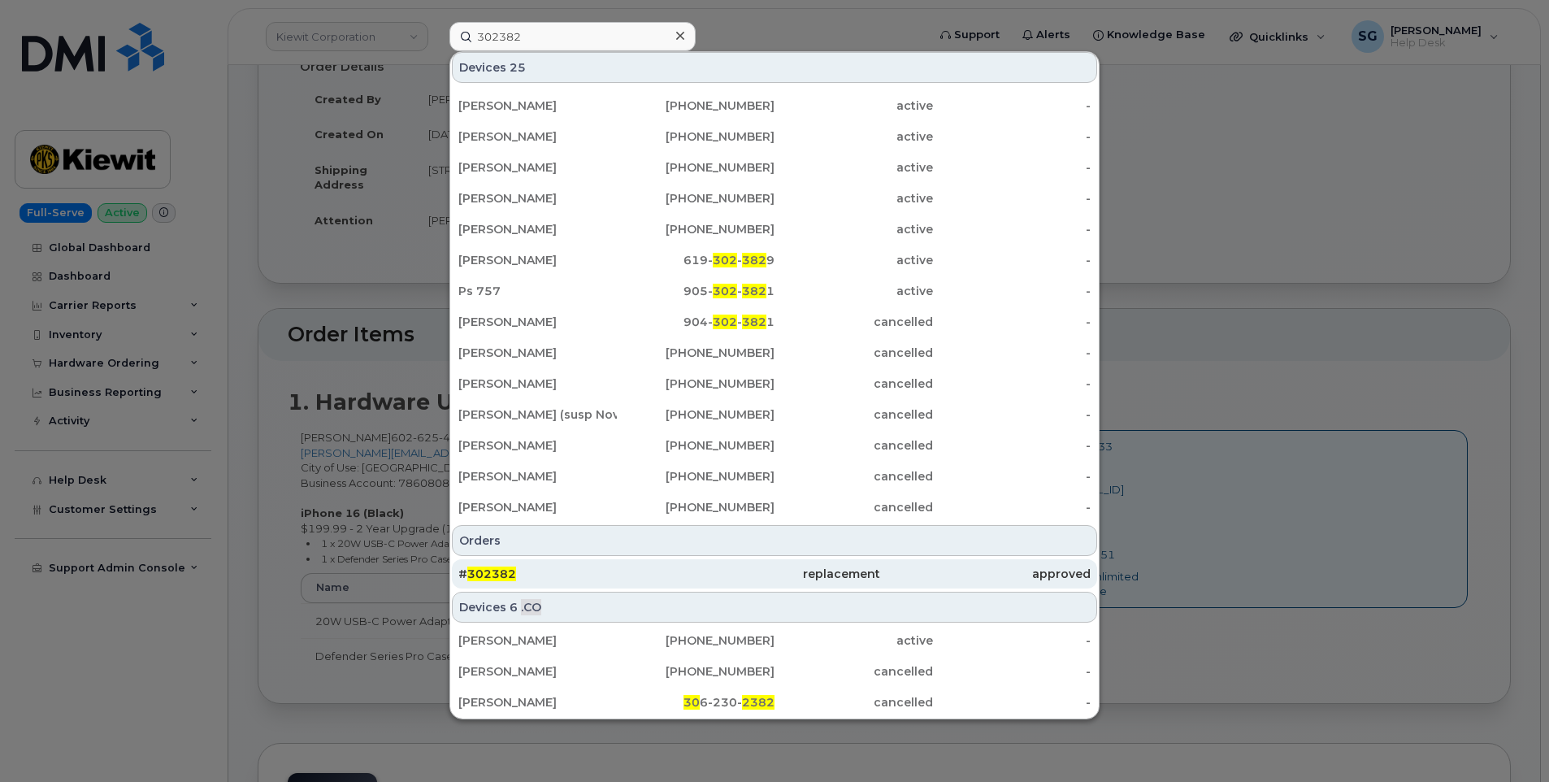
click at [571, 579] on div "# 302382" at bounding box center [563, 574] width 211 height 16
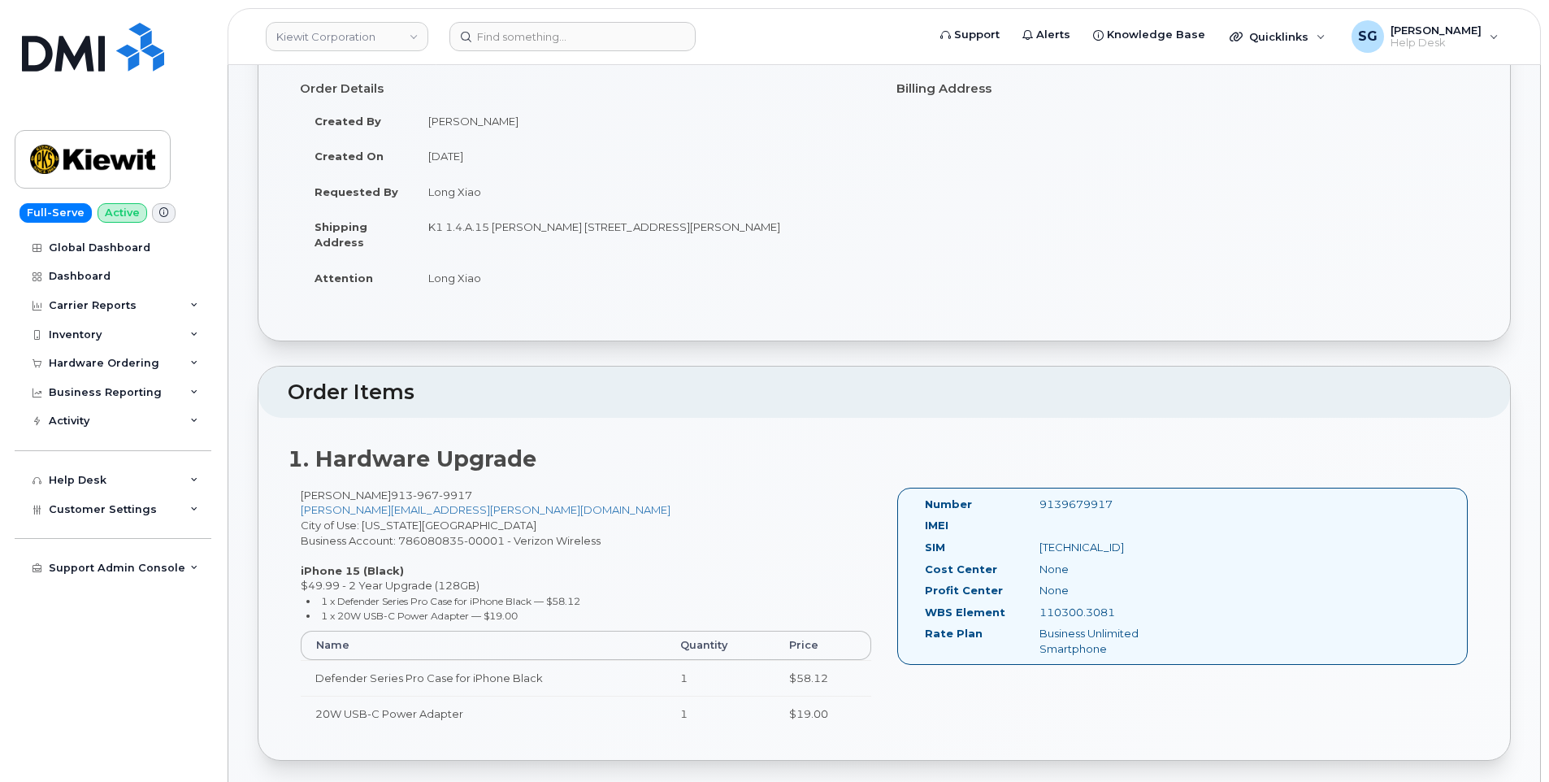
scroll to position [325, 0]
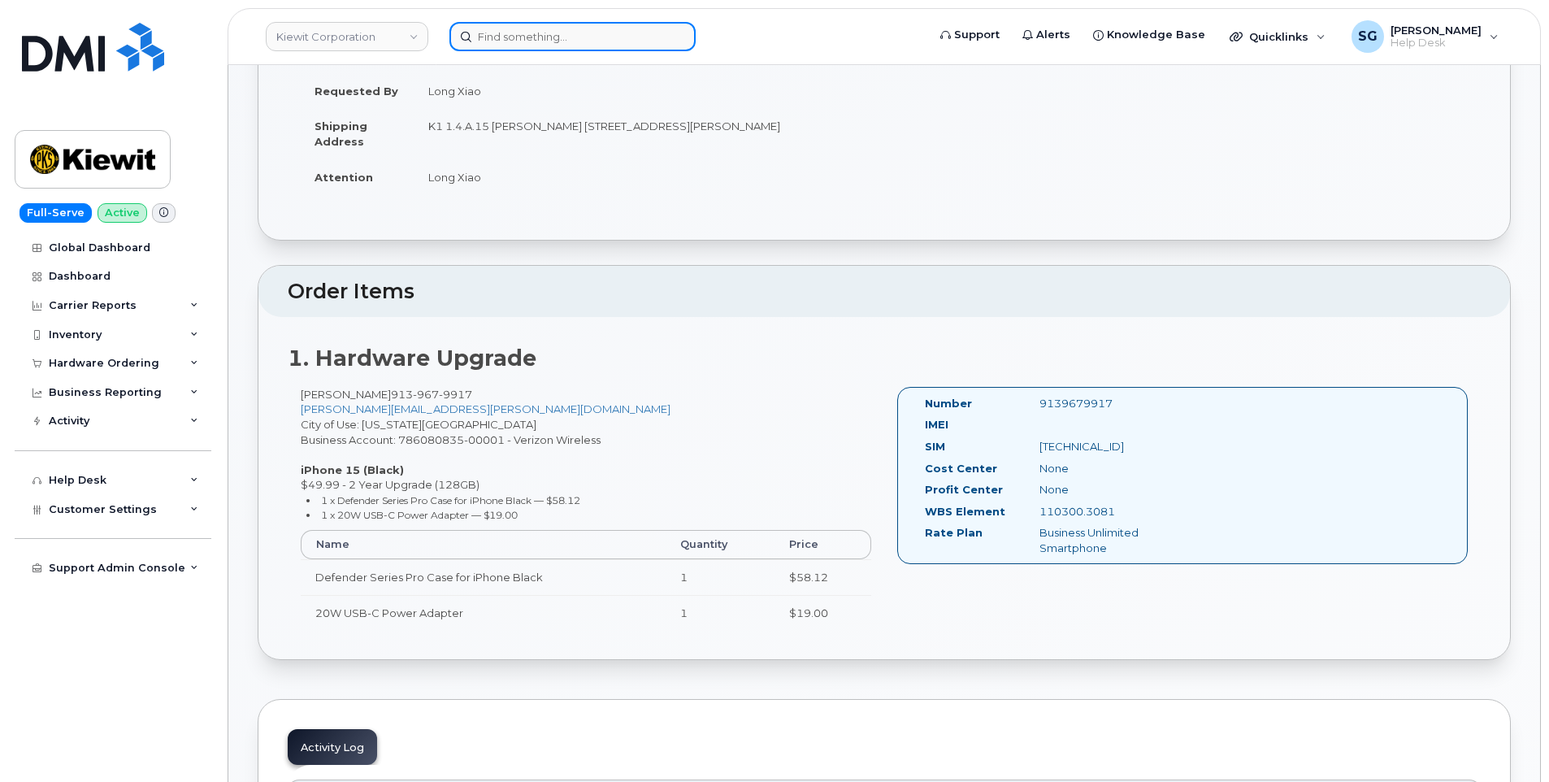
click at [545, 29] on input at bounding box center [572, 36] width 246 height 29
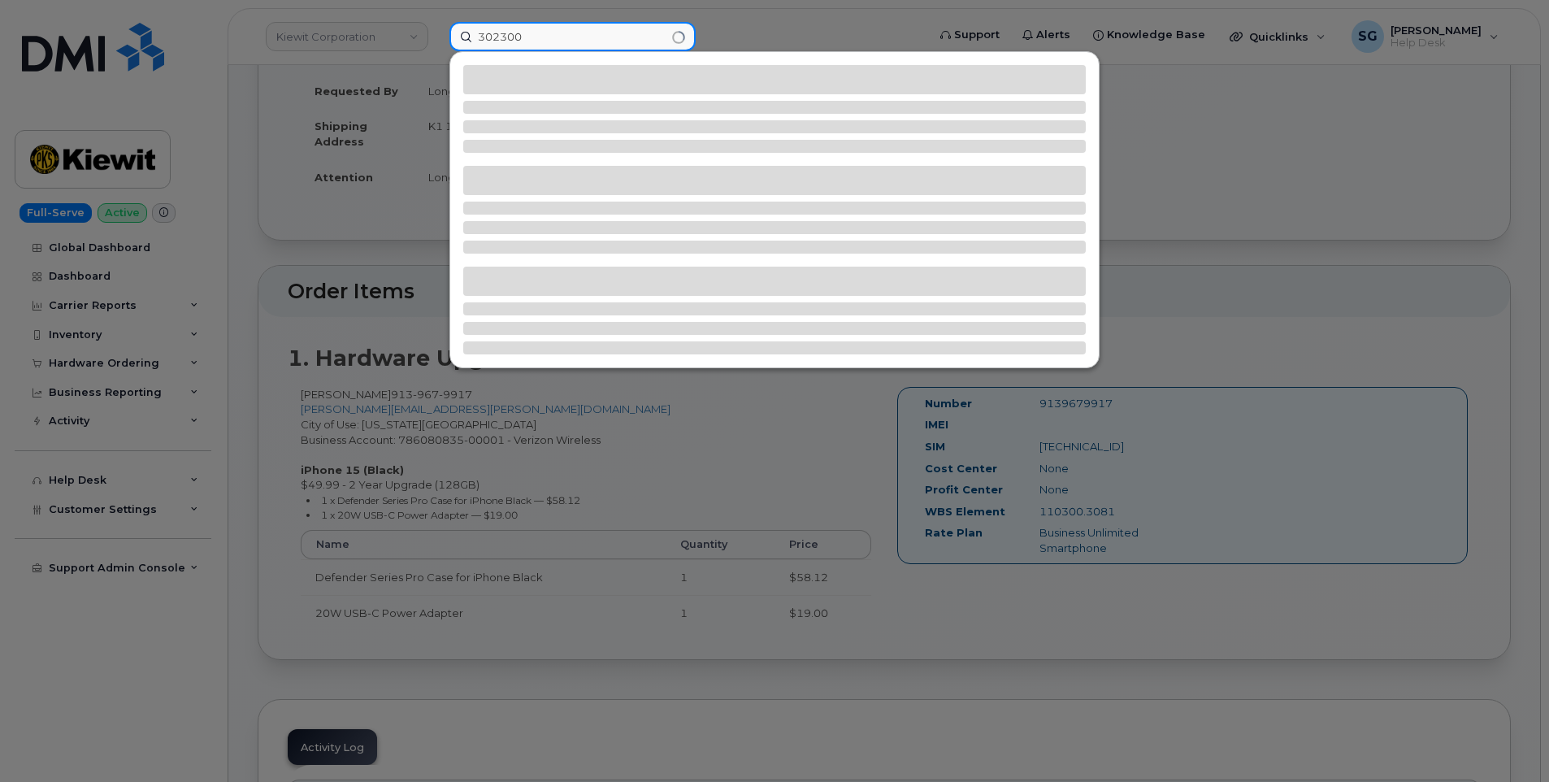
type input "302300"
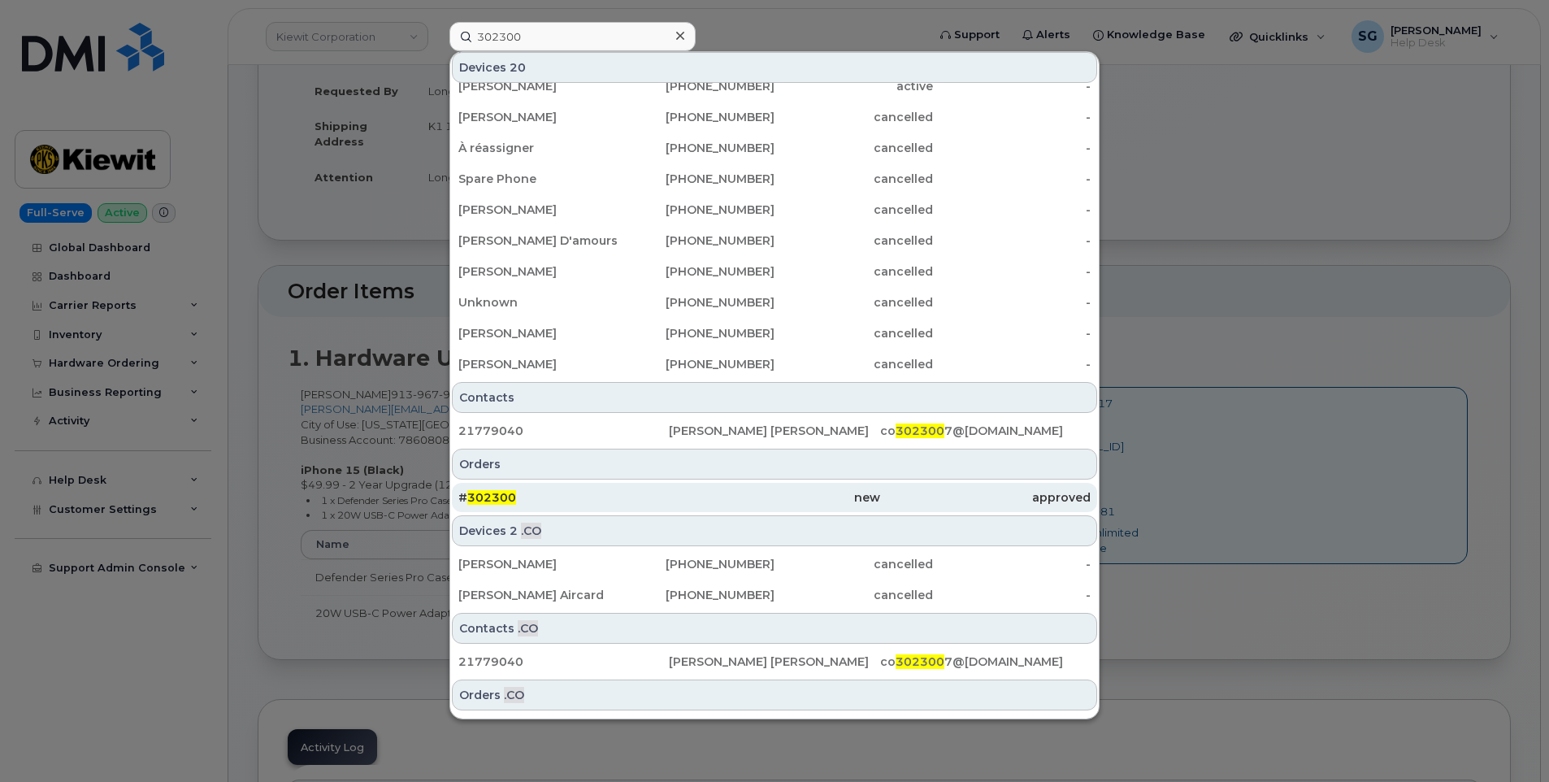
click at [639, 497] on div "# 302300" at bounding box center [563, 497] width 211 height 16
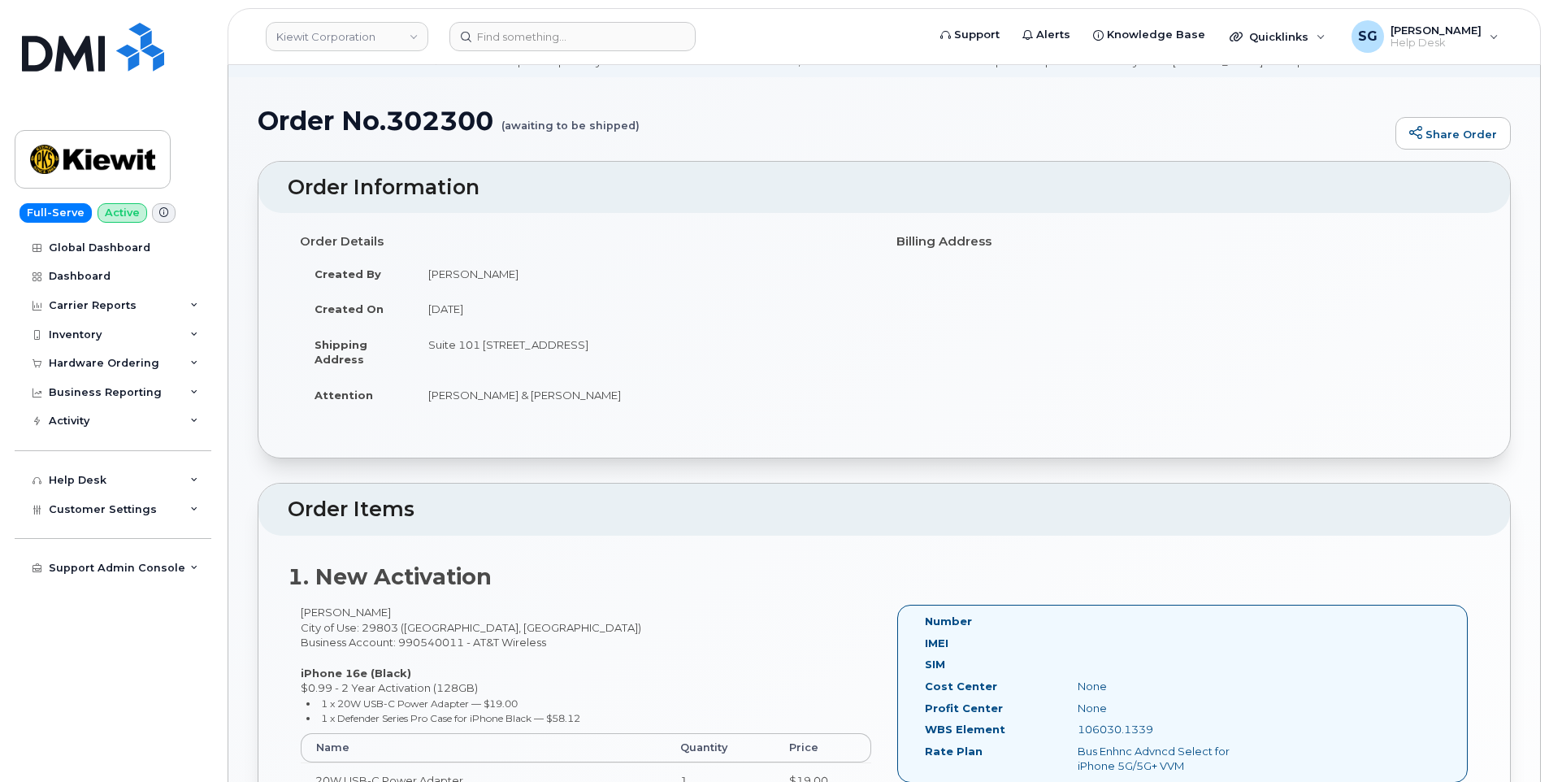
scroll to position [244, 0]
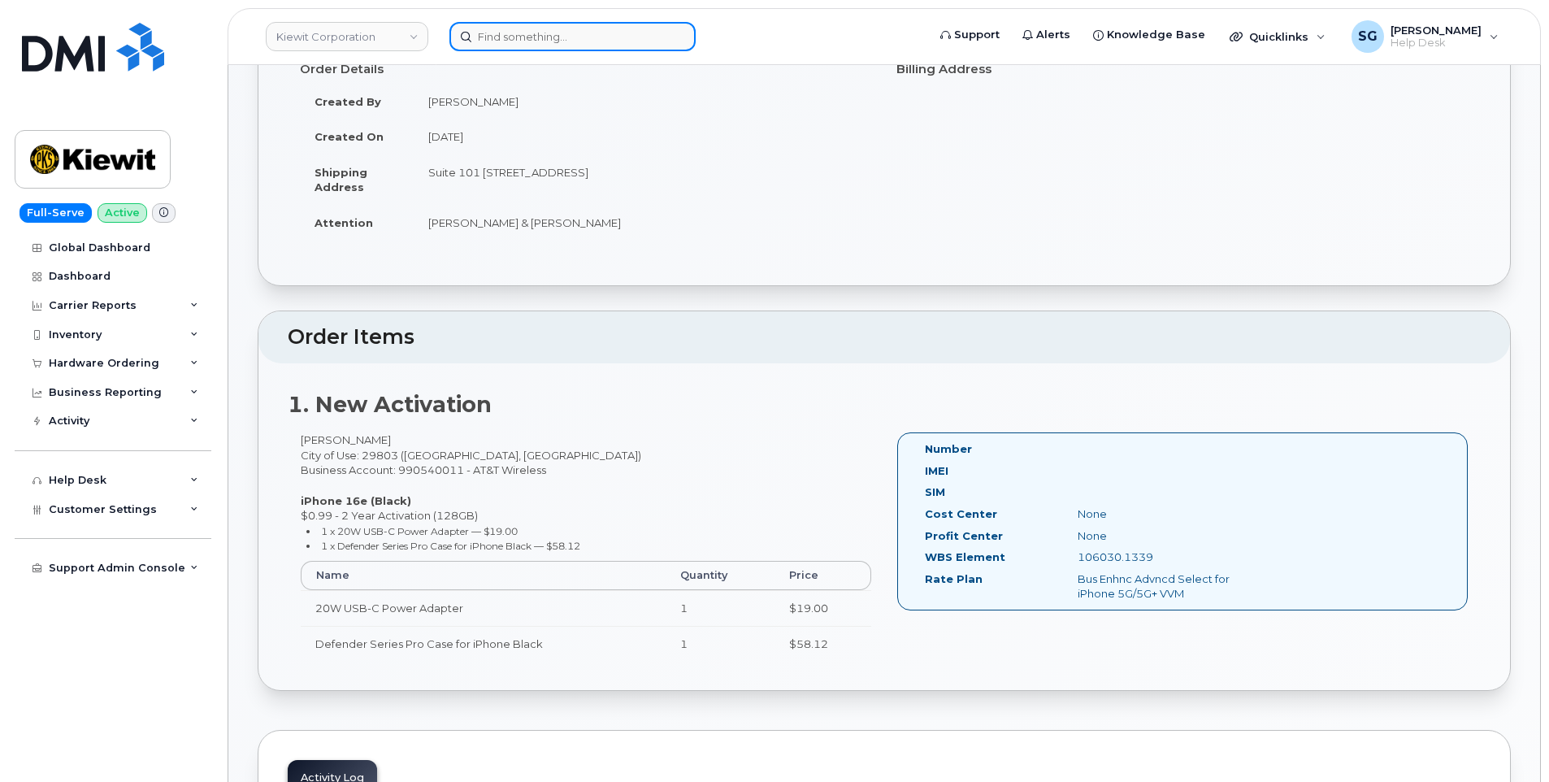
click at [536, 40] on input at bounding box center [572, 36] width 246 height 29
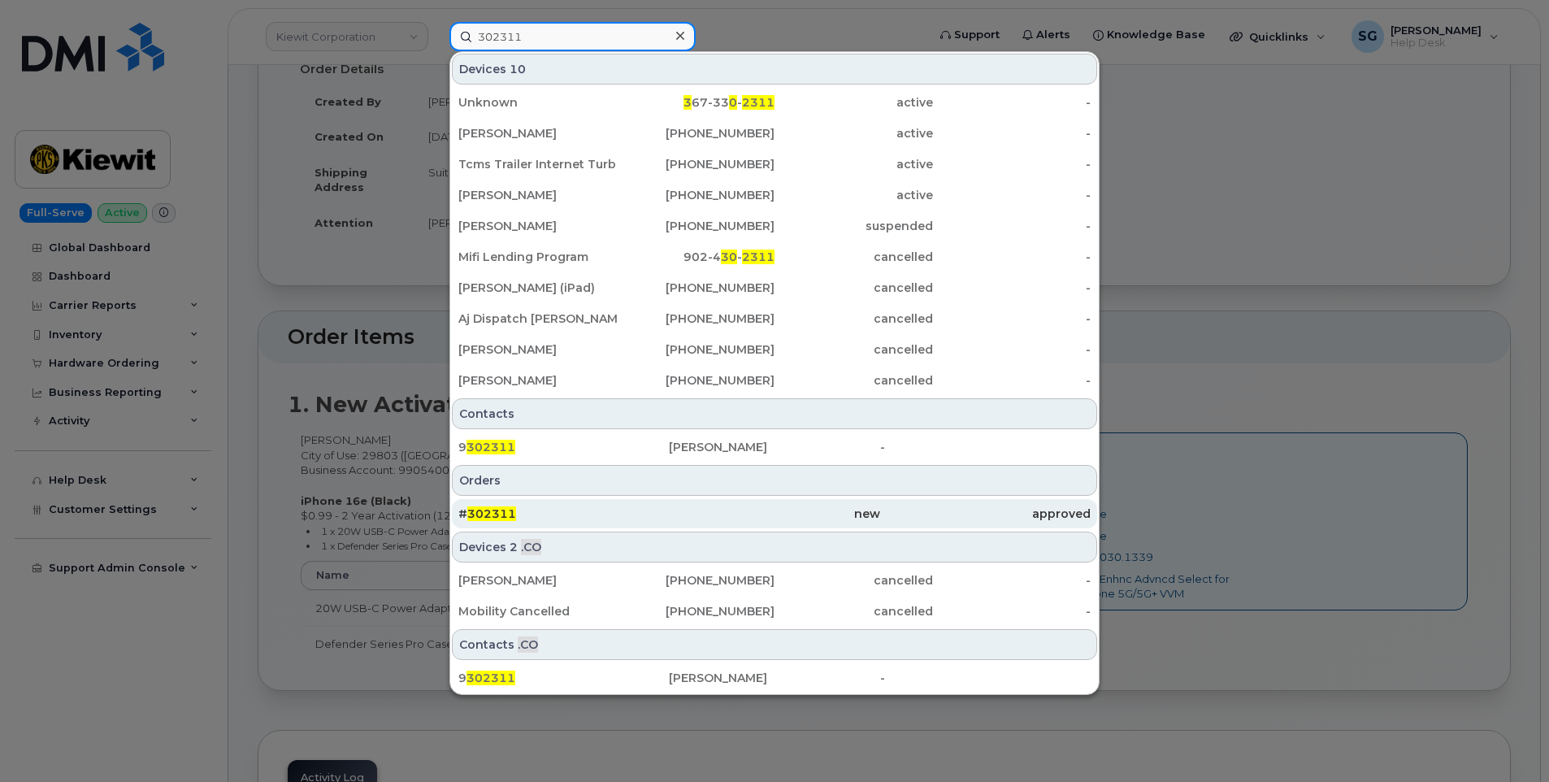
type input "302311"
drag, startPoint x: 710, startPoint y: 510, endPoint x: 738, endPoint y: 518, distance: 28.6
click at [710, 510] on div "new" at bounding box center [774, 514] width 211 height 16
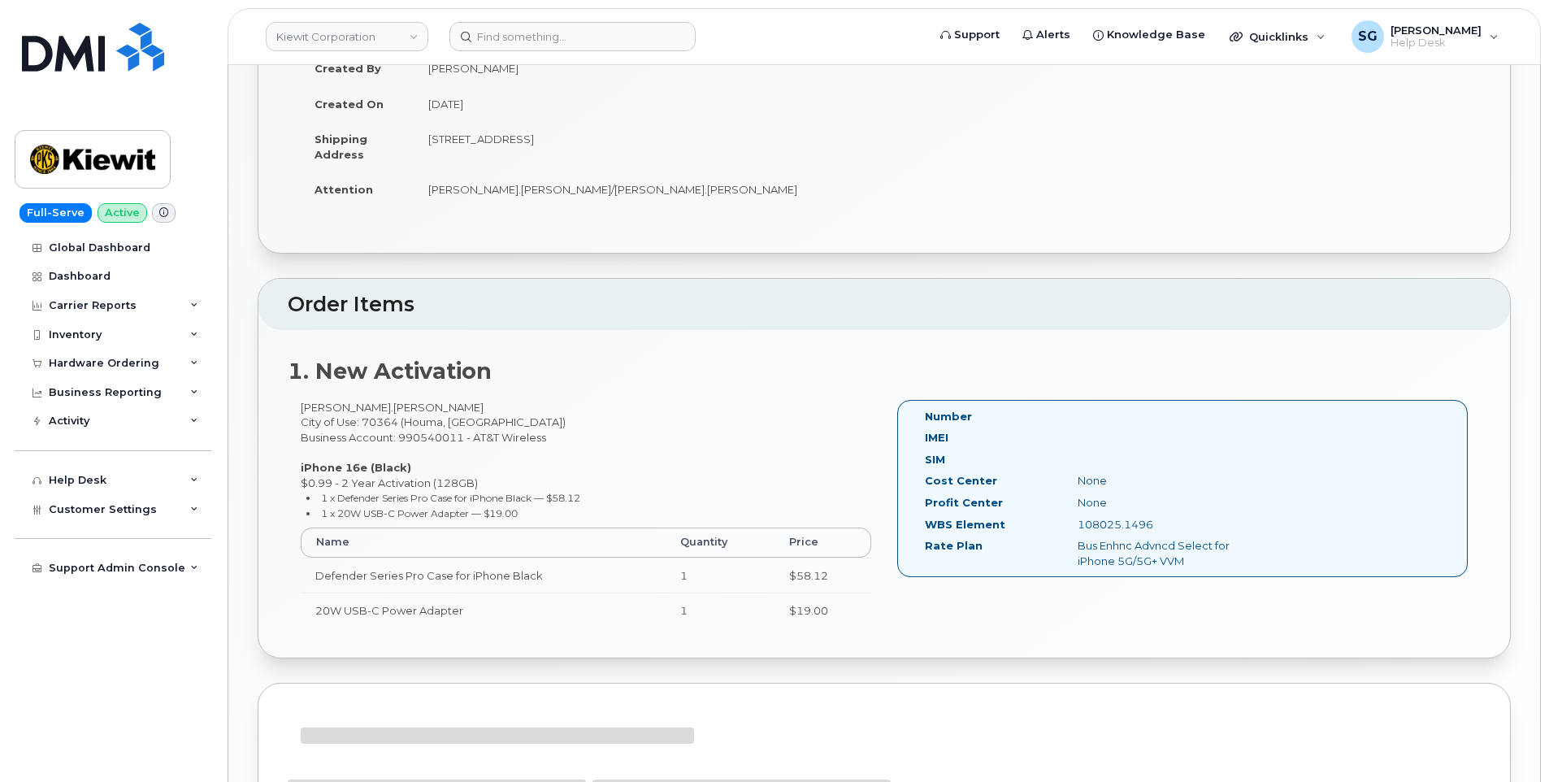
scroll to position [490, 0]
